Goal: Communication & Community: Answer question/provide support

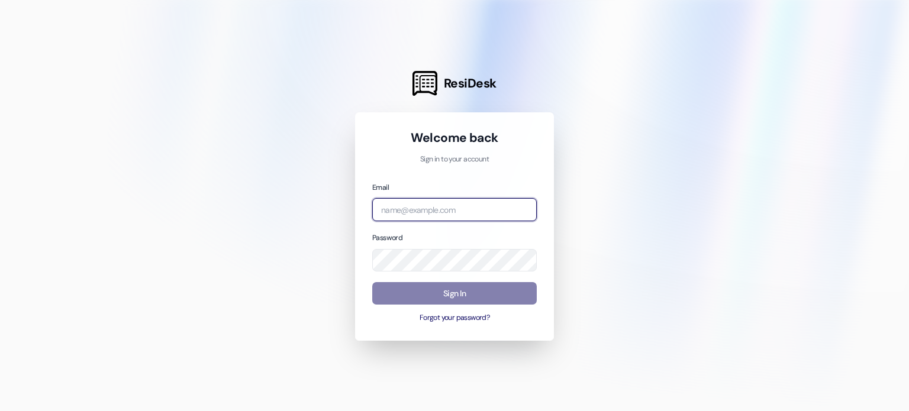
click at [421, 216] on input "email" at bounding box center [454, 209] width 165 height 23
drag, startPoint x: 421, startPoint y: 216, endPoint x: 406, endPoint y: 211, distance: 16.1
click at [406, 211] on input "email" at bounding box center [454, 209] width 165 height 23
type input "a"
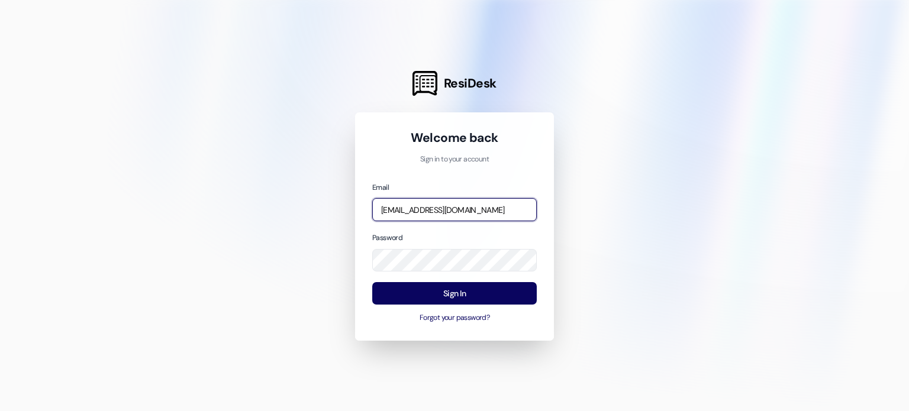
drag, startPoint x: 535, startPoint y: 208, endPoint x: 286, endPoint y: 179, distance: 251.0
click at [286, 179] on div "ResiDesk Welcome back Sign in to your account Email [EMAIL_ADDRESS][DOMAIN_NAME…" at bounding box center [454, 205] width 909 height 411
type input "[EMAIL_ADDRESS][DOMAIN_NAME]"
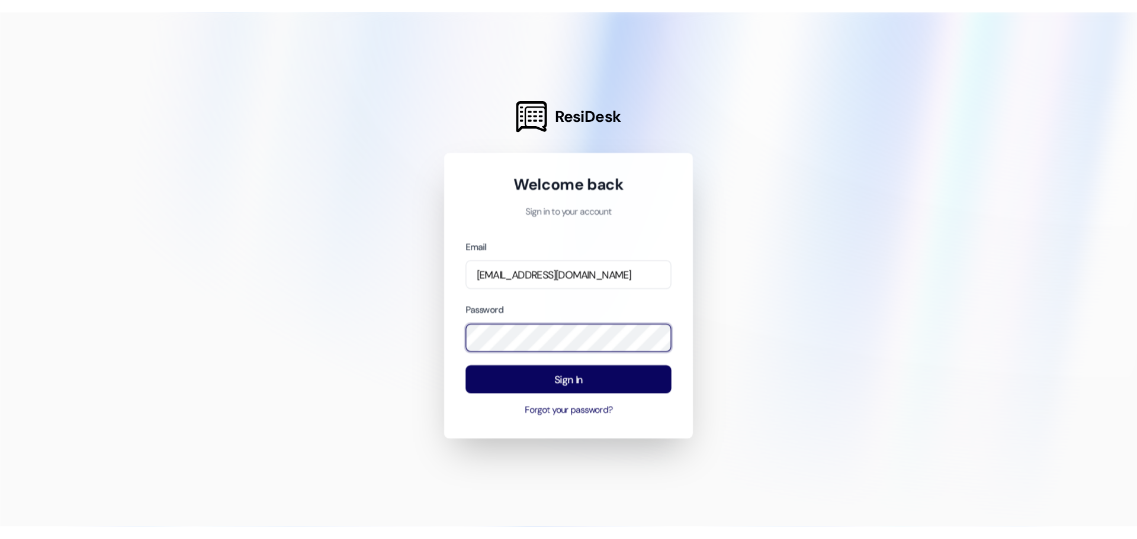
scroll to position [0, 0]
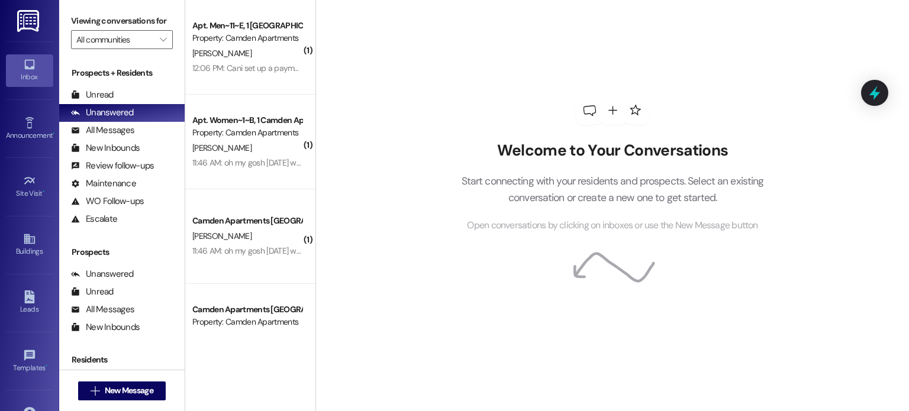
click at [120, 85] on div "Prospects + Residents Unread (0) Unread: Any message you haven't read yet will …" at bounding box center [122, 147] width 126 height 161
click at [118, 93] on div "Unread (0)" at bounding box center [122, 95] width 126 height 18
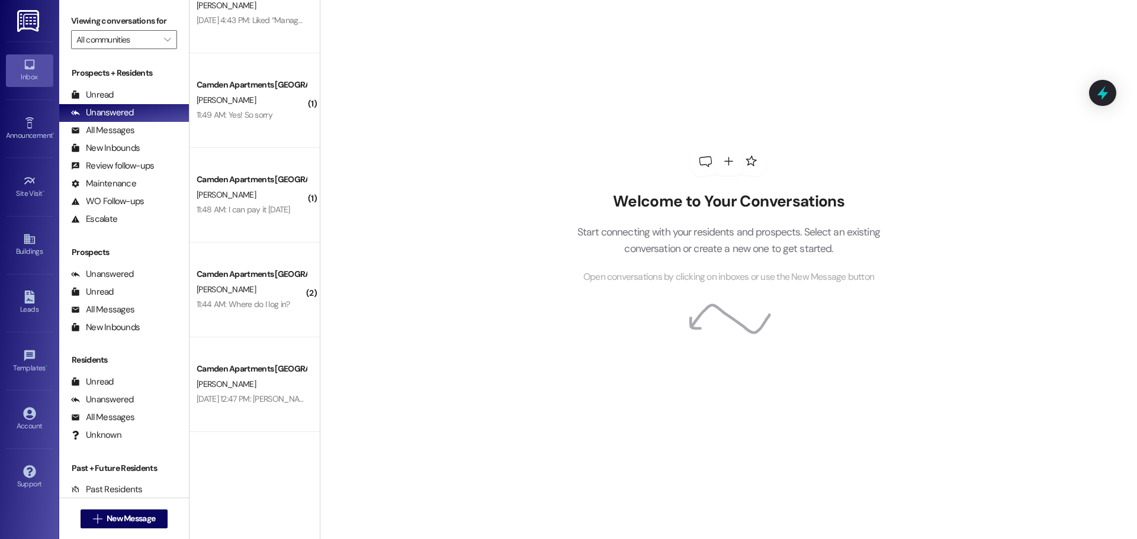
scroll to position [1724, 0]
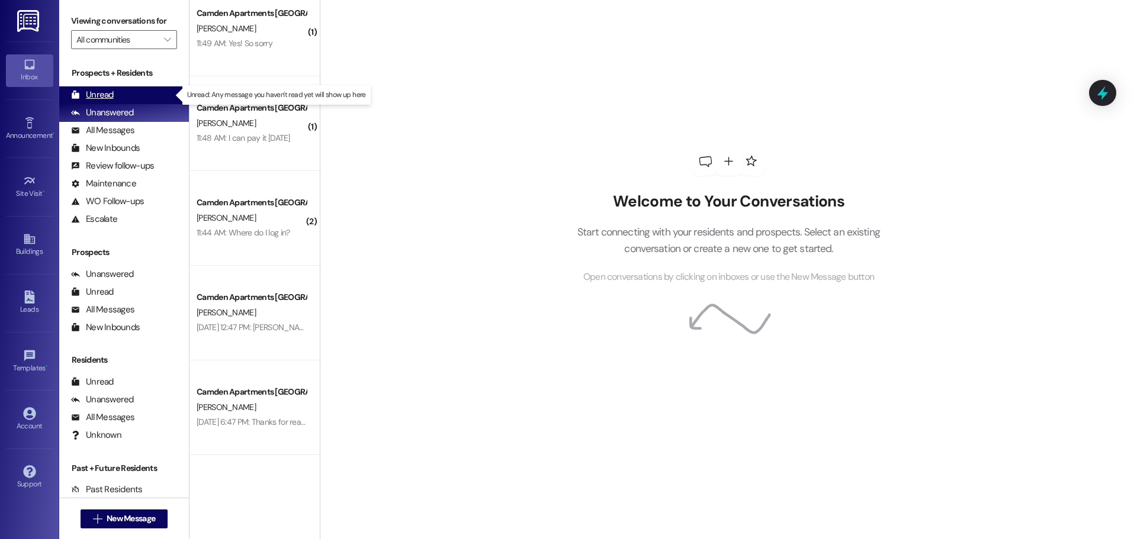
click at [99, 97] on div "Unread" at bounding box center [92, 95] width 43 height 12
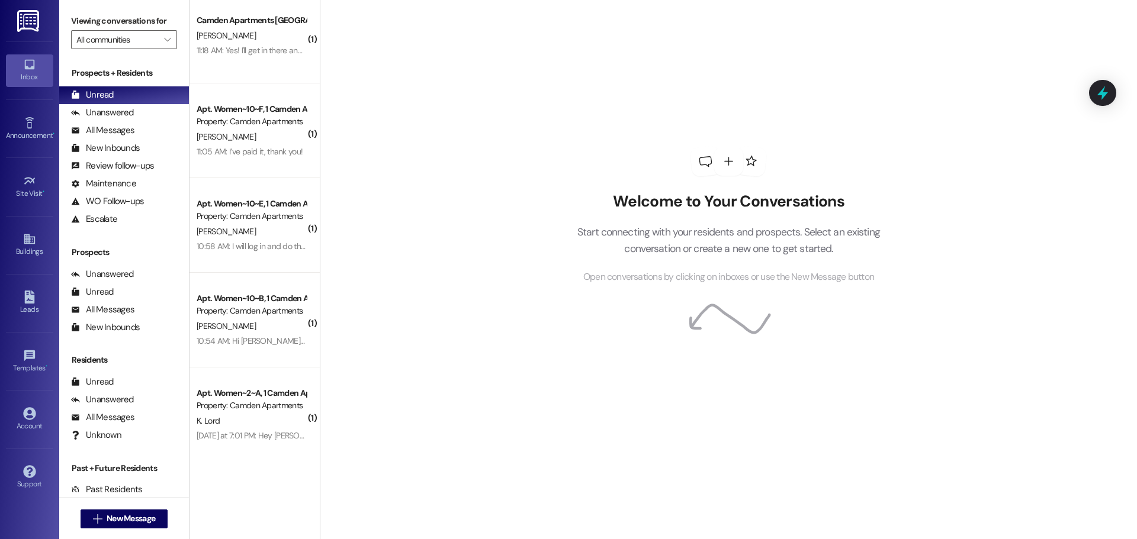
scroll to position [1060, 0]
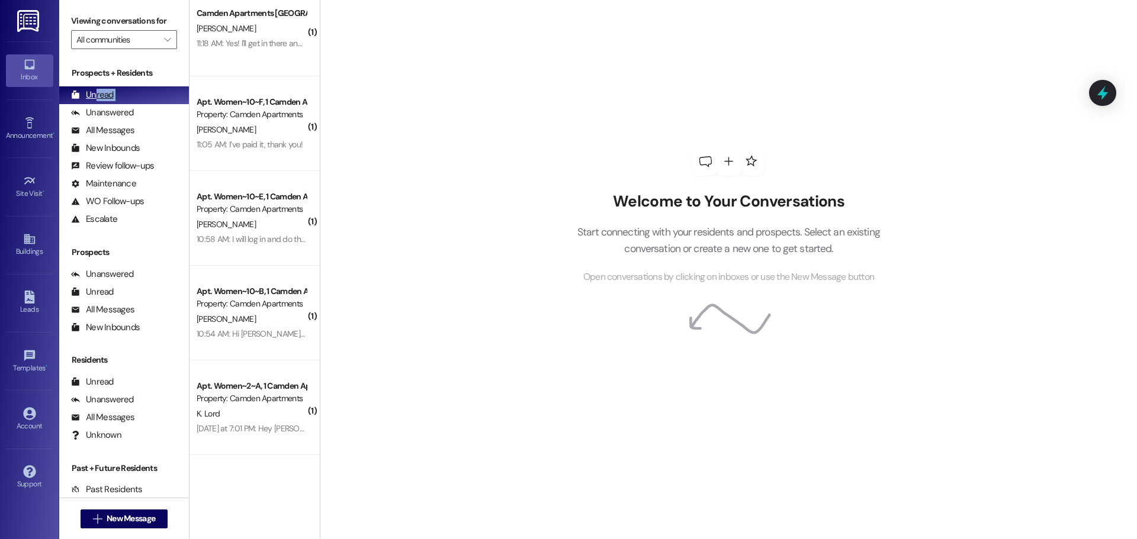
click at [96, 101] on div "Prospects + Residents Unread (0) Unread: Any message you haven't read yet will …" at bounding box center [124, 147] width 130 height 161
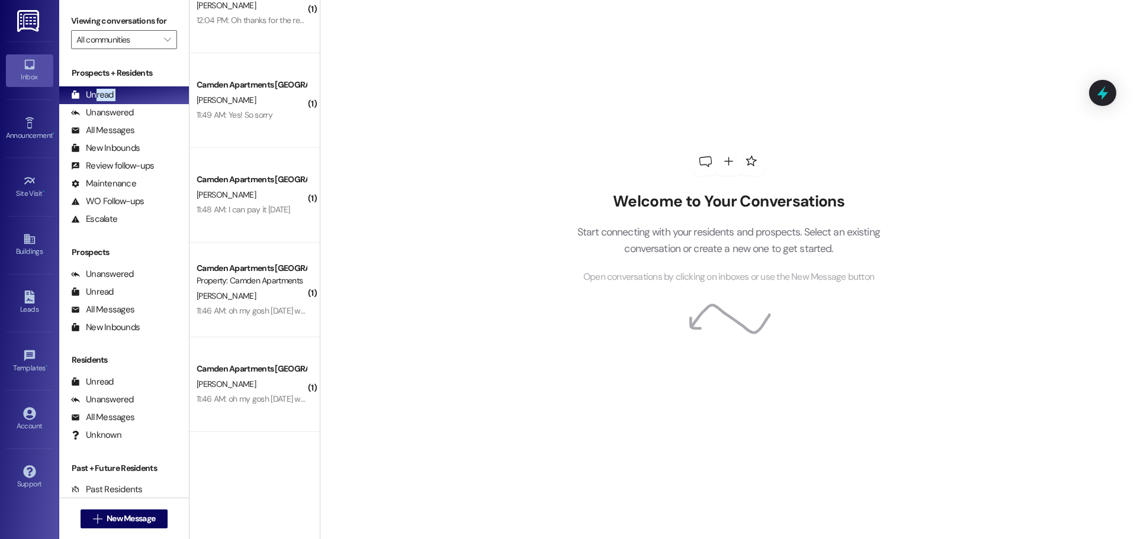
scroll to position [0, 0]
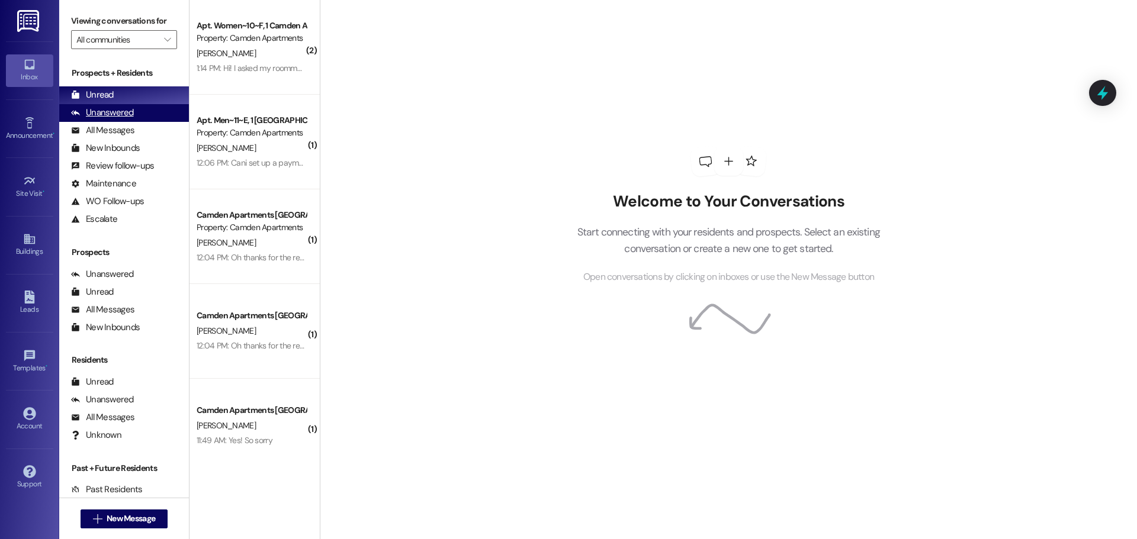
click at [129, 115] on div "Unanswered" at bounding box center [102, 113] width 63 height 12
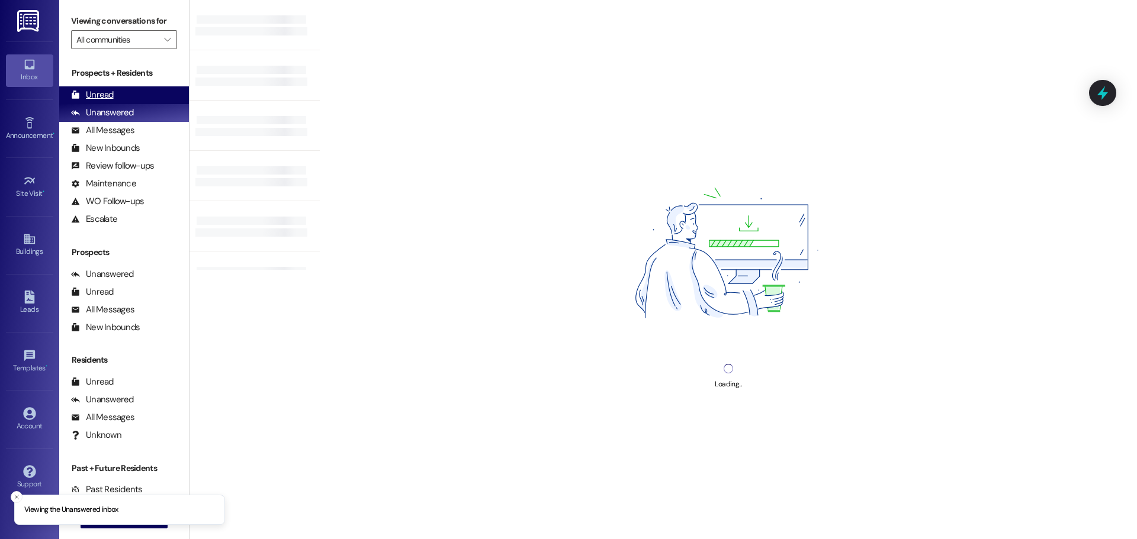
click at [137, 101] on div "Unread (0)" at bounding box center [124, 95] width 130 height 18
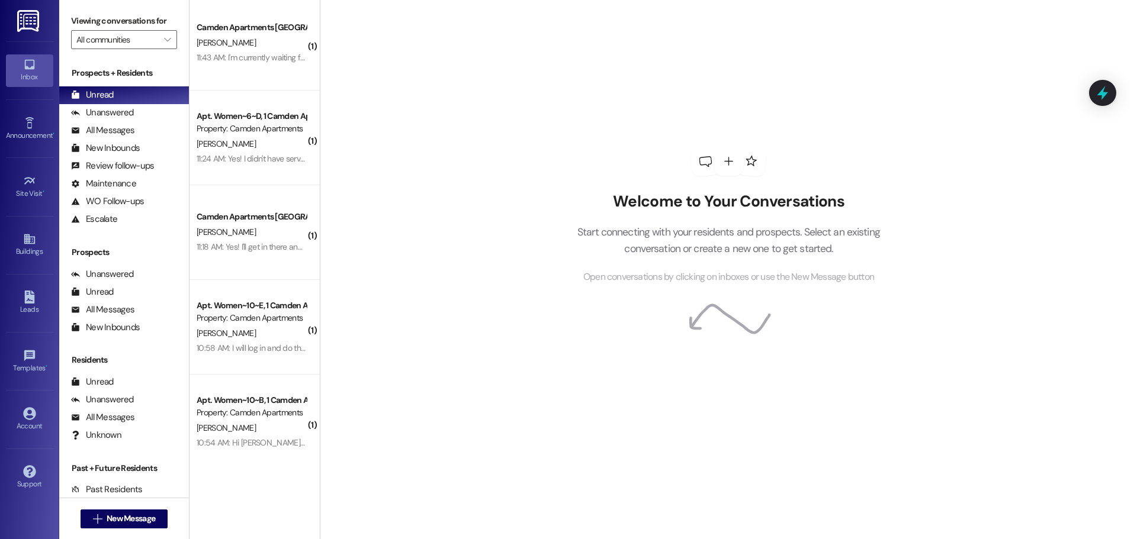
scroll to position [1060, 0]
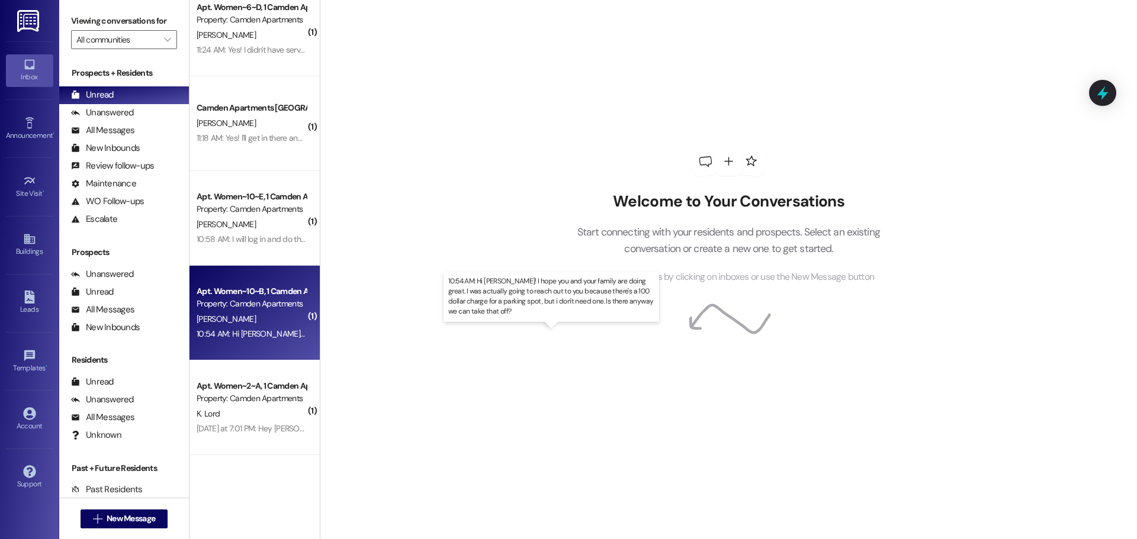
click at [220, 336] on div "10:54 AM: Hi [PERSON_NAME]! I hope you and your family are doing great. I was a…" at bounding box center [587, 334] width 780 height 11
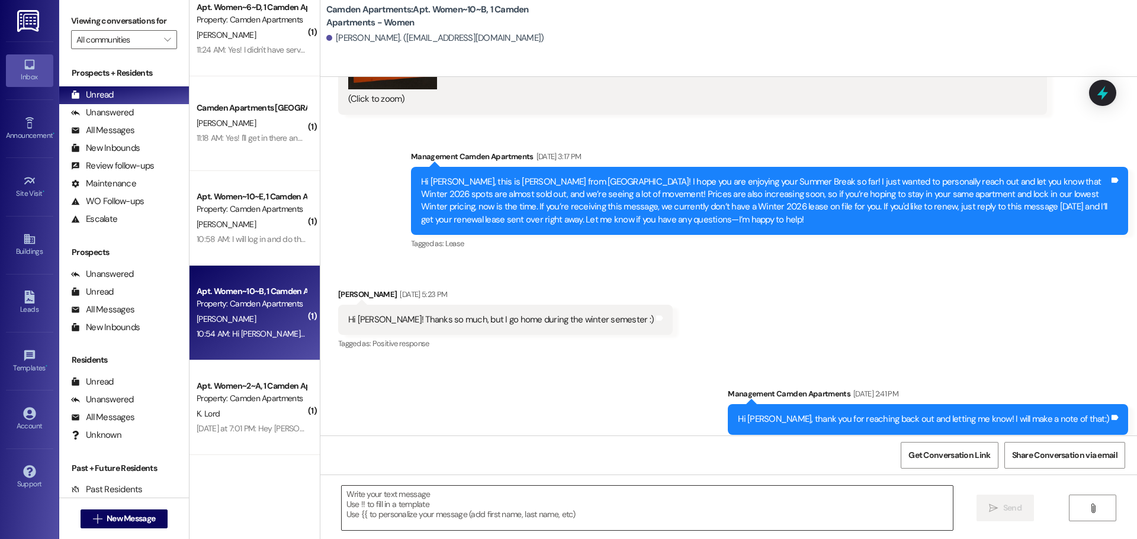
scroll to position [22484, 0]
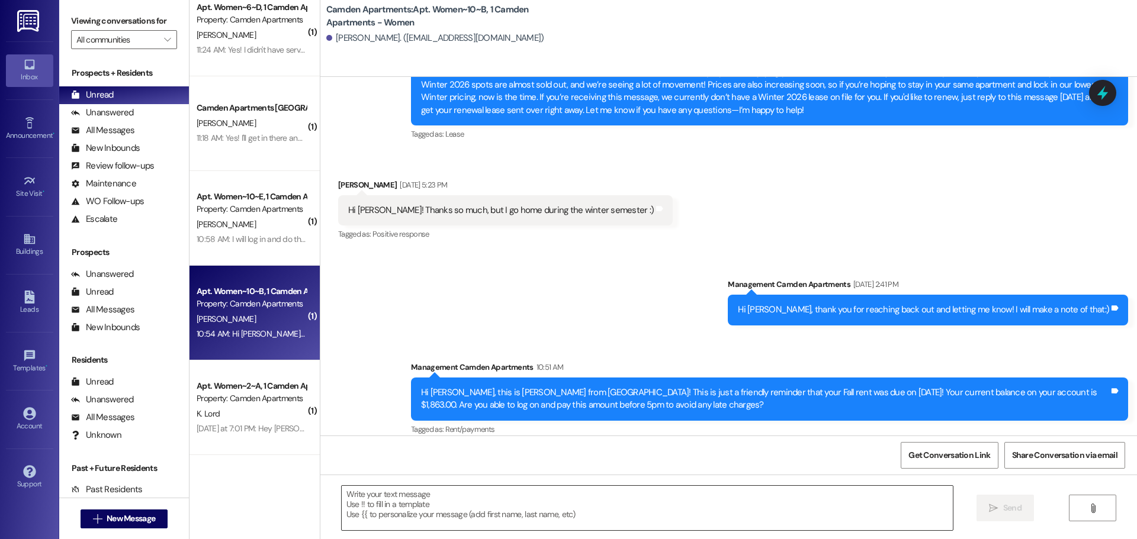
click at [518, 411] on textarea at bounding box center [647, 508] width 611 height 44
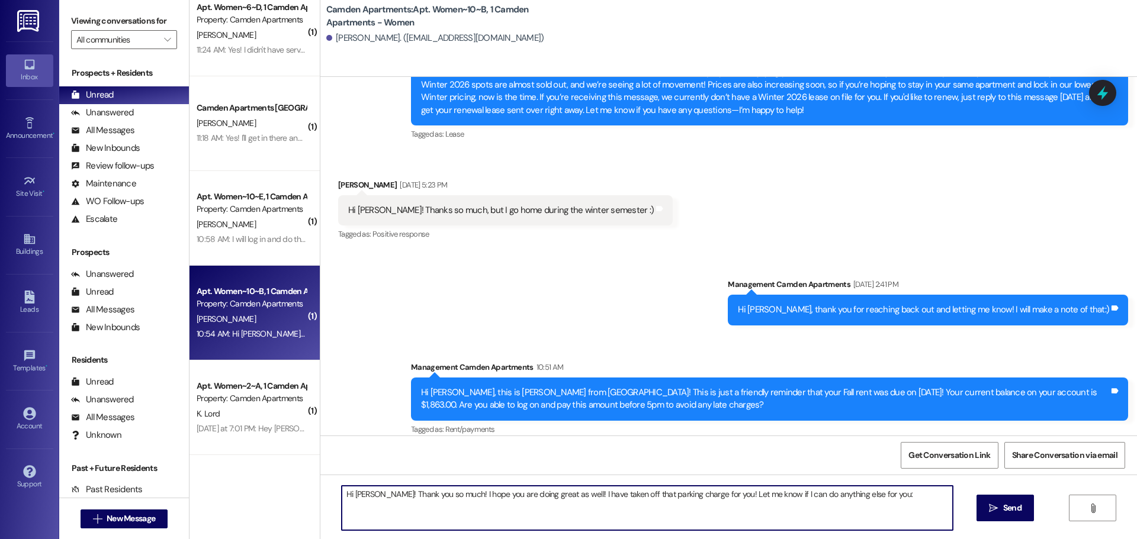
type textarea "Hi [PERSON_NAME]! Thank you so much! I hope you are doing great as well! I have…"
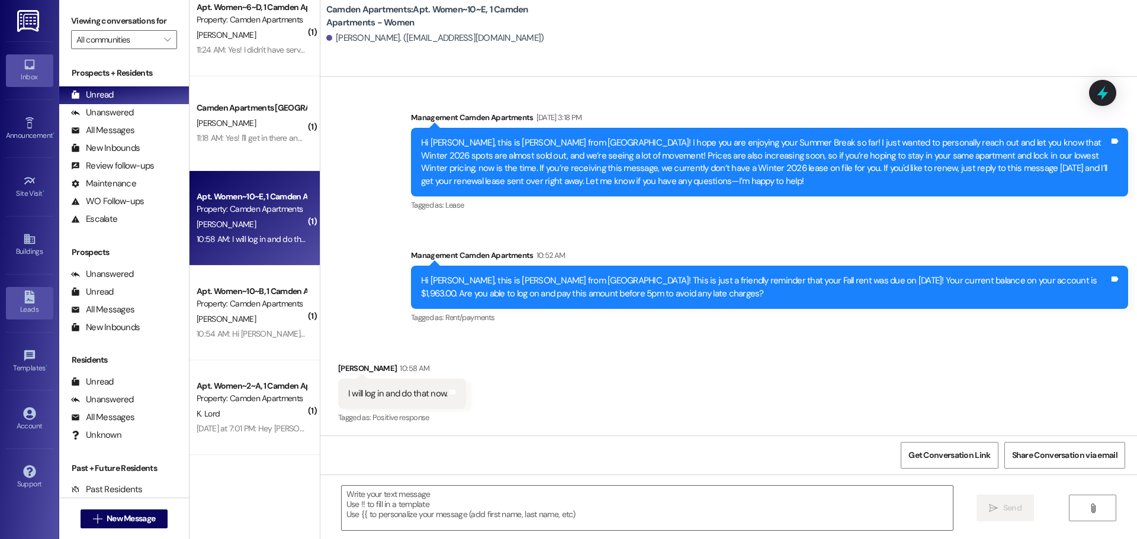
scroll to position [19164, 0]
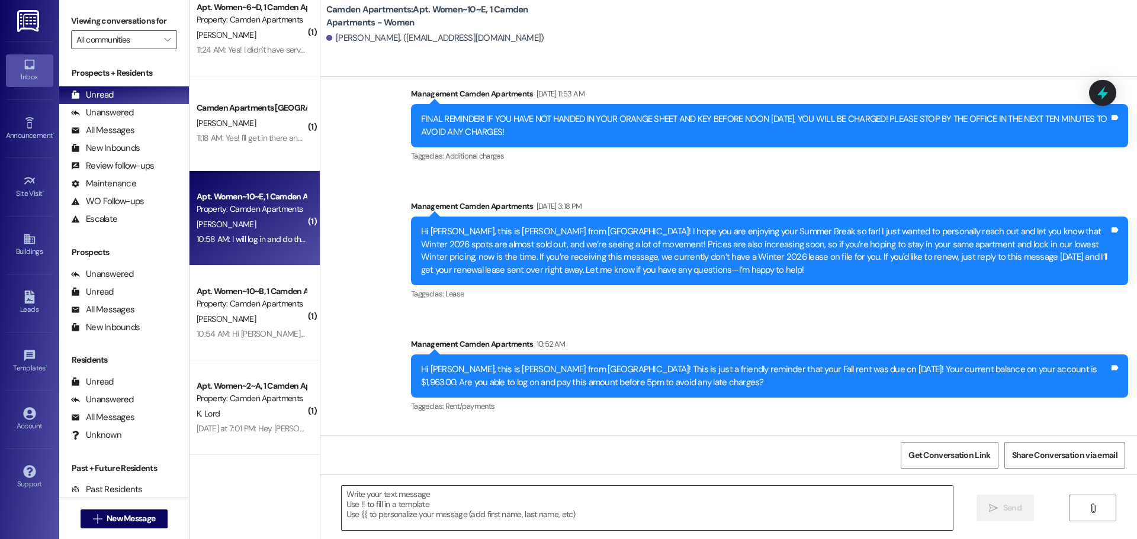
click at [400, 411] on textarea at bounding box center [647, 508] width 611 height 44
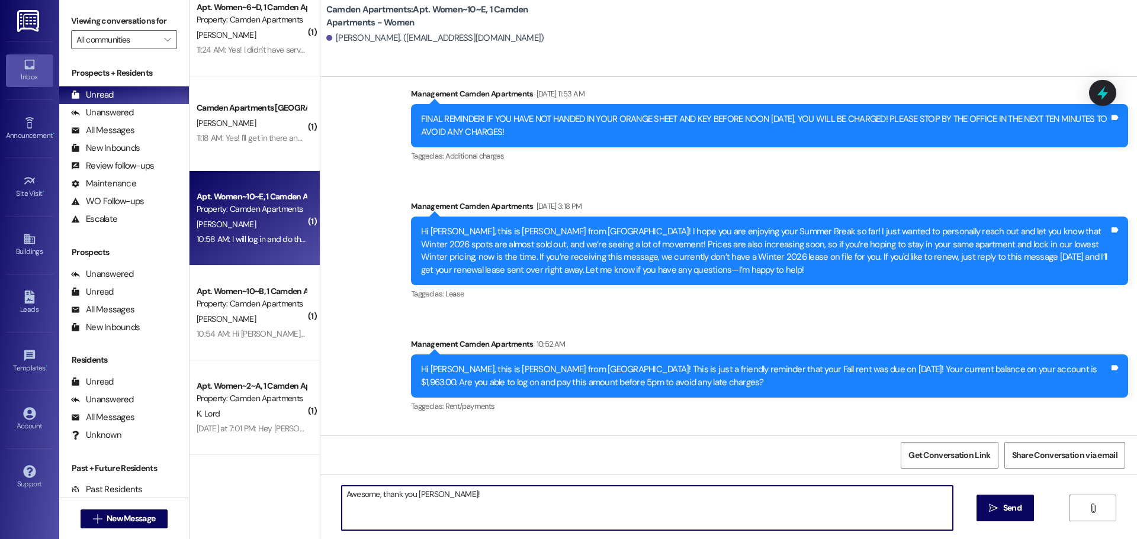
type textarea "Awesome, thank you [PERSON_NAME]!"
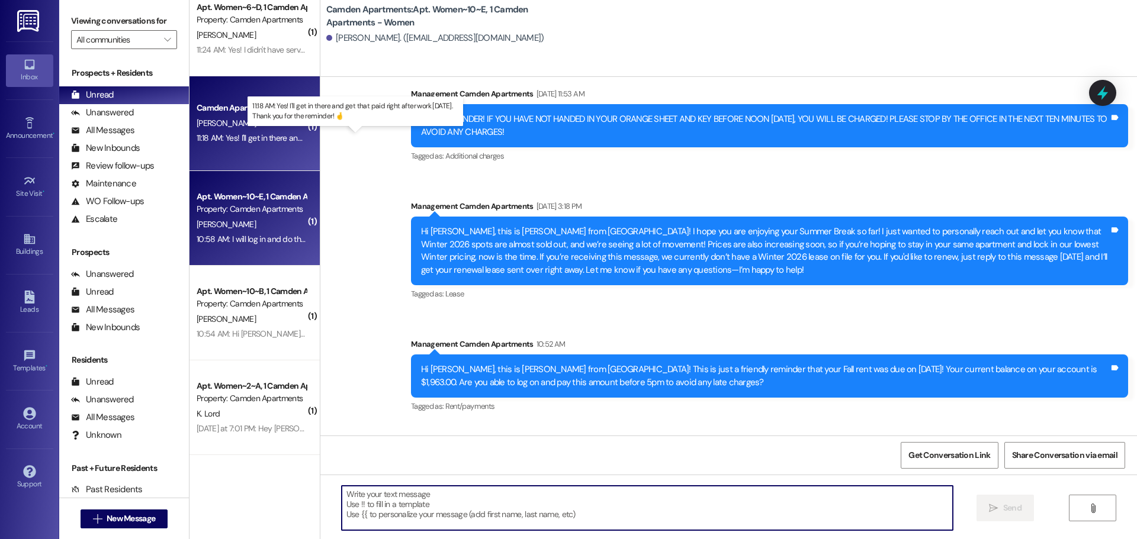
click at [236, 139] on div "11:18 AM: Yes! I'll get in there and get that paid right after work [DATE]. Tha…" at bounding box center [367, 138] width 340 height 11
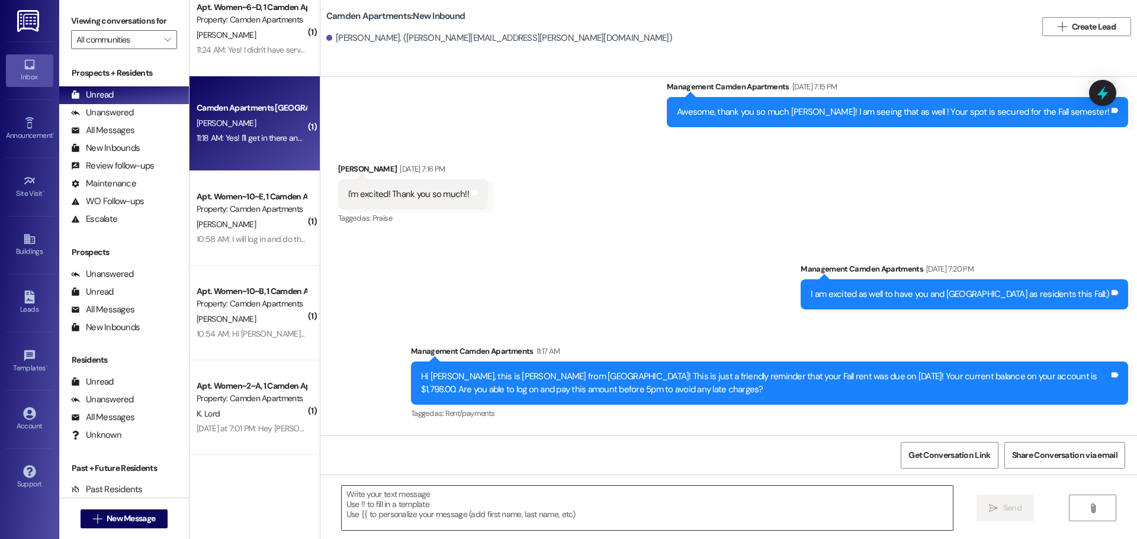
scroll to position [1325, 0]
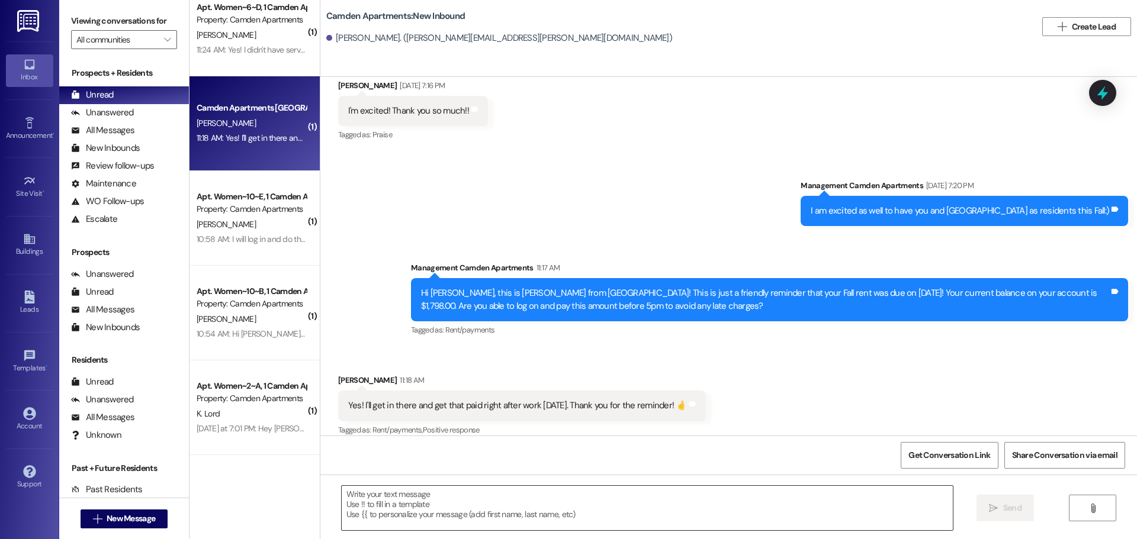
click at [517, 411] on textarea at bounding box center [647, 508] width 611 height 44
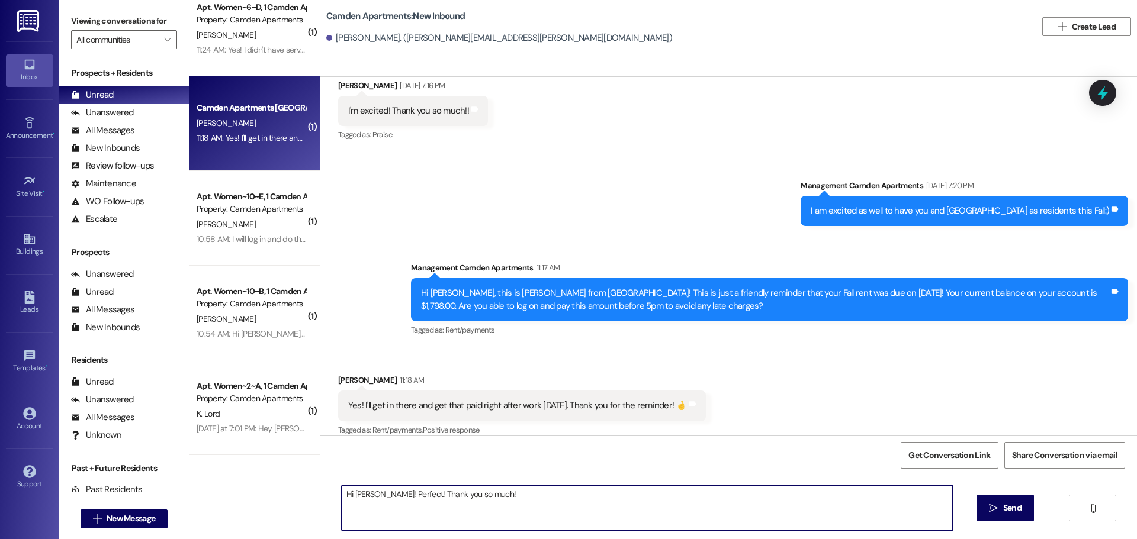
type textarea "Hi [PERSON_NAME]! Perfect! Thank you so much!"
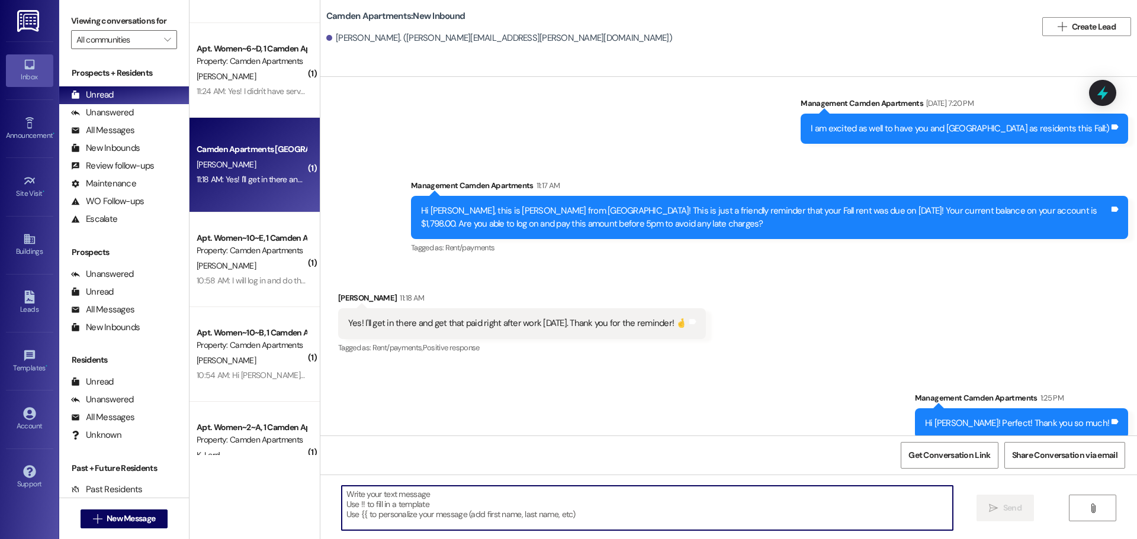
scroll to position [1001, 0]
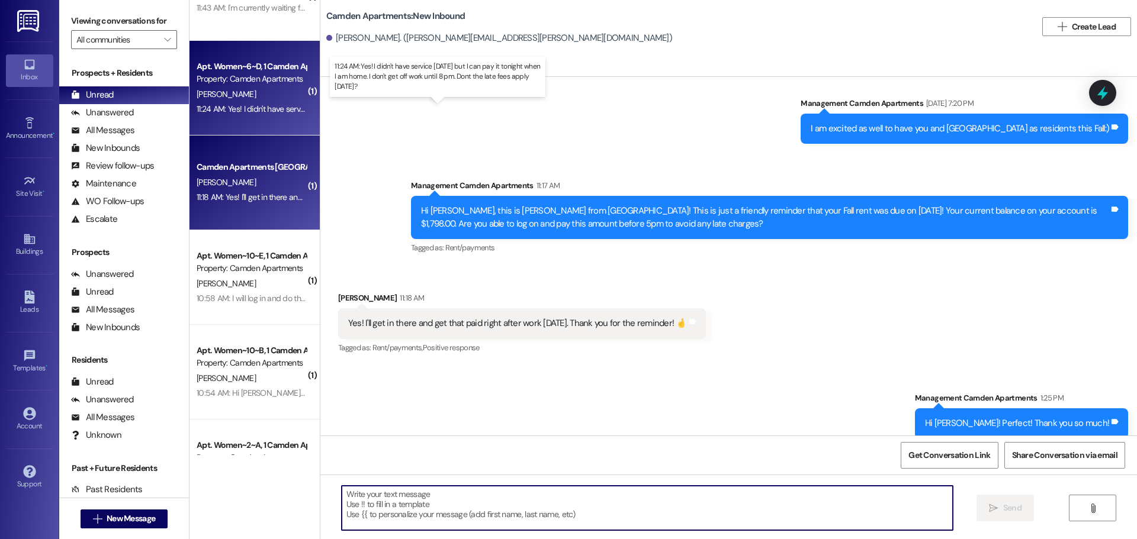
click at [253, 107] on div "11:24 AM: Yes! I didn't have service [DATE] but I can pay it tonight when I am …" at bounding box center [442, 109] width 491 height 11
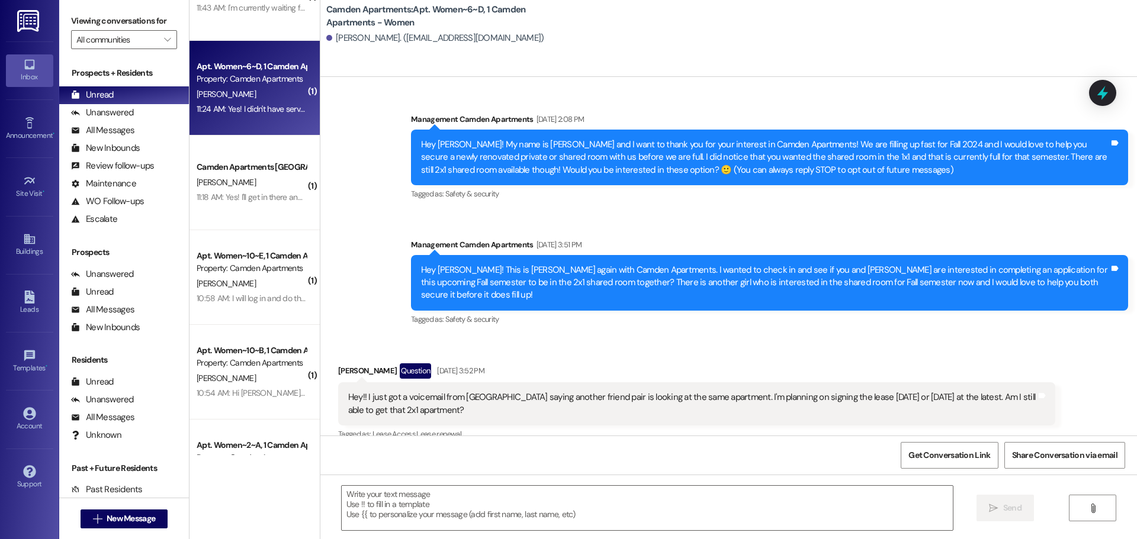
click at [434, 411] on textarea at bounding box center [647, 508] width 611 height 44
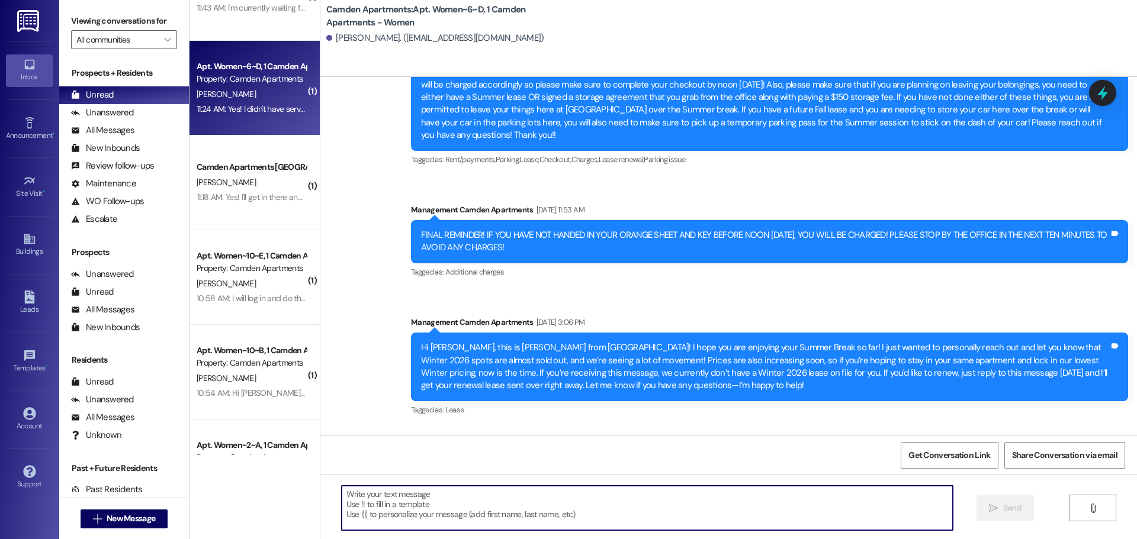
scroll to position [47836, 0]
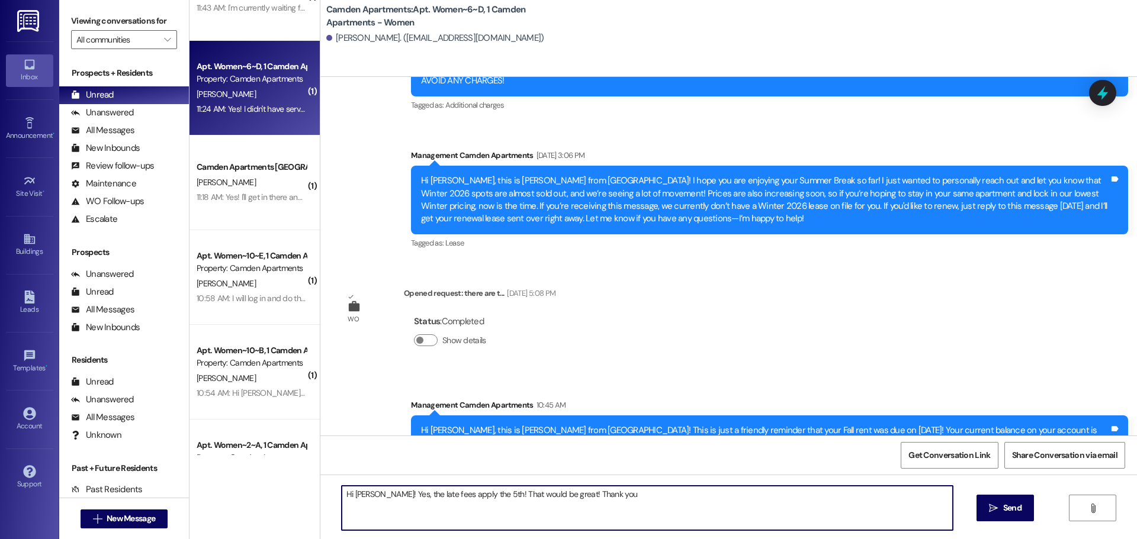
type textarea "Hi [PERSON_NAME]! Yes, the late fees apply the 5th! That would be great! Thank …"
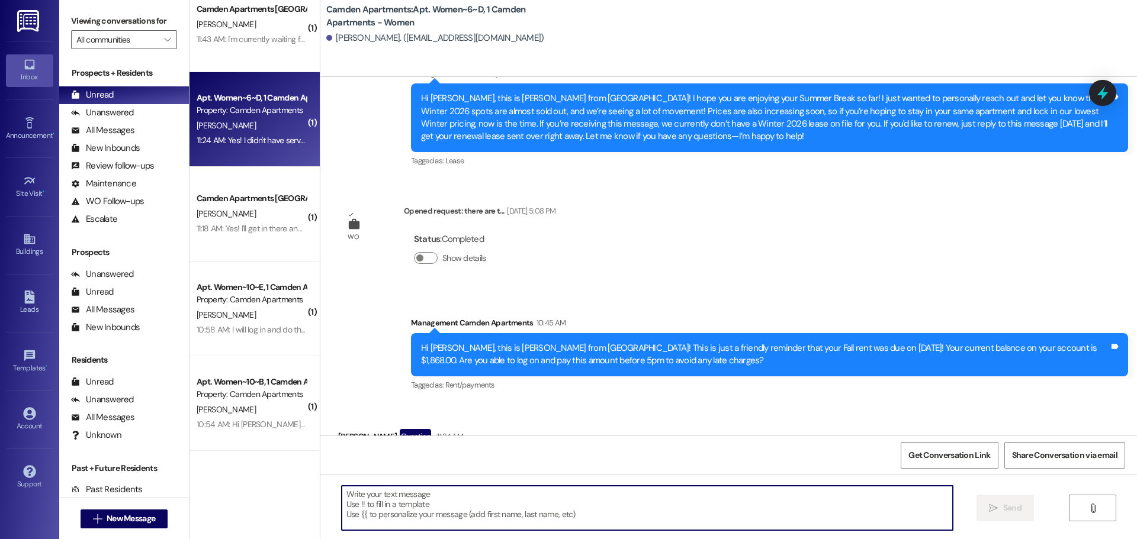
scroll to position [883, 0]
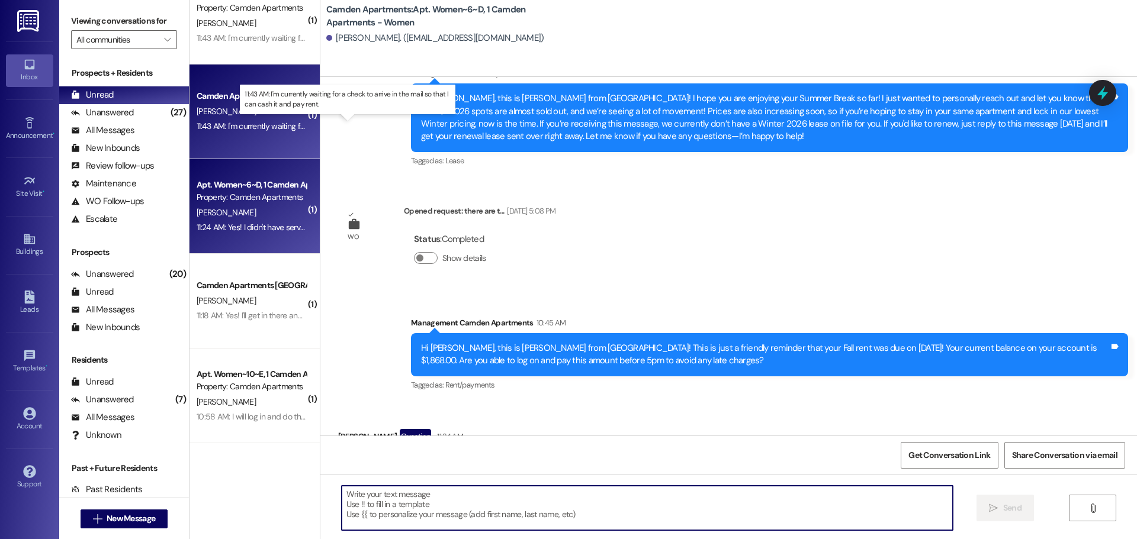
click at [234, 125] on div "11:43 AM: I'm currently waiting for a check to arrive in the mail so that I can…" at bounding box center [358, 126] width 322 height 11
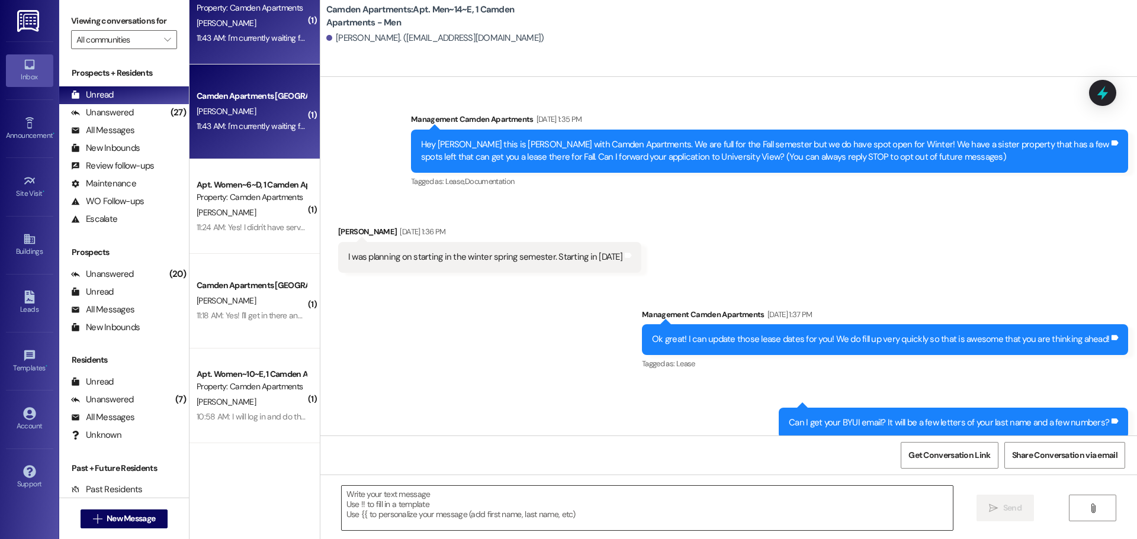
scroll to position [20184, 0]
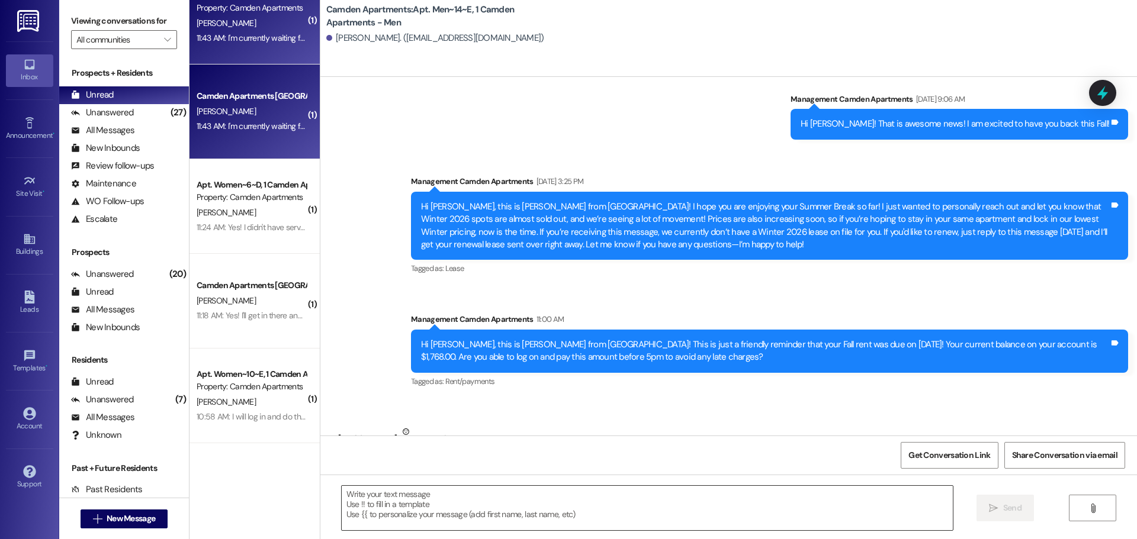
click at [488, 411] on textarea at bounding box center [647, 508] width 611 height 44
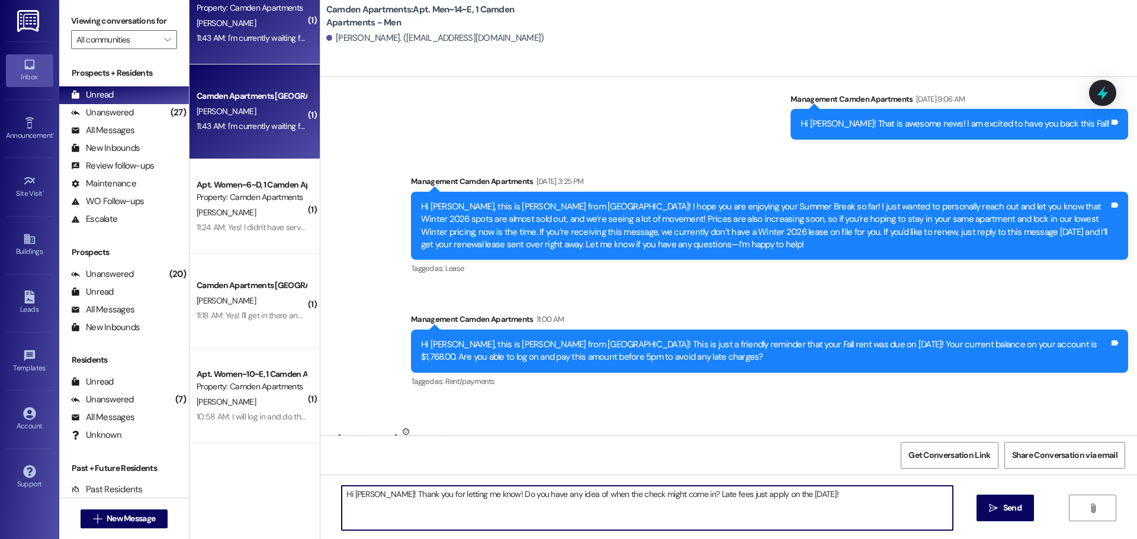
type textarea "Hi [PERSON_NAME]! Thank you for letting me know! Do you have any idea of when t…"
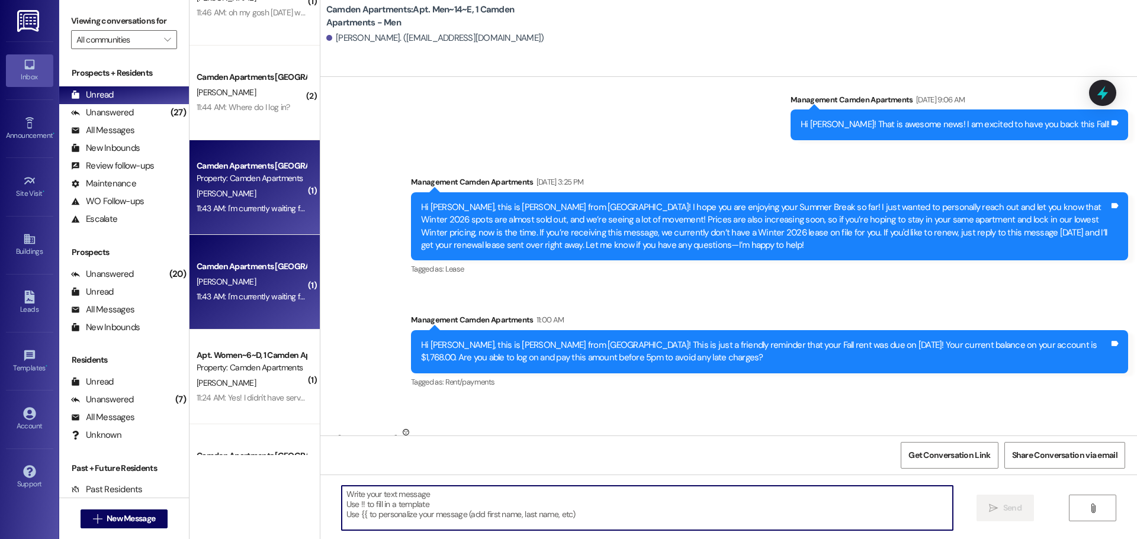
scroll to position [705, 0]
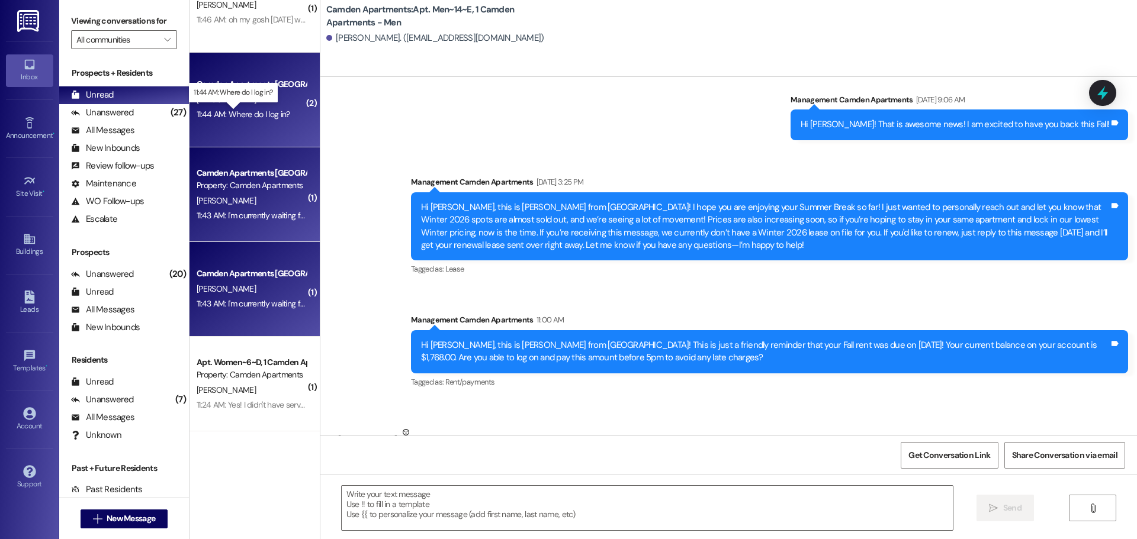
click at [256, 116] on div "11:44 AM: Where do I log in? 11:44 AM: Where do I log in?" at bounding box center [243, 114] width 93 height 11
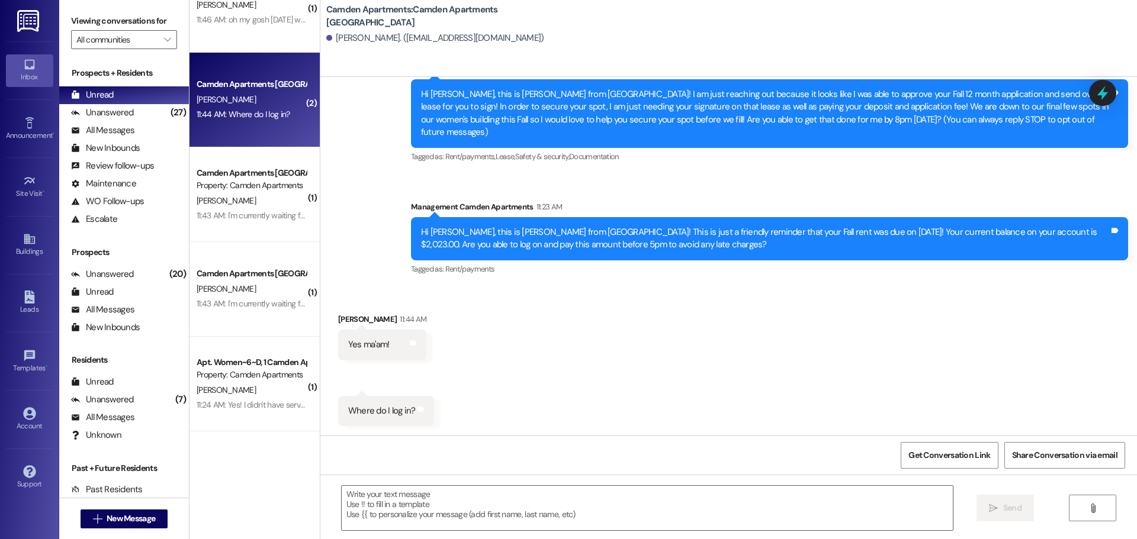
scroll to position [38, 0]
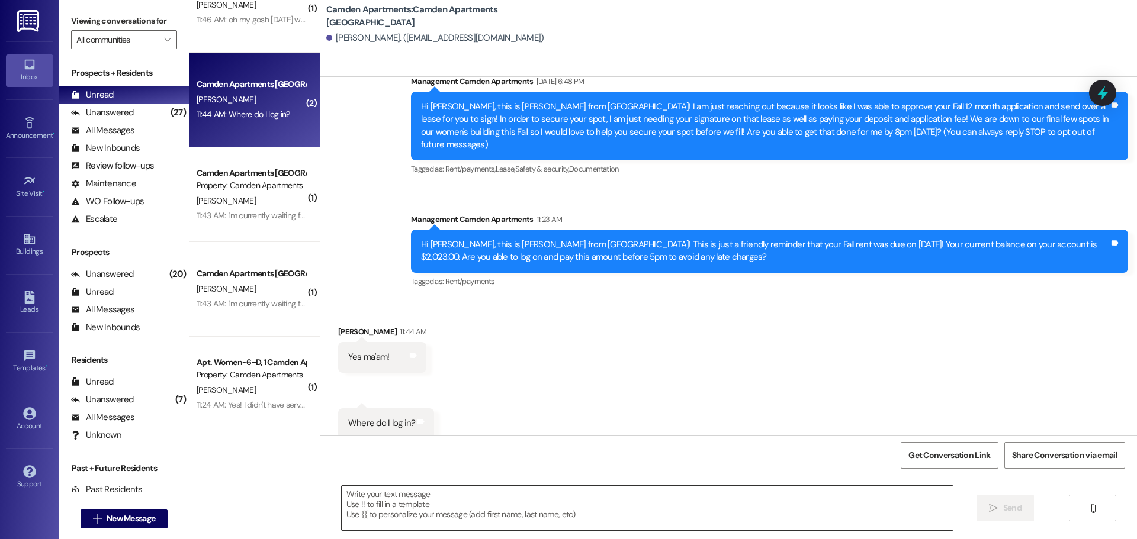
click at [521, 411] on textarea at bounding box center [647, 508] width 611 height 44
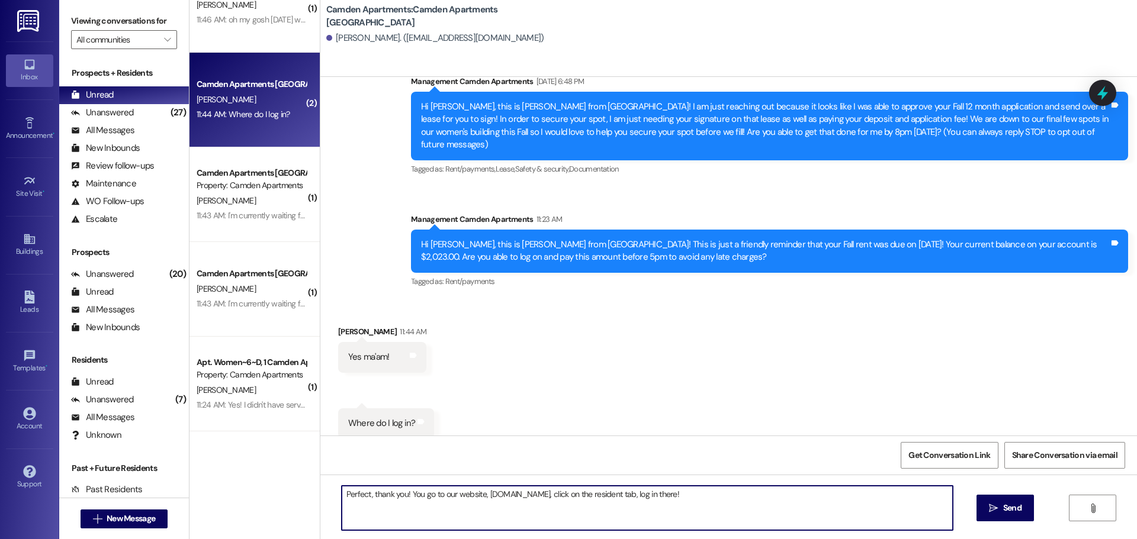
type textarea "Perfect, thank you! You go to our website, [DOMAIN_NAME], click on the resident…"
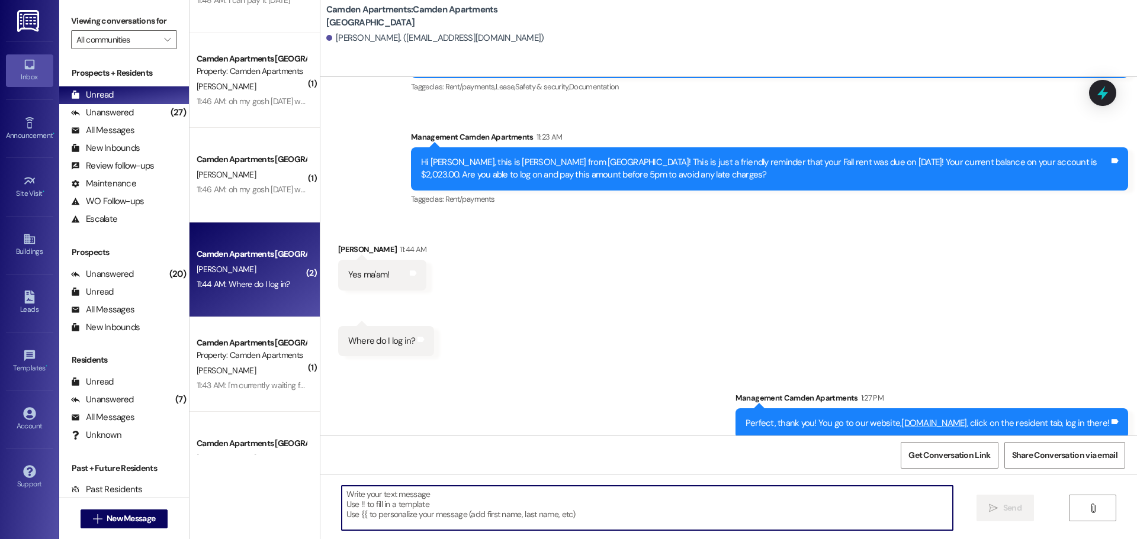
scroll to position [528, 0]
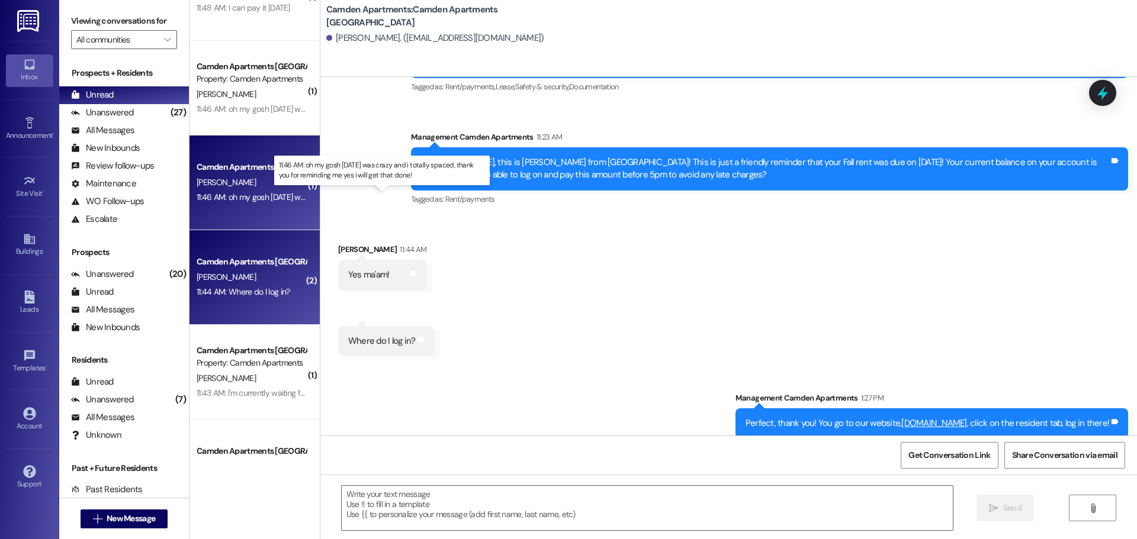
click at [246, 198] on div "11:46 AM: oh my gosh [DATE] was crazy and i totally spaced, thank you for remin…" at bounding box center [387, 197] width 380 height 11
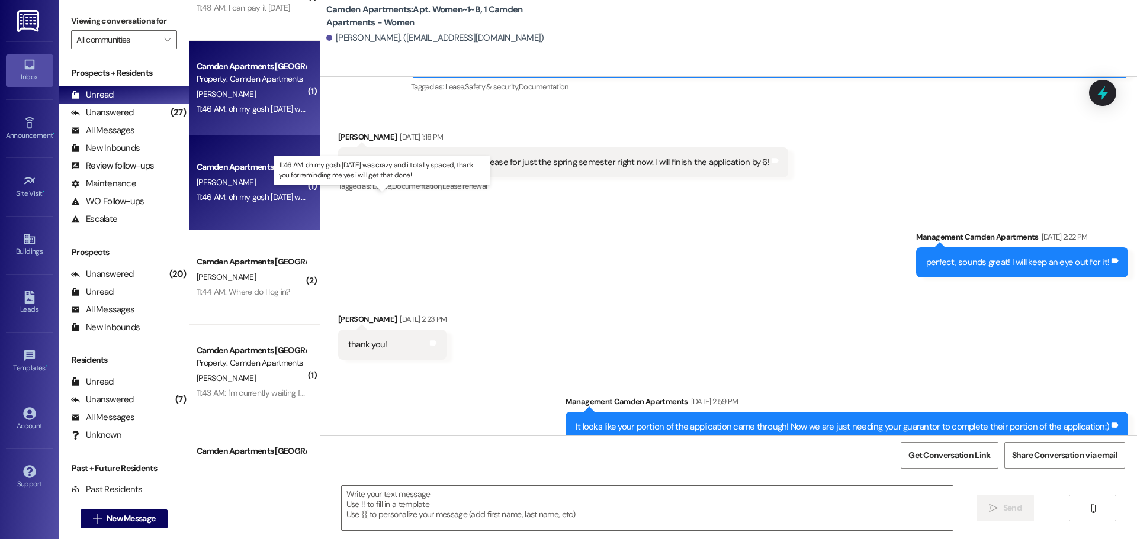
scroll to position [13795, 0]
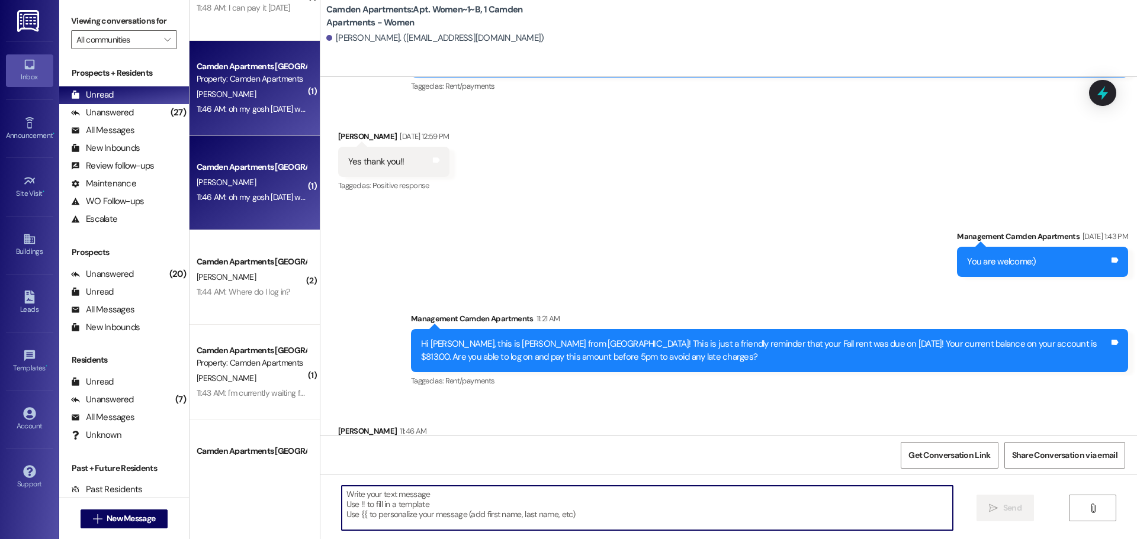
click at [581, 411] on textarea at bounding box center [647, 508] width 611 height 44
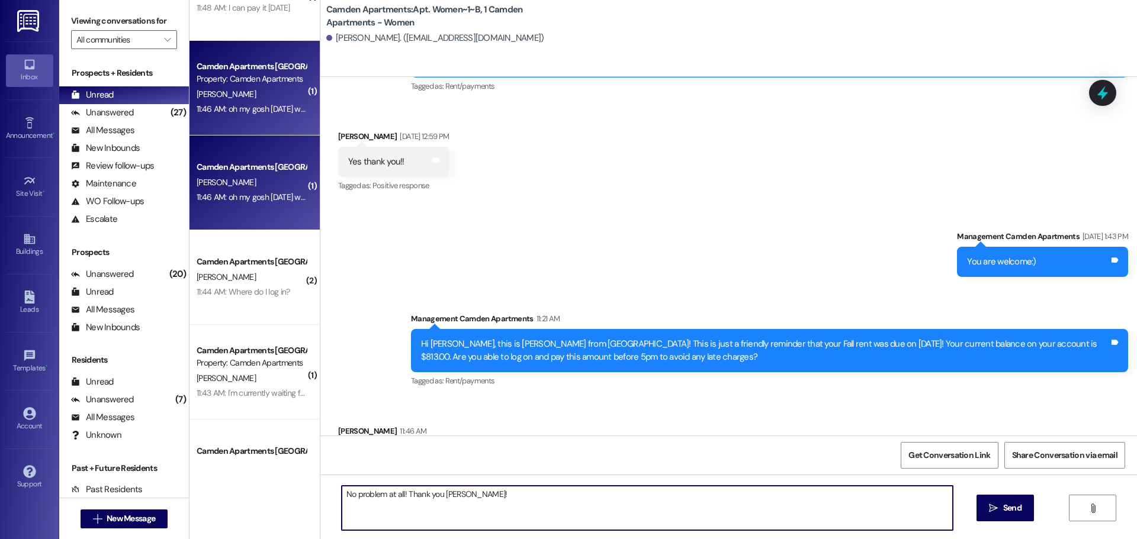
type textarea "No problem at all! Thank you [PERSON_NAME]!"
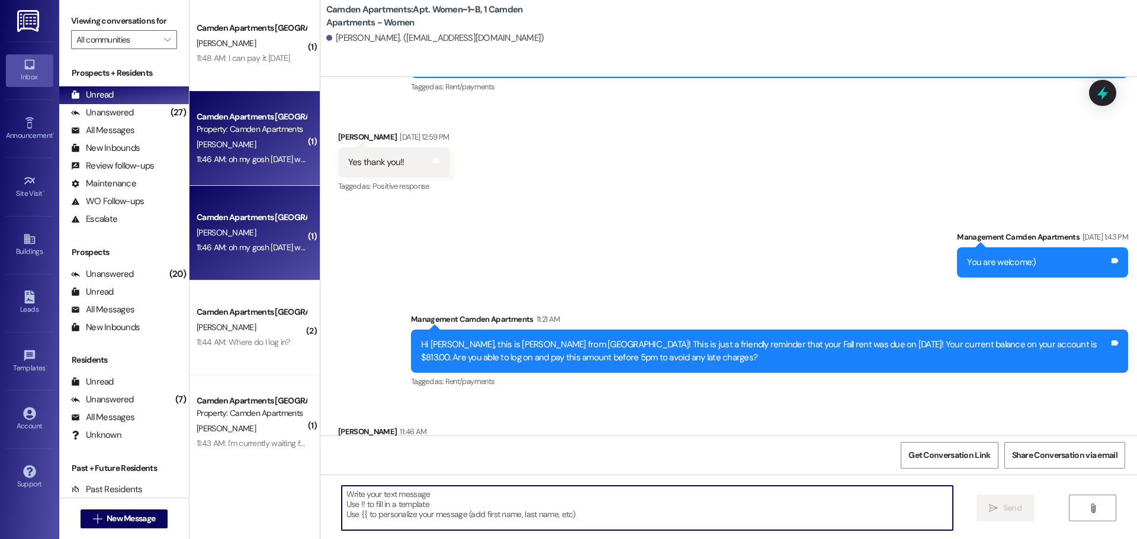
scroll to position [409, 0]
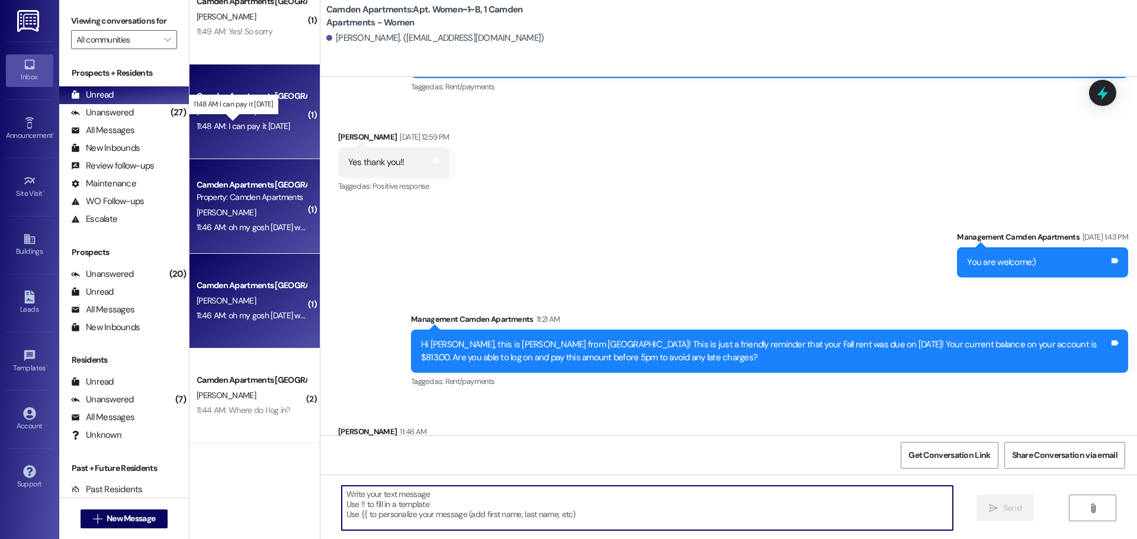
click at [243, 126] on div "11:48 AM: I can pay it [DATE] 11:48 AM: I can pay it [DATE]" at bounding box center [244, 126] width 94 height 11
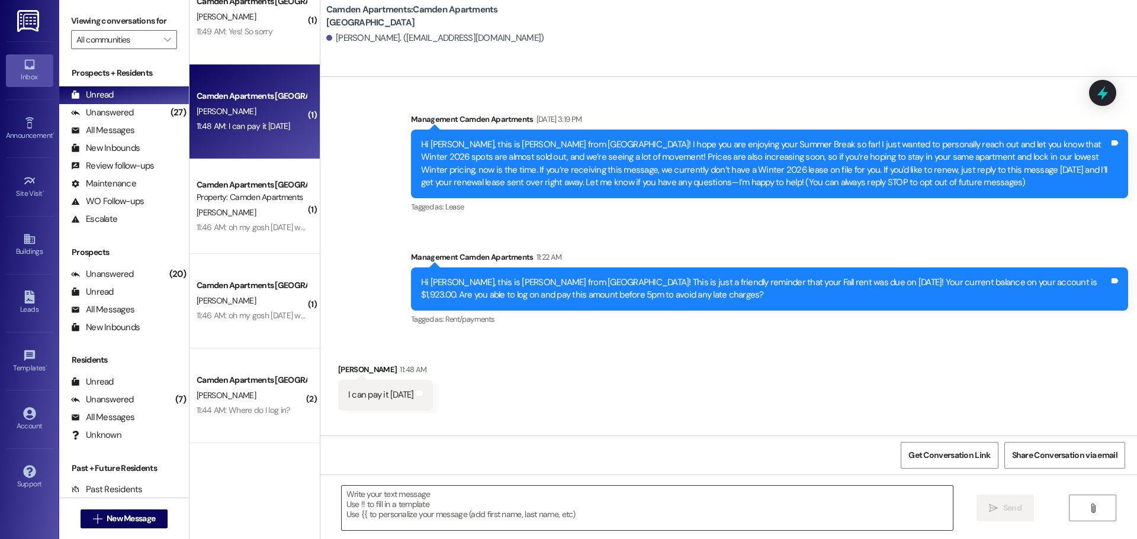
scroll to position [0, 0]
click at [464, 411] on textarea at bounding box center [647, 508] width 611 height 44
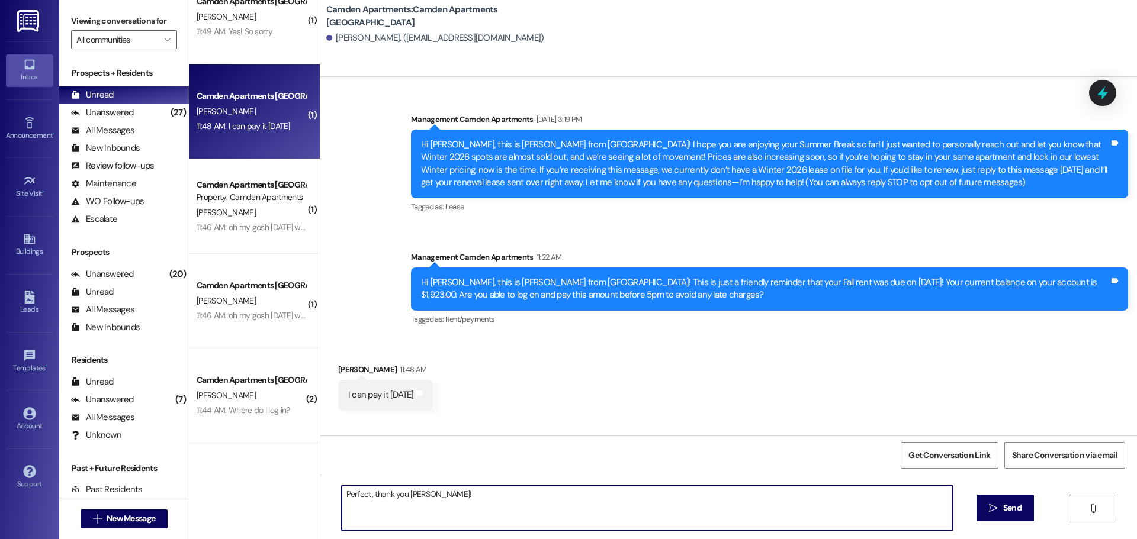
type textarea "Perfect, thank you [PERSON_NAME]!"
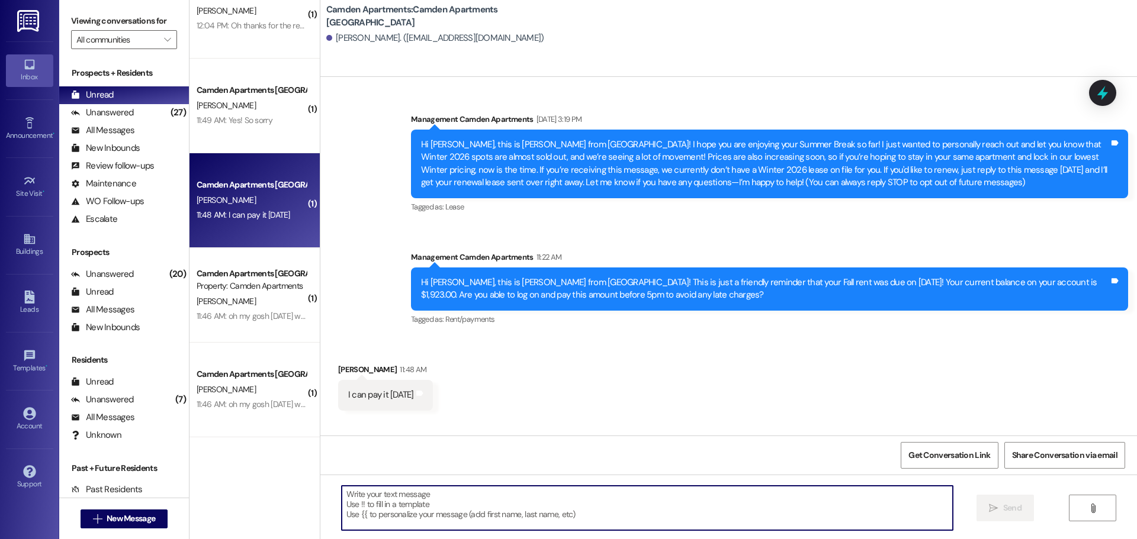
scroll to position [291, 0]
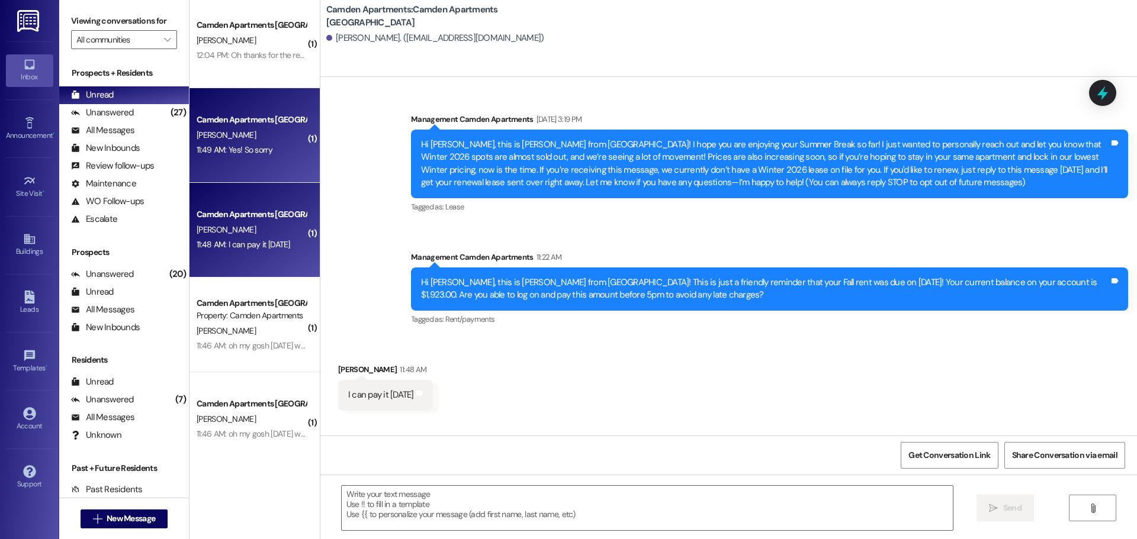
click at [253, 153] on div "11:49 AM: Yes! So sorry 11:49 AM: Yes! So sorry" at bounding box center [235, 149] width 76 height 11
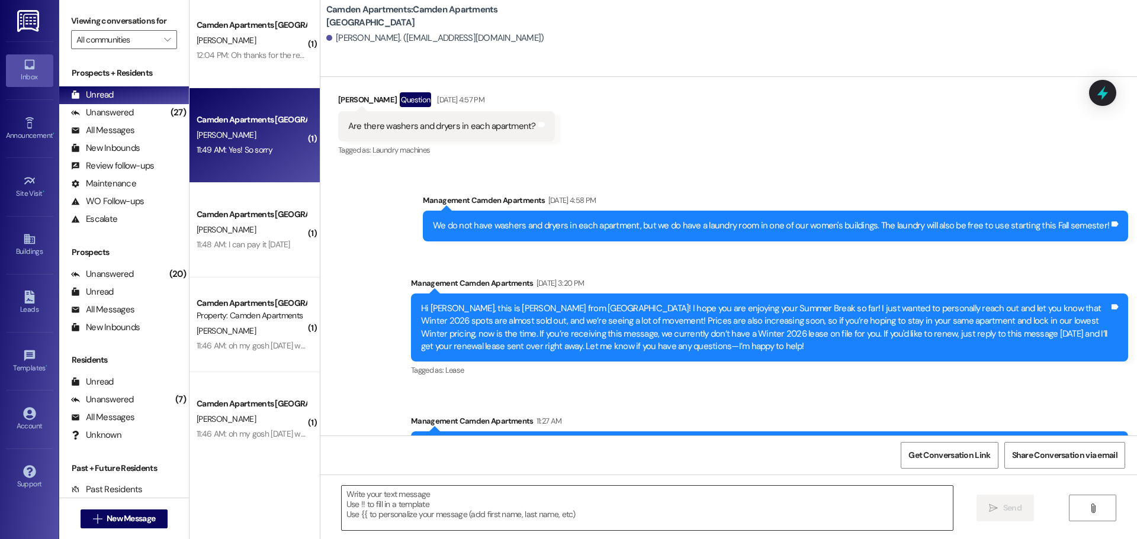
scroll to position [1432, 0]
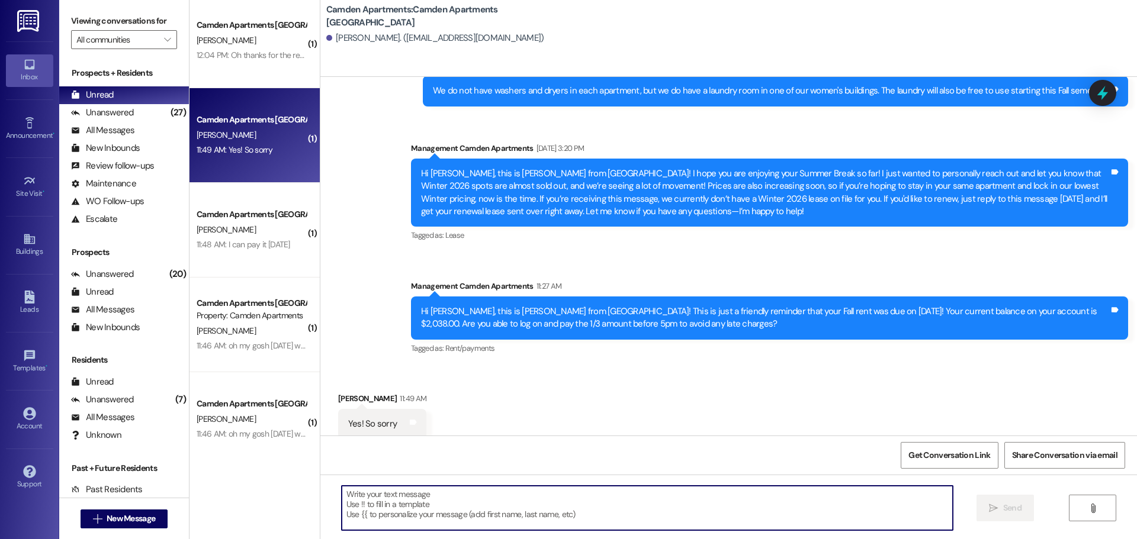
click at [526, 411] on textarea at bounding box center [647, 508] width 611 height 44
type textarea "Perfect, thank you!"
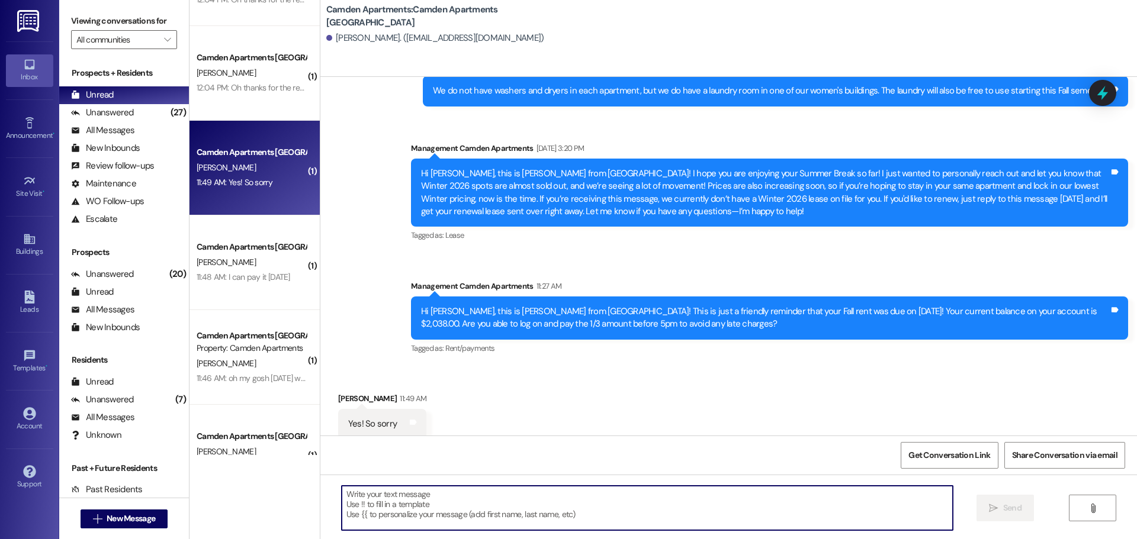
scroll to position [172, 0]
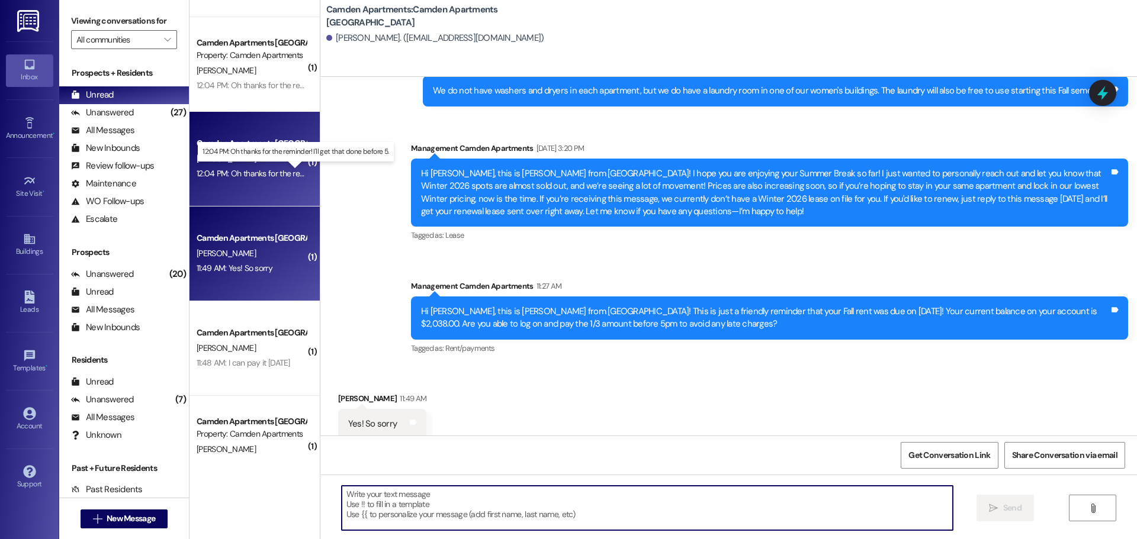
click at [244, 176] on div "12:04 PM: Oh thanks for the reminder! I'll get that done before 5. 12:04 PM: Oh…" at bounding box center [306, 173] width 218 height 11
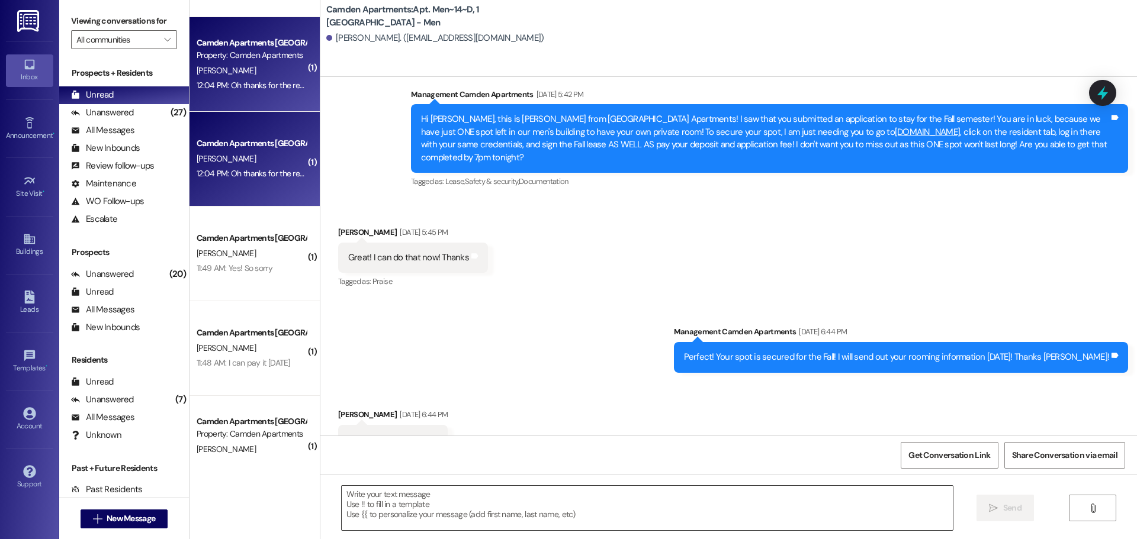
scroll to position [19961, 0]
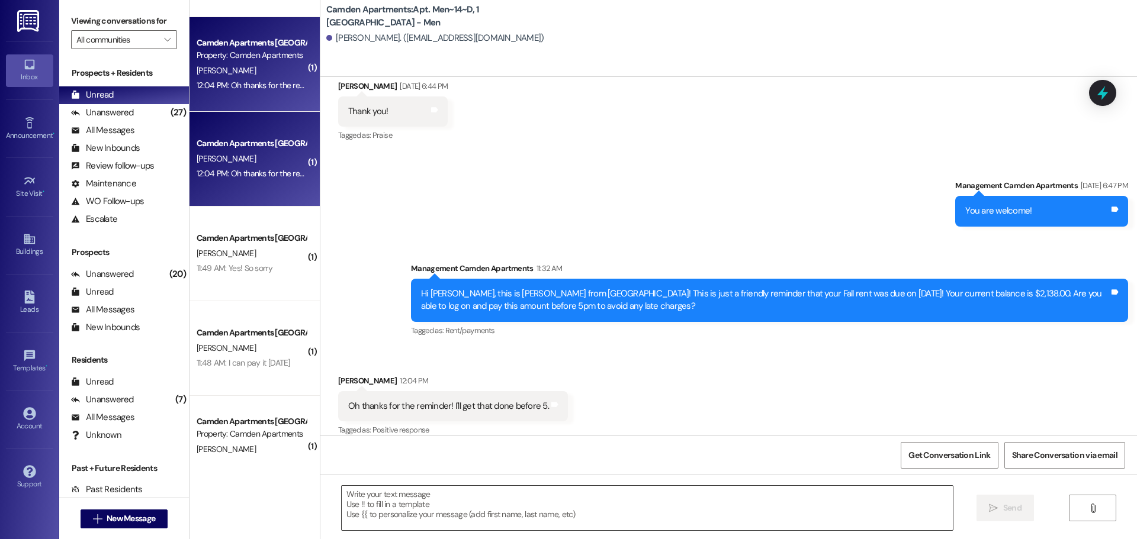
click at [494, 411] on textarea at bounding box center [647, 508] width 611 height 44
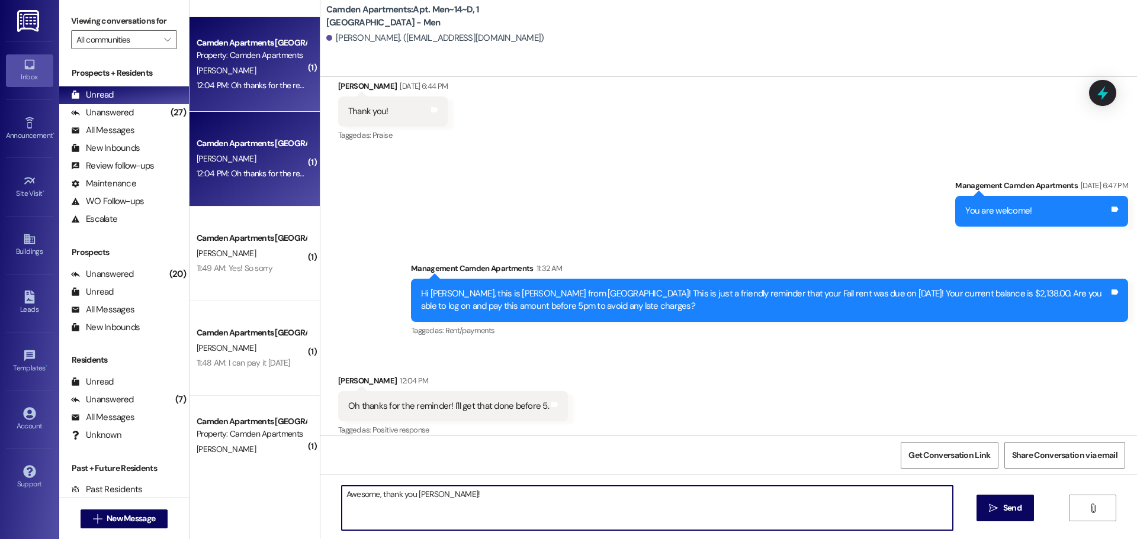
type textarea "Awesome, thank you [PERSON_NAME]!"
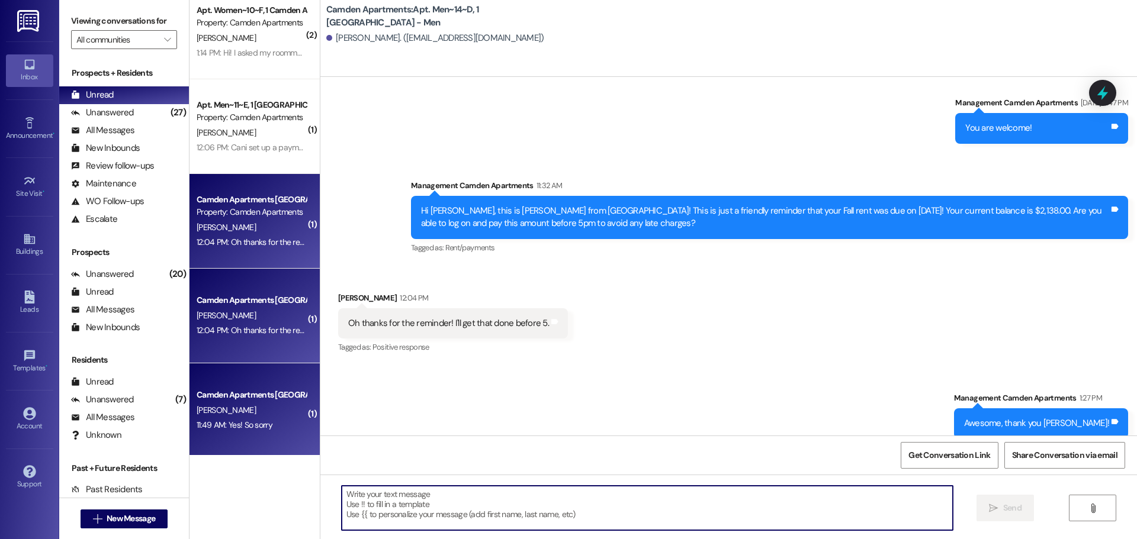
scroll to position [0, 0]
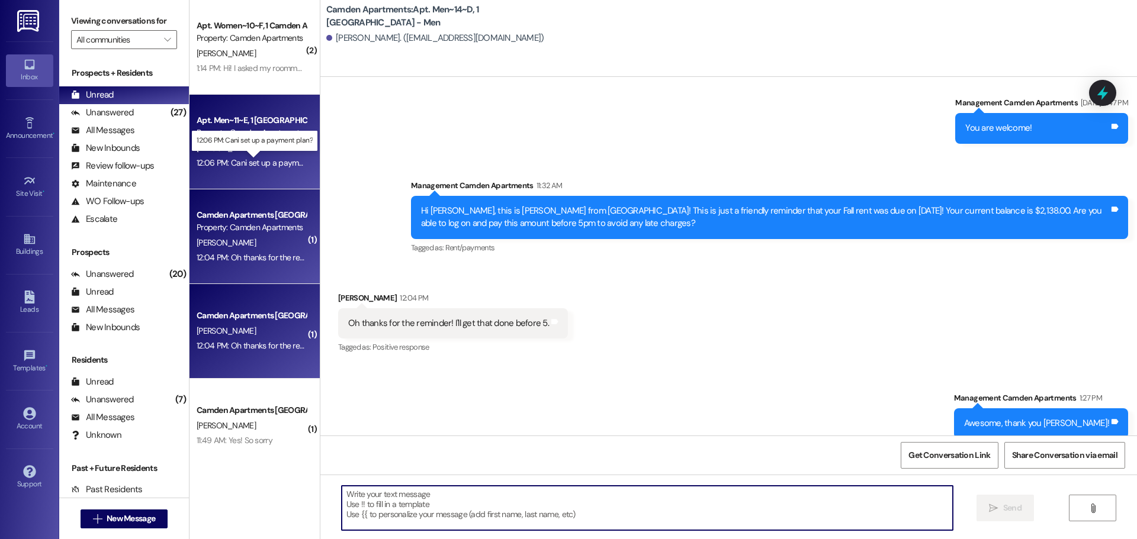
click at [246, 163] on div "12:06 PM: Cani set up a payment plan? 12:06 PM: Cani set up a payment plan?" at bounding box center [264, 162] width 134 height 11
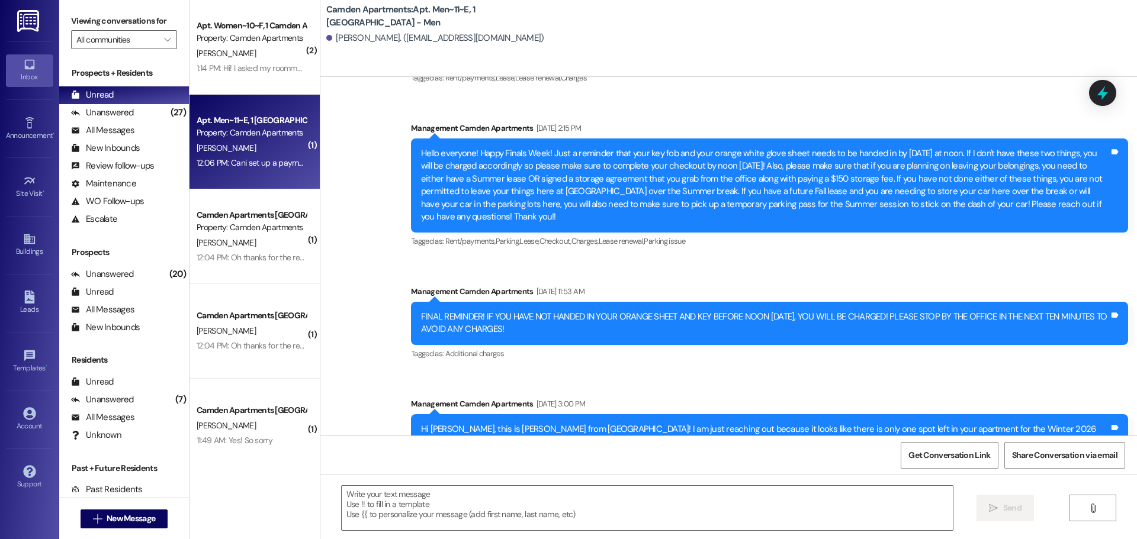
scroll to position [28168, 0]
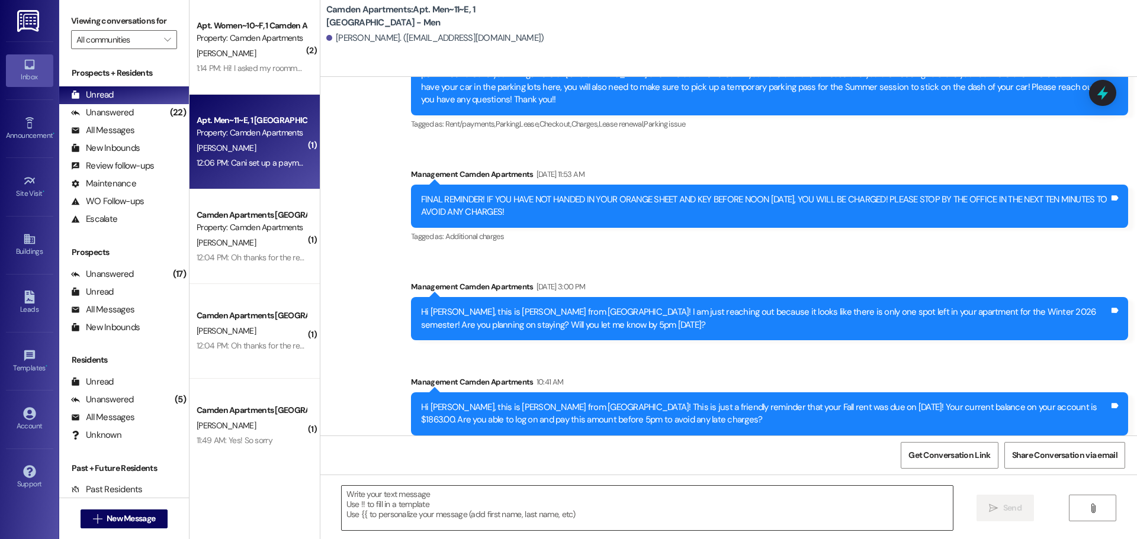
click at [434, 411] on textarea at bounding box center [647, 508] width 611 height 44
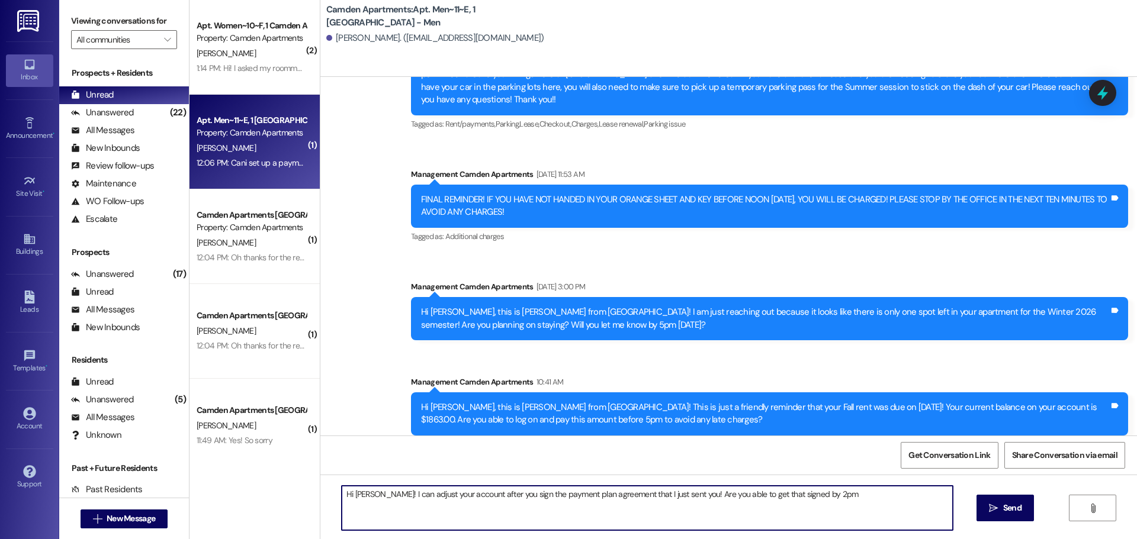
type textarea "Hi [PERSON_NAME]! I can adjust your account after you sign the payment plan agr…"
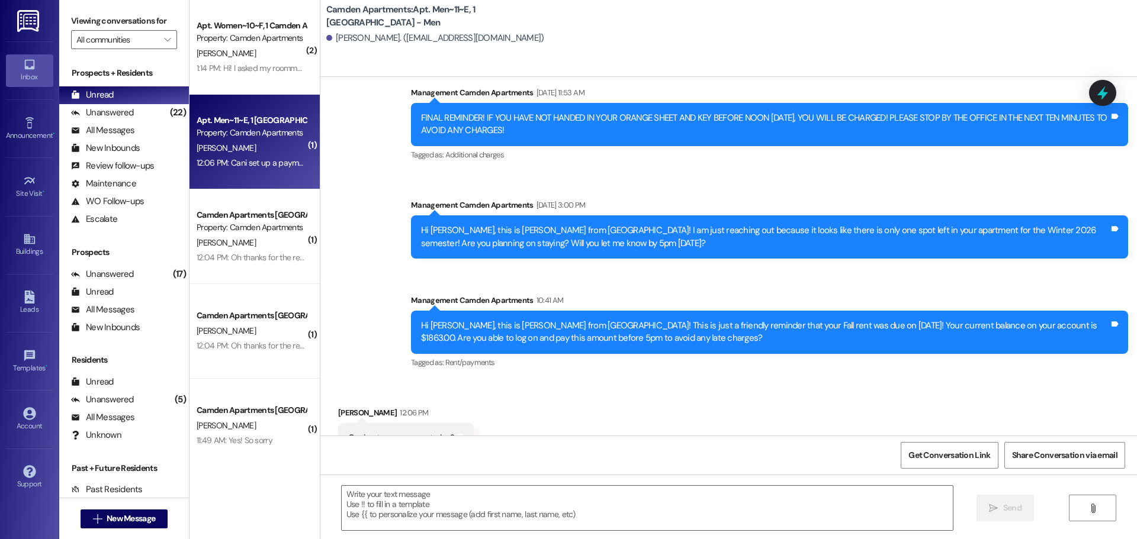
scroll to position [28250, 0]
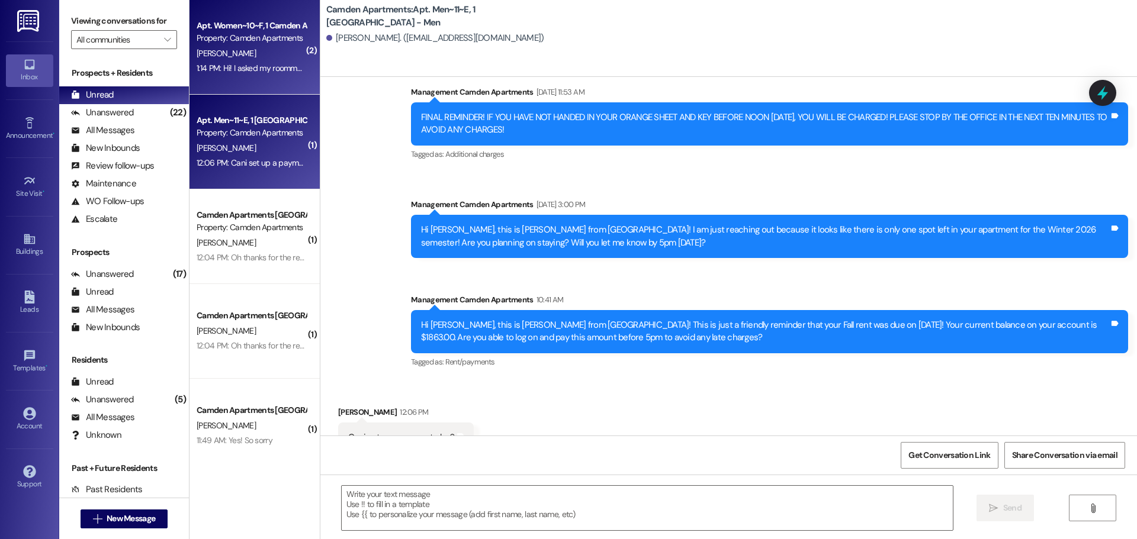
click at [231, 66] on div "1:14 PM: Hi! I asked my roommate [PERSON_NAME] how much she paid for her lease …" at bounding box center [576, 68] width 759 height 11
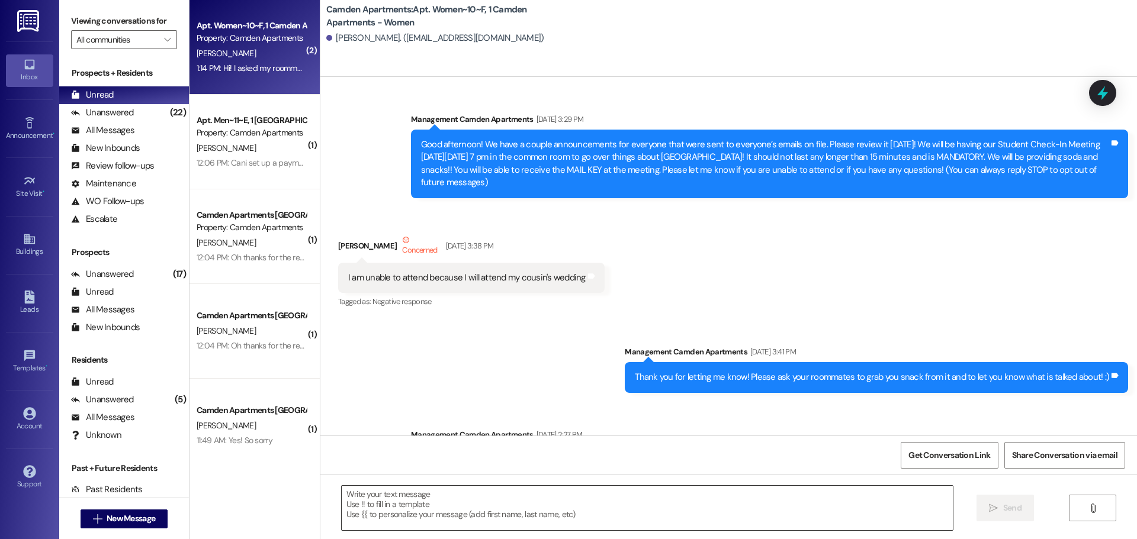
scroll to position [53075, 0]
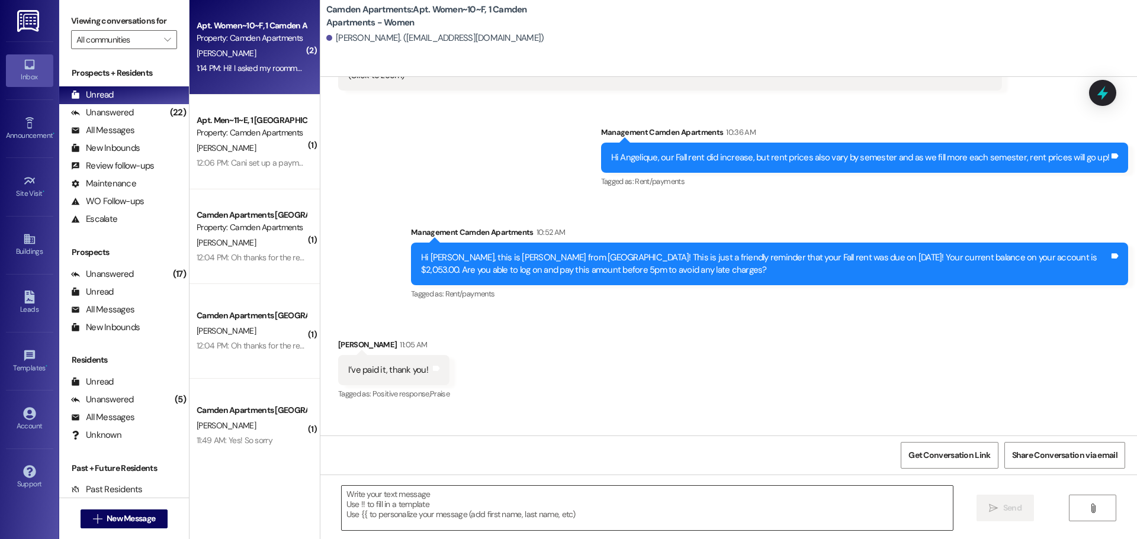
click at [427, 411] on textarea at bounding box center [647, 508] width 611 height 44
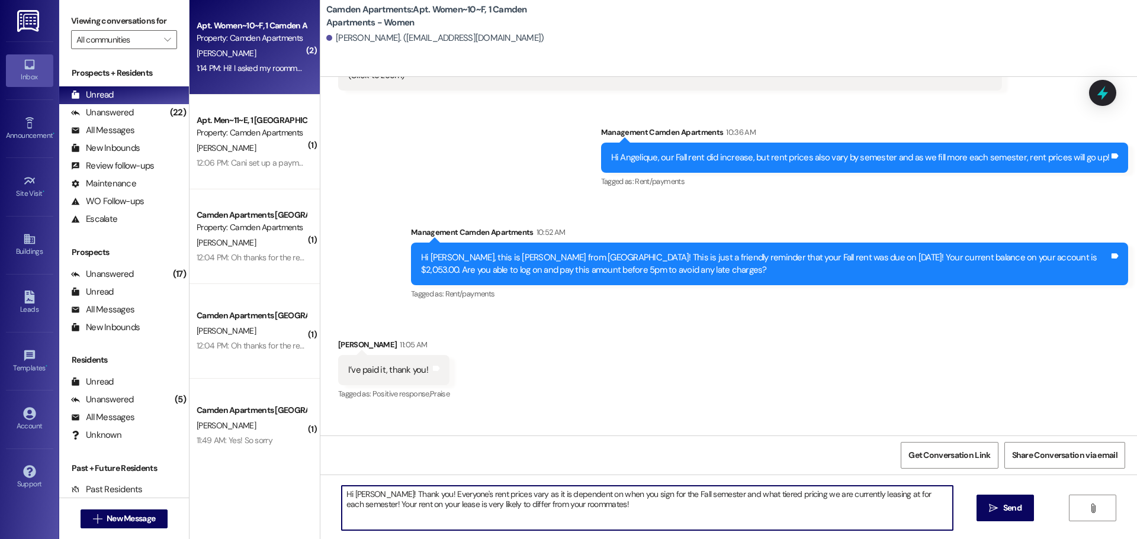
type textarea "Hi [PERSON_NAME]! Thank you! Everyone's rent prices vary as it is dependent on …"
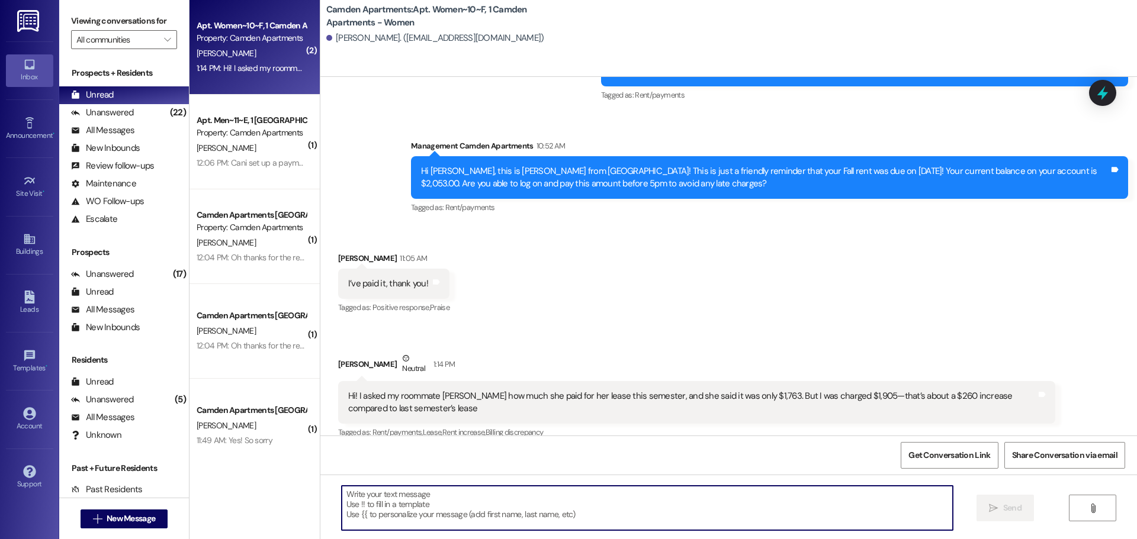
scroll to position [53170, 0]
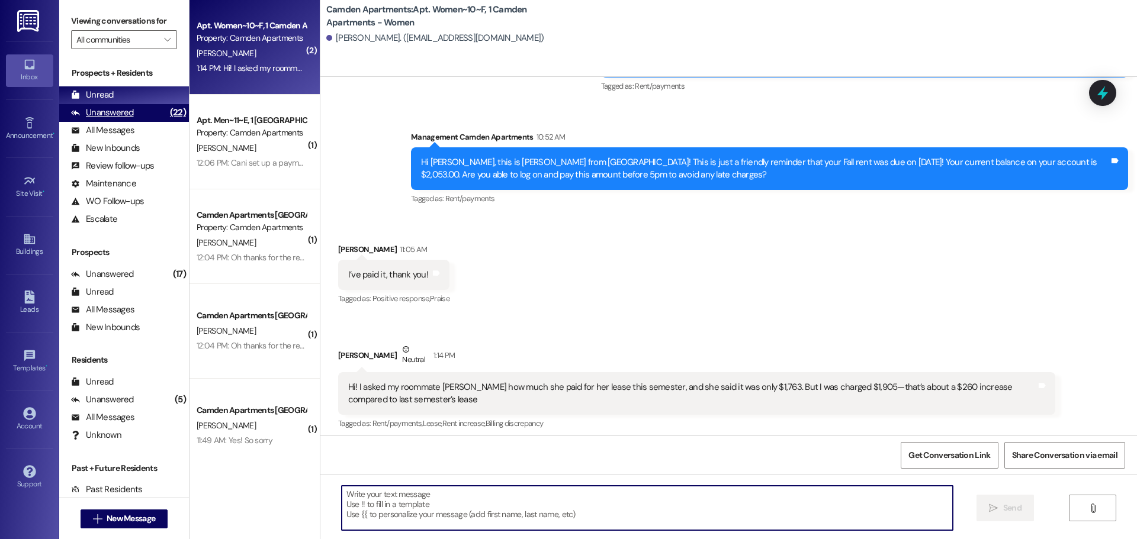
click at [121, 111] on div "Unanswered" at bounding box center [102, 113] width 63 height 12
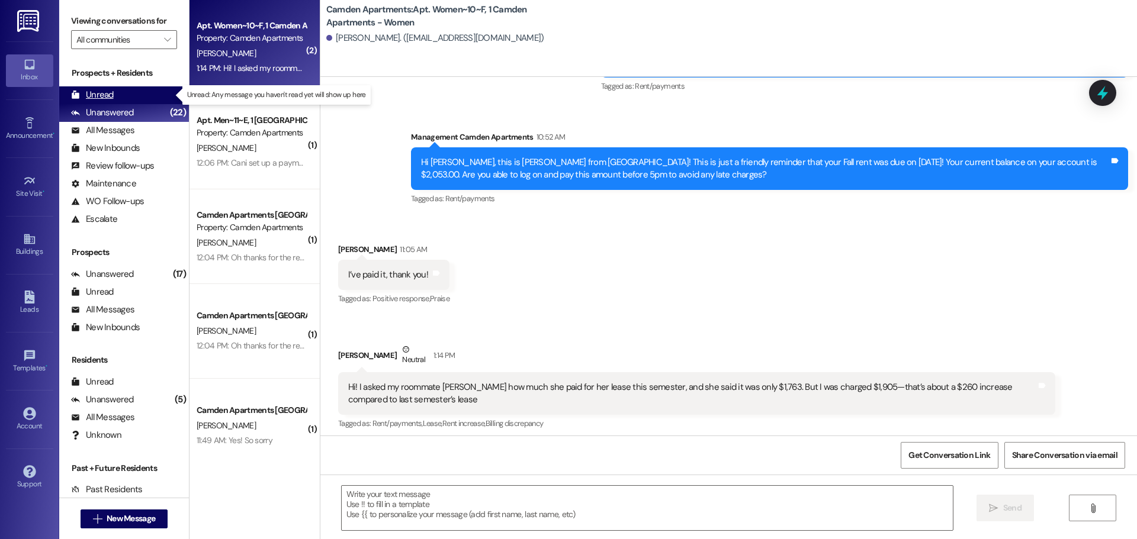
click at [136, 91] on div "Unread (0)" at bounding box center [124, 95] width 130 height 18
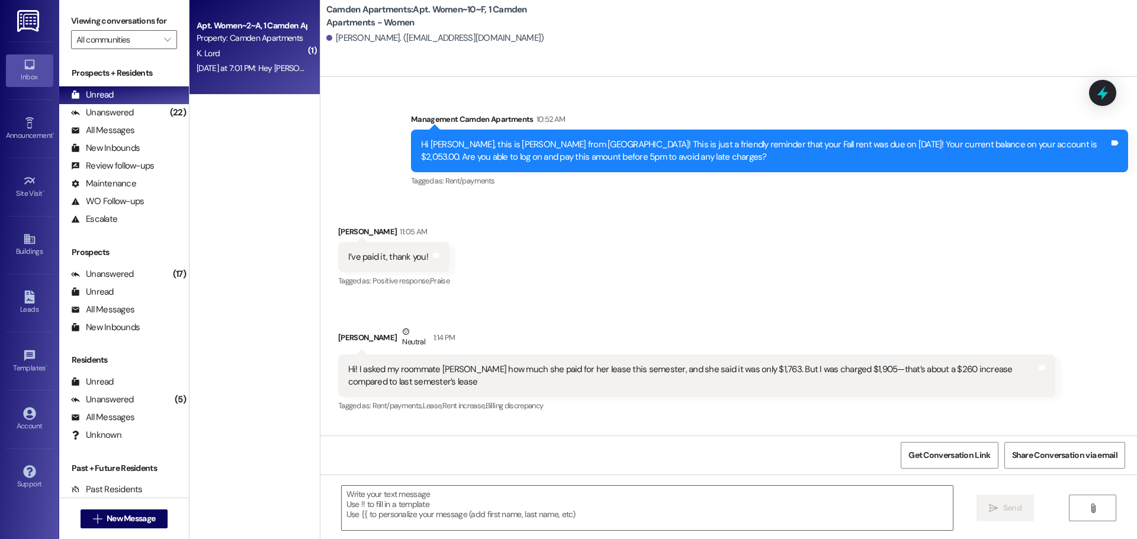
scroll to position [53188, 0]
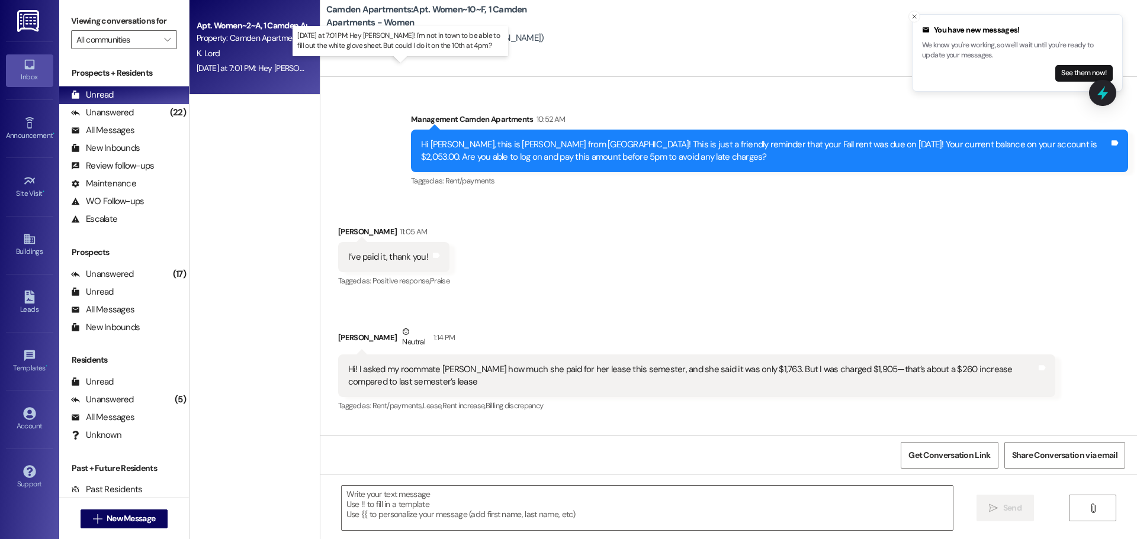
click at [271, 69] on div "[DATE] at 7:01 PM: Hey [PERSON_NAME]! I'm not in town to be able to fill out th…" at bounding box center [426, 68] width 459 height 11
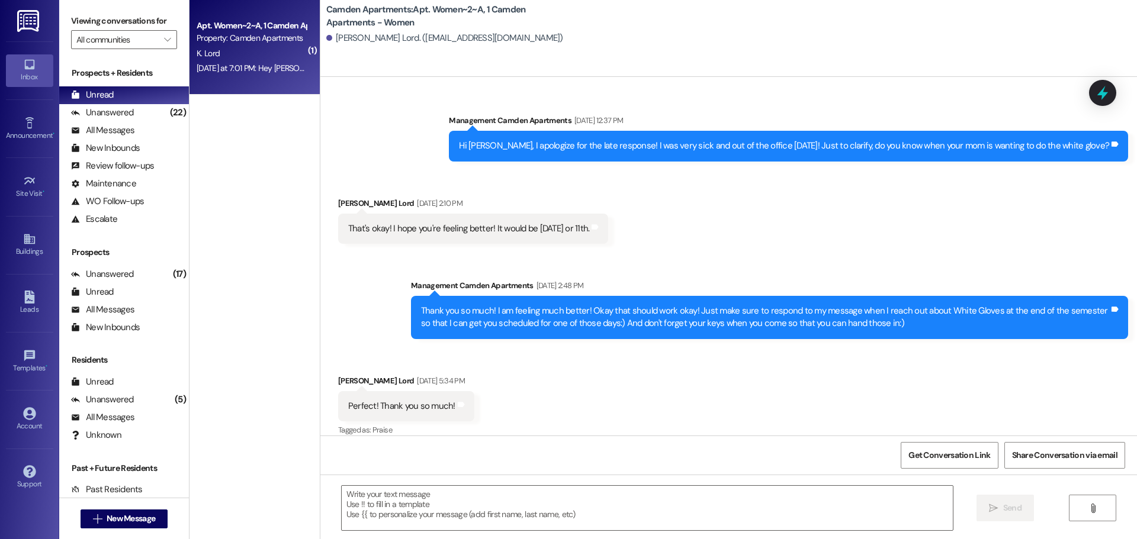
scroll to position [38264, 0]
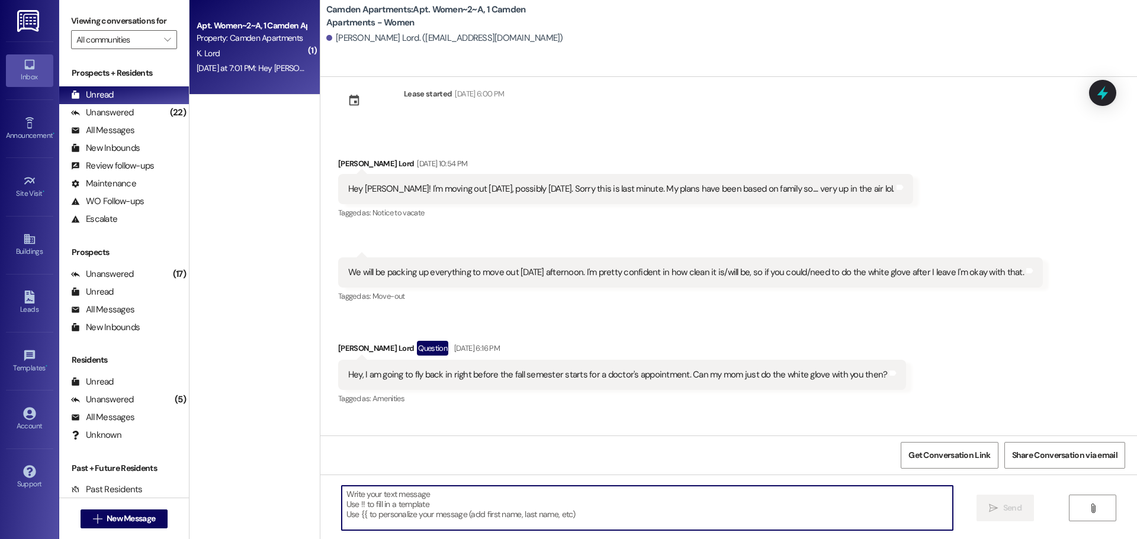
click at [425, 411] on textarea at bounding box center [647, 508] width 611 height 44
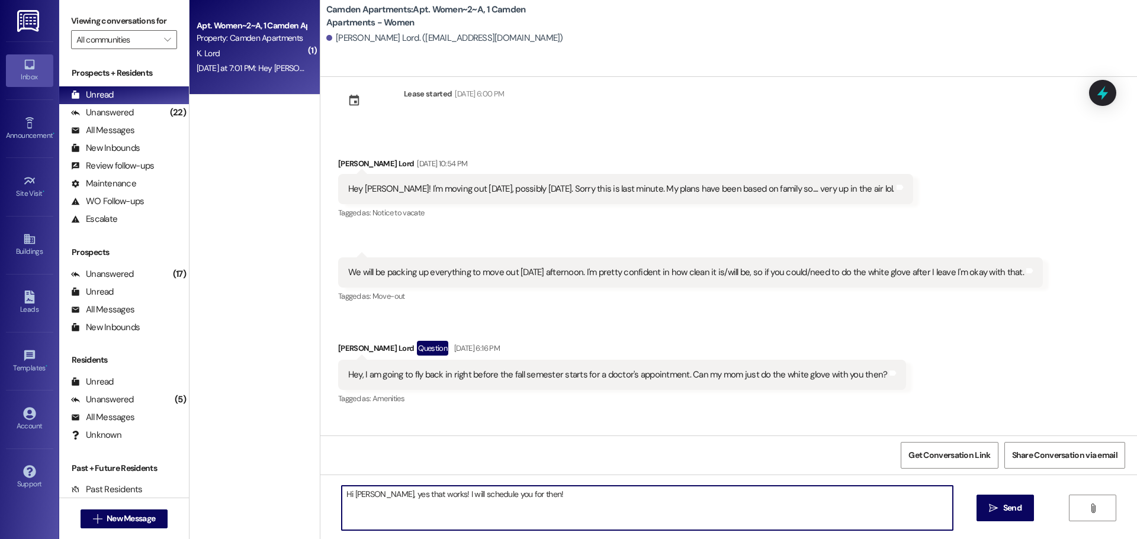
type textarea "Hi [PERSON_NAME], yes that works! I will schedule you for then!"
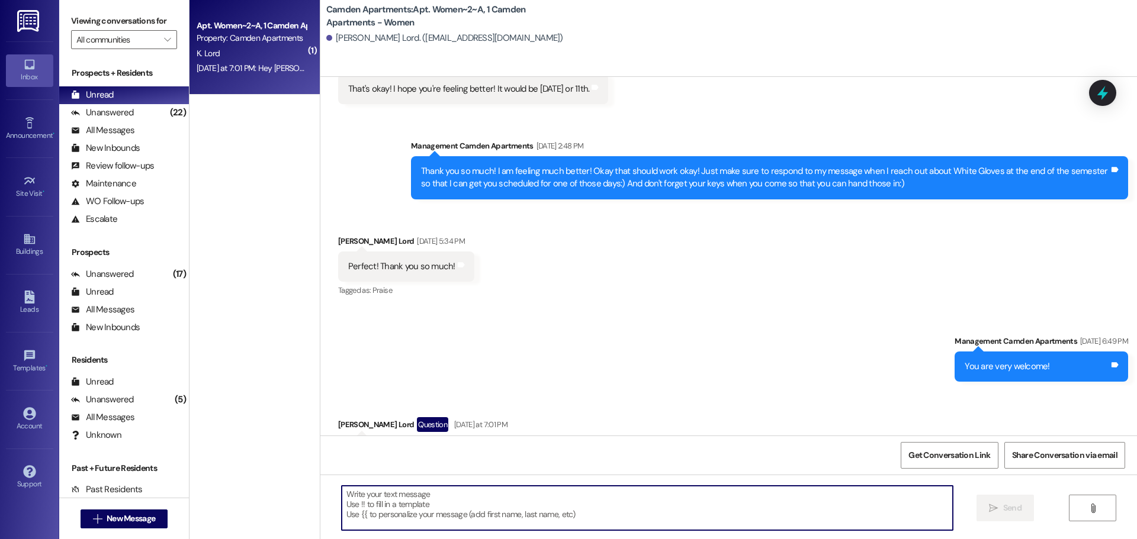
scroll to position [38733, 0]
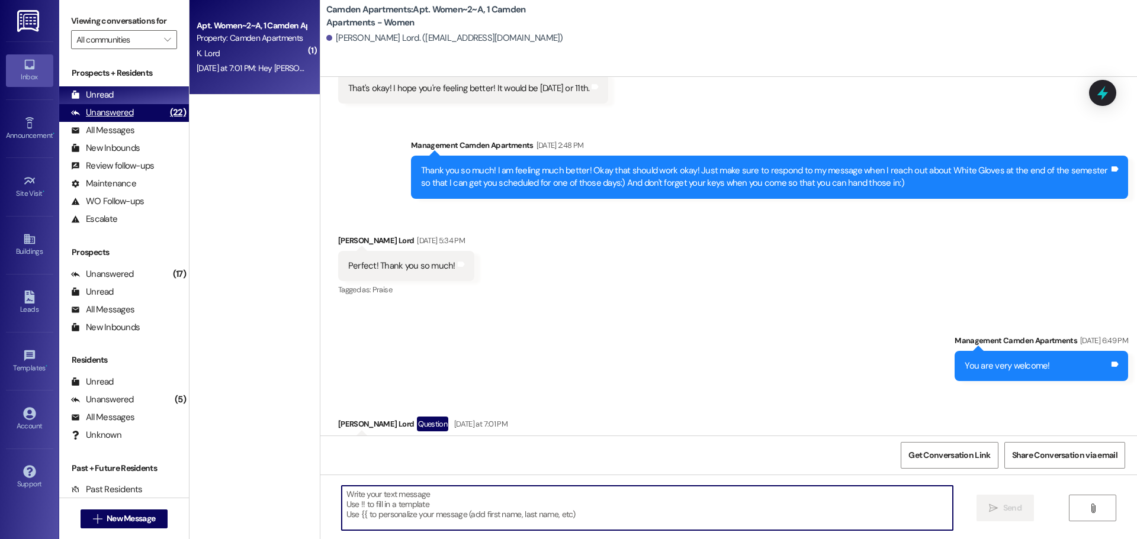
click at [108, 105] on div "Unanswered (22)" at bounding box center [124, 113] width 130 height 18
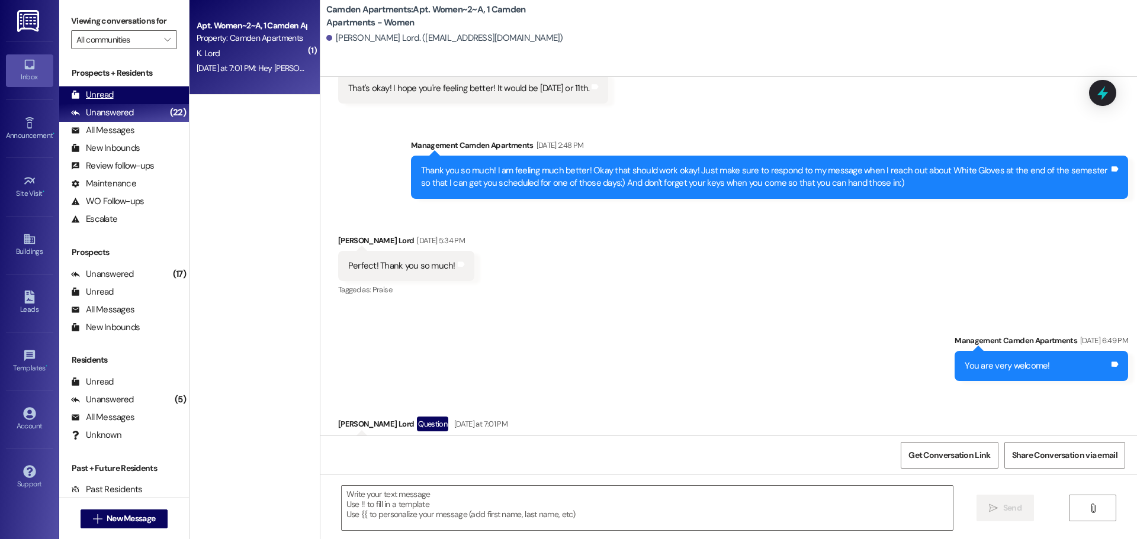
click at [108, 98] on div "Unread" at bounding box center [92, 95] width 43 height 12
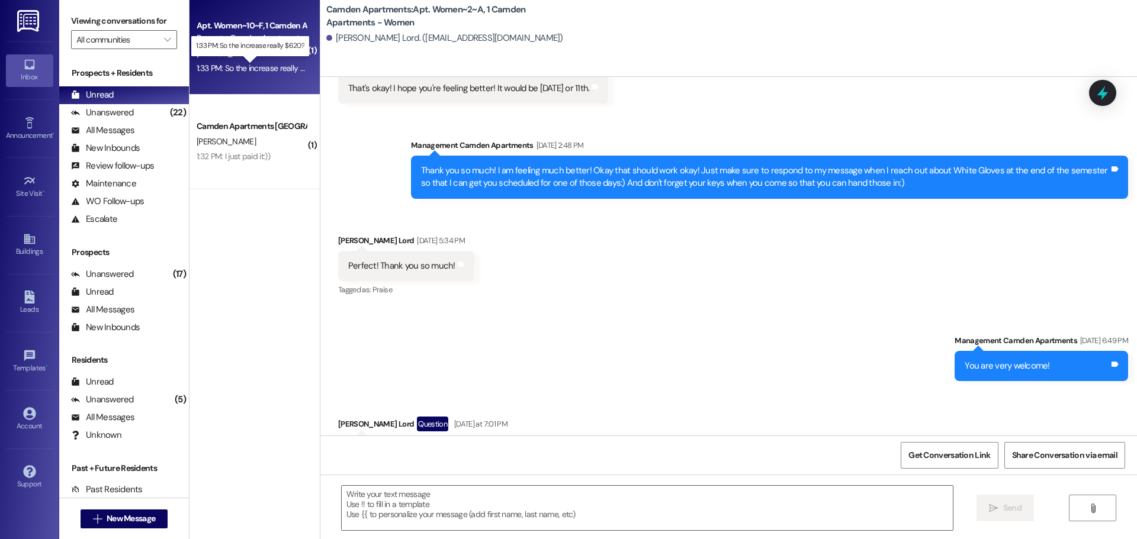
click at [236, 70] on div "1:33 PM: So the increase really $620? 1:33 PM: So the increase really $620?" at bounding box center [260, 68] width 126 height 11
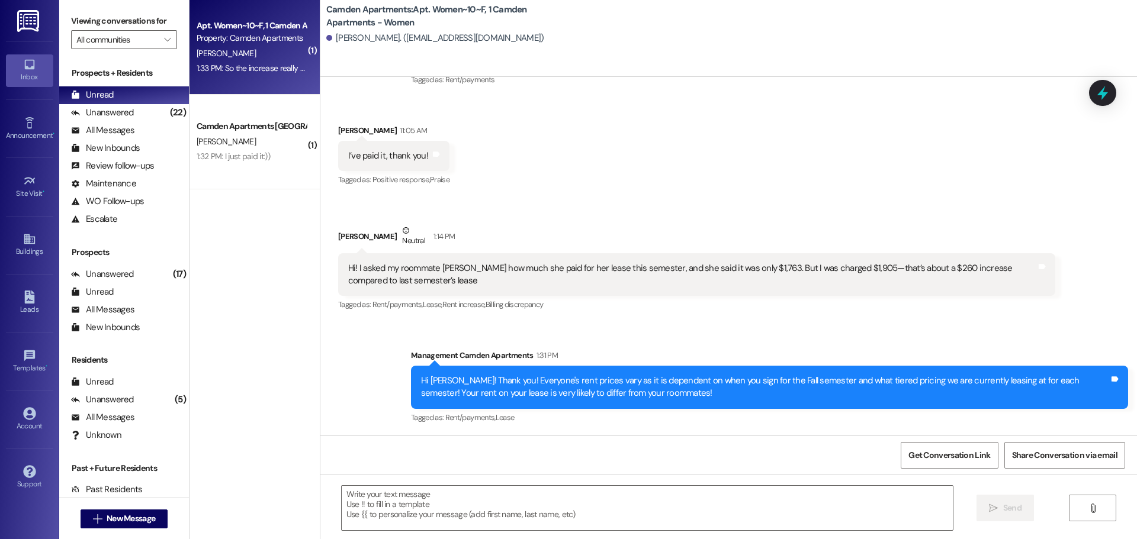
scroll to position [53290, 0]
click at [596, 411] on textarea at bounding box center [647, 508] width 611 height 44
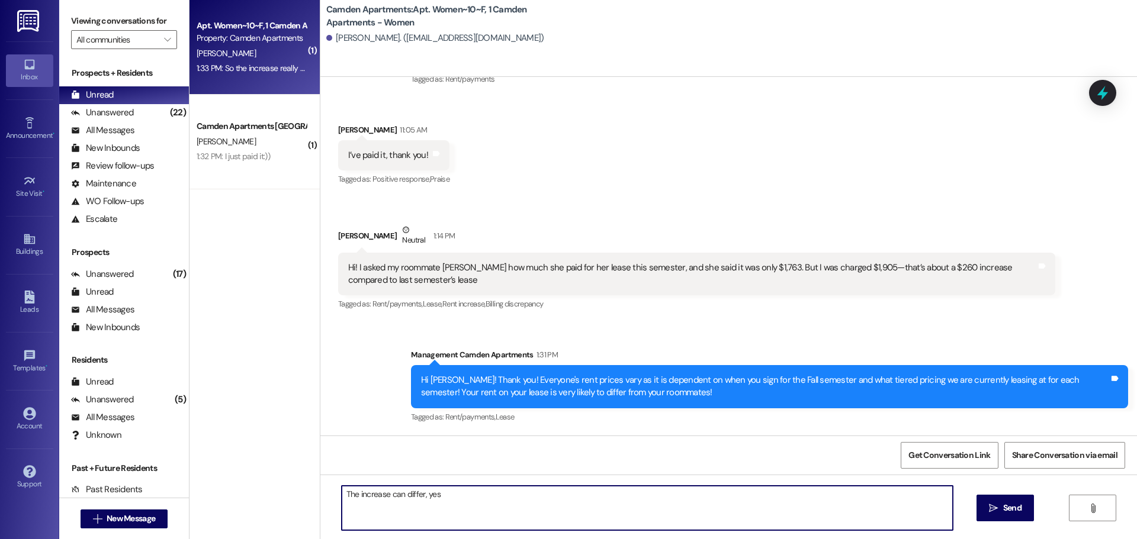
click at [449, 411] on textarea "The increase can differ, yes" at bounding box center [647, 508] width 611 height 44
drag, startPoint x: 445, startPoint y: 500, endPoint x: 332, endPoint y: 497, distance: 113.7
click at [341, 411] on div "The increase can differ, yes" at bounding box center [647, 509] width 612 height 46
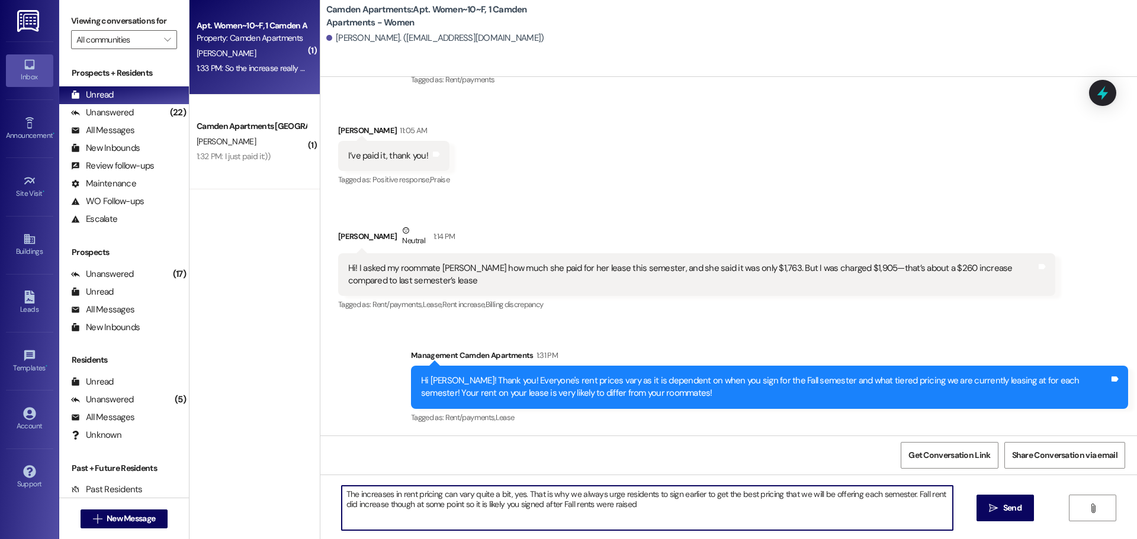
type textarea "The increases in rent pricing can vary quite a bit, yes. That is why we always …"
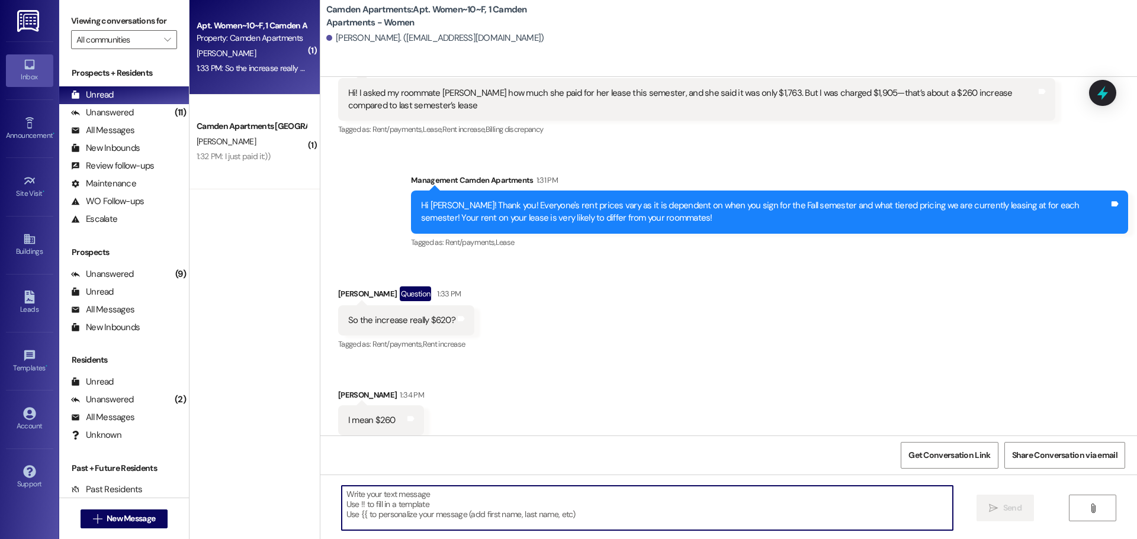
scroll to position [53468, 0]
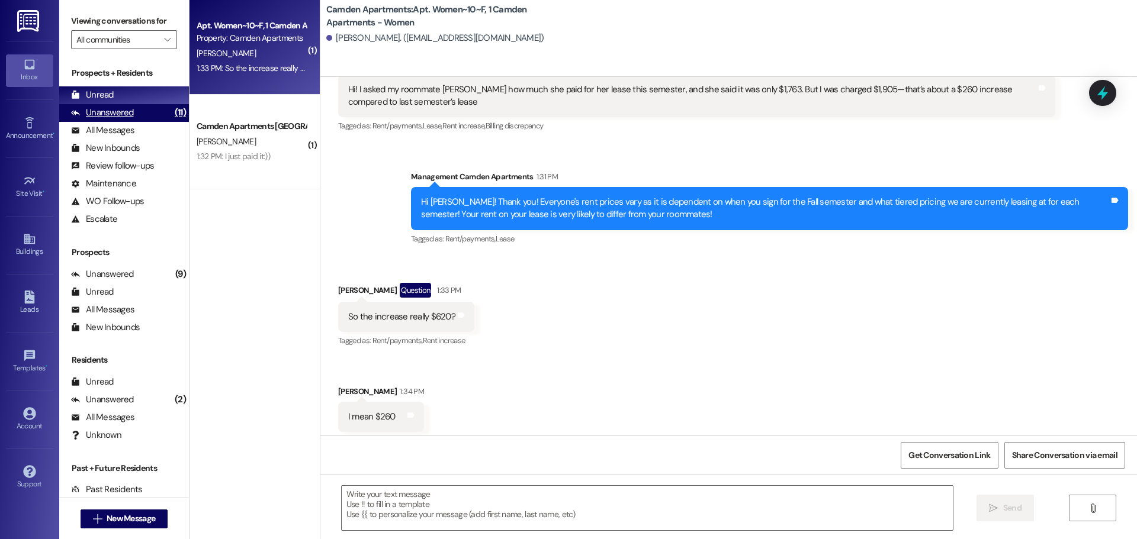
click at [111, 116] on div "Unanswered" at bounding box center [102, 113] width 63 height 12
click at [118, 96] on div "Unread (0)" at bounding box center [124, 95] width 130 height 18
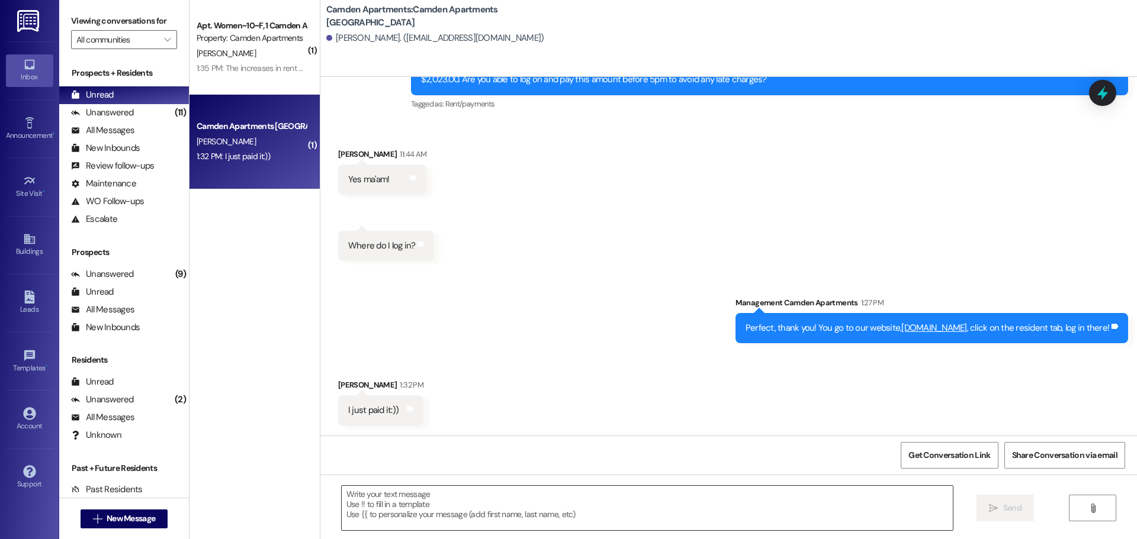
scroll to position [202, 0]
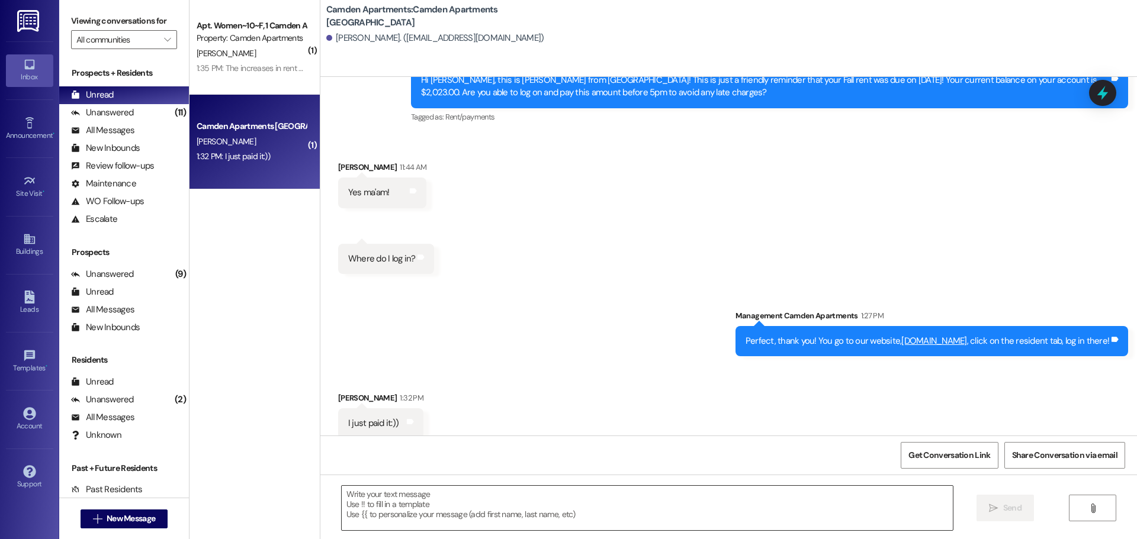
click at [446, 411] on textarea at bounding box center [647, 508] width 611 height 44
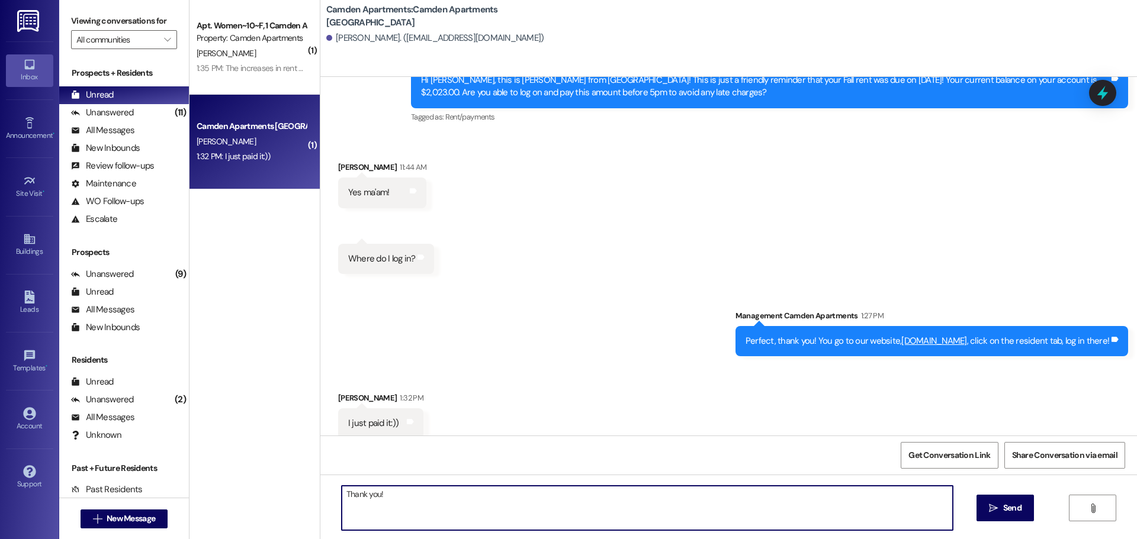
type textarea "Thank you!!"
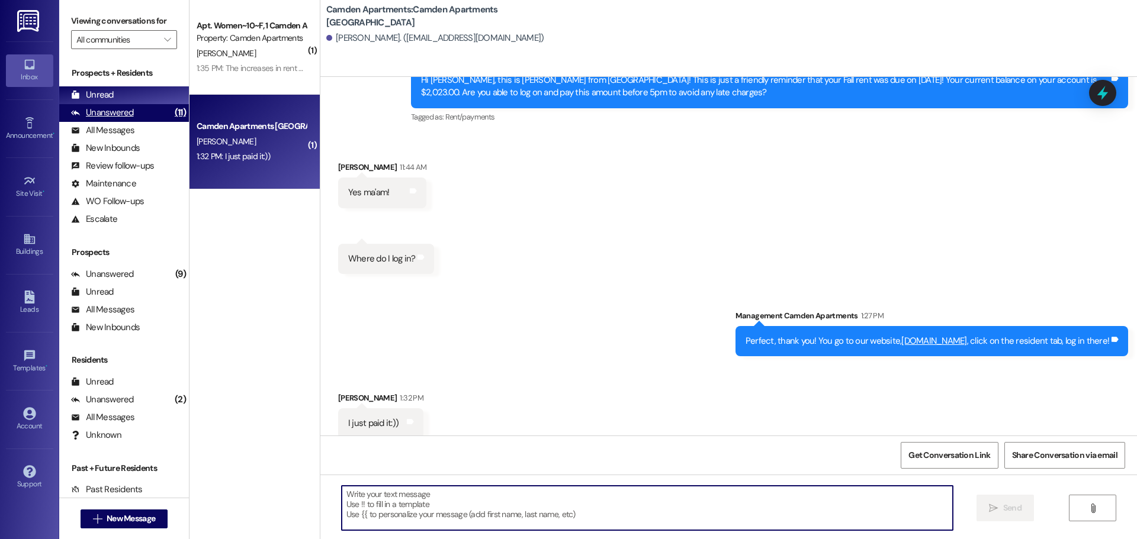
click at [112, 116] on div "Unanswered" at bounding box center [102, 113] width 63 height 12
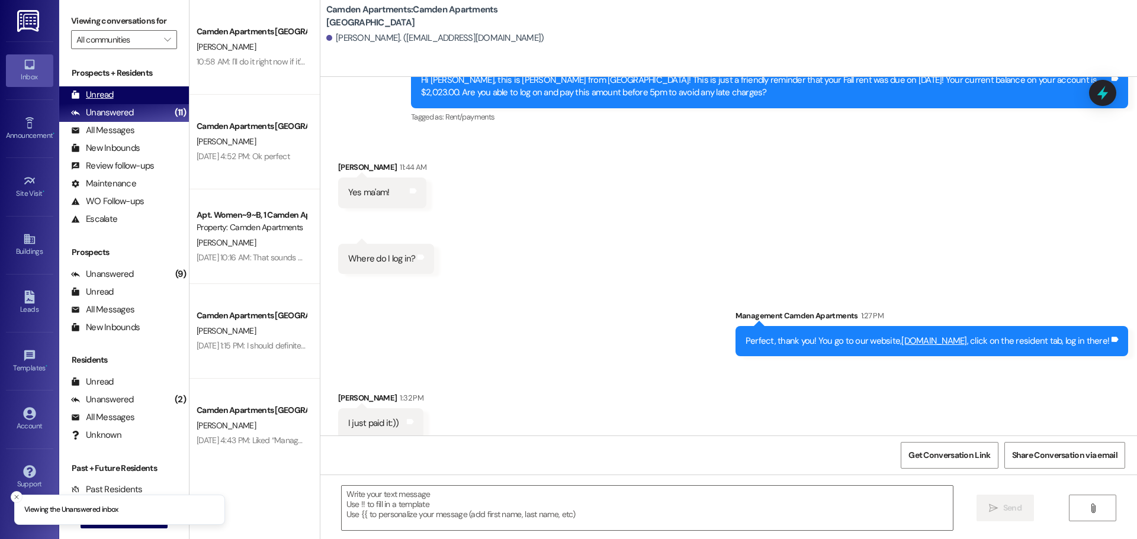
click at [116, 99] on div "Unread (0)" at bounding box center [124, 95] width 130 height 18
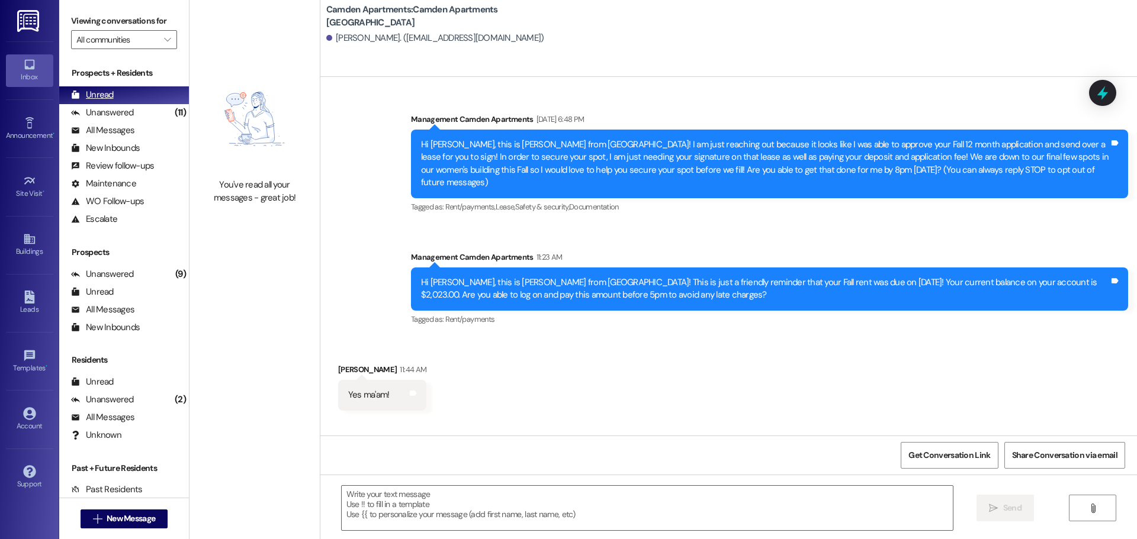
scroll to position [202, 0]
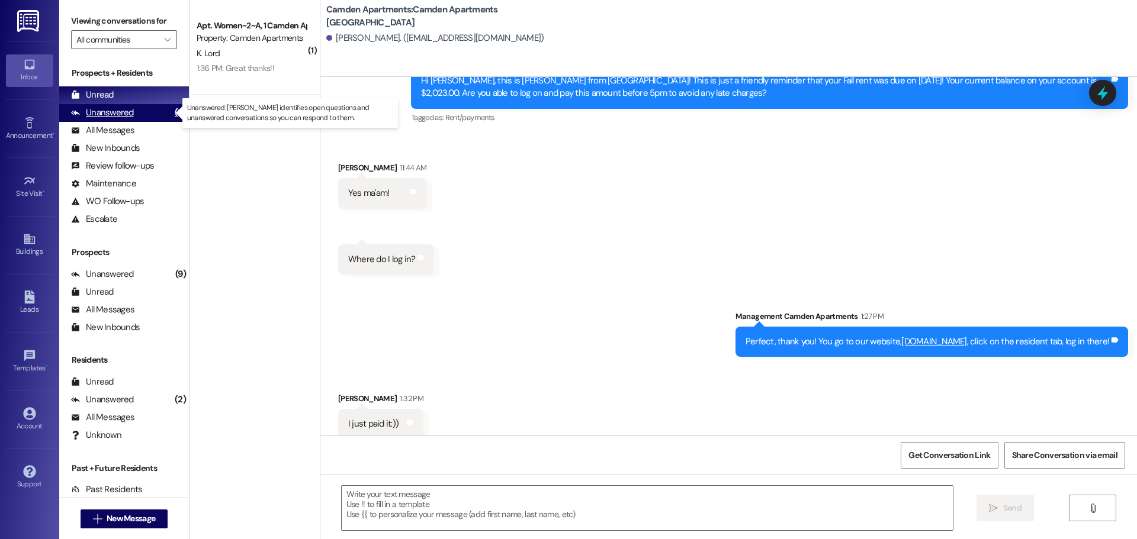
click at [125, 114] on div "Unanswered" at bounding box center [102, 113] width 63 height 12
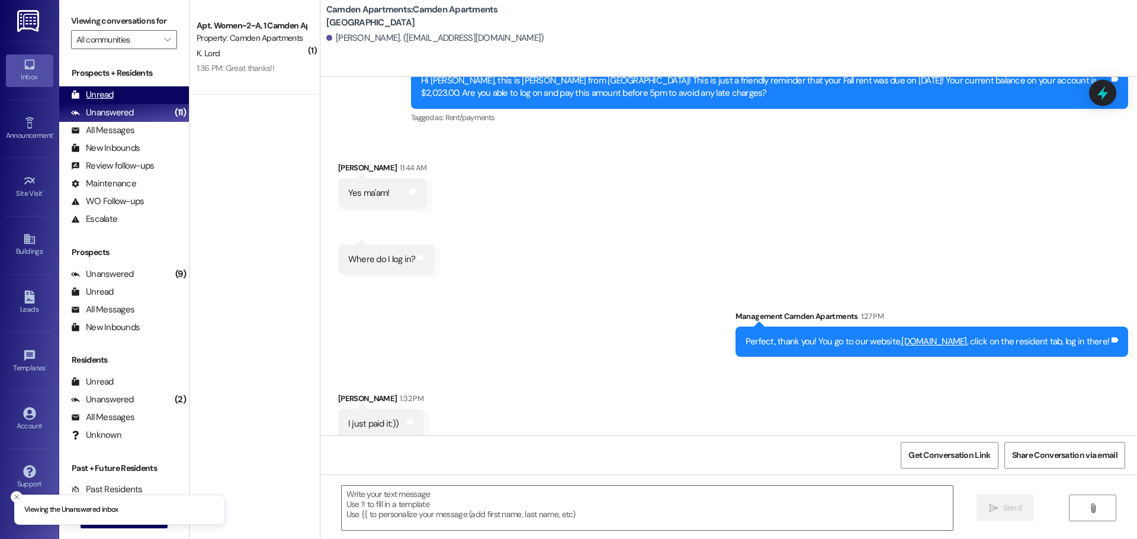
click at [123, 89] on div "Unread (0)" at bounding box center [124, 95] width 130 height 18
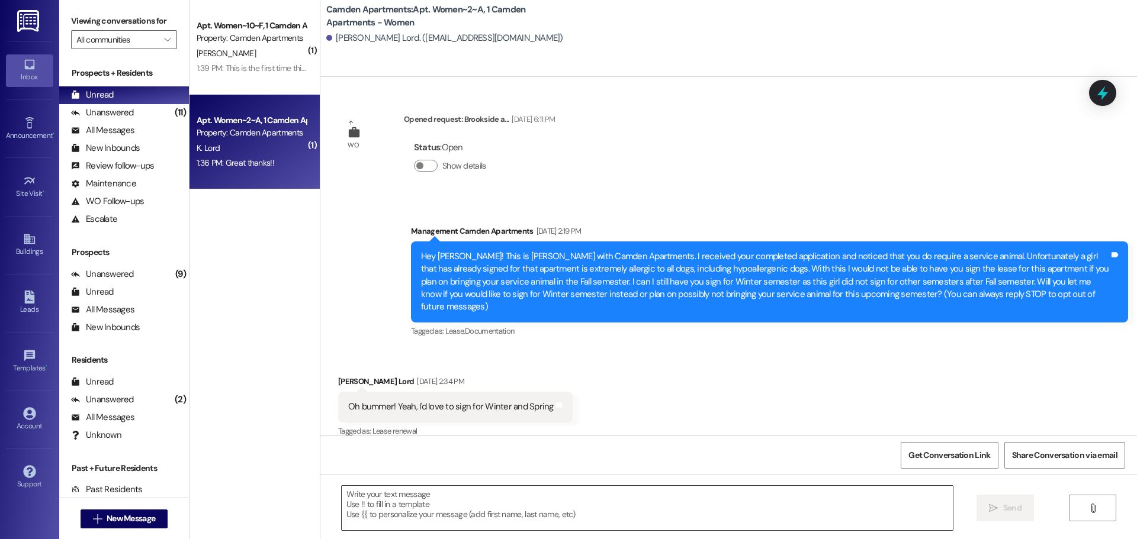
click at [467, 411] on textarea at bounding box center [647, 508] width 611 height 44
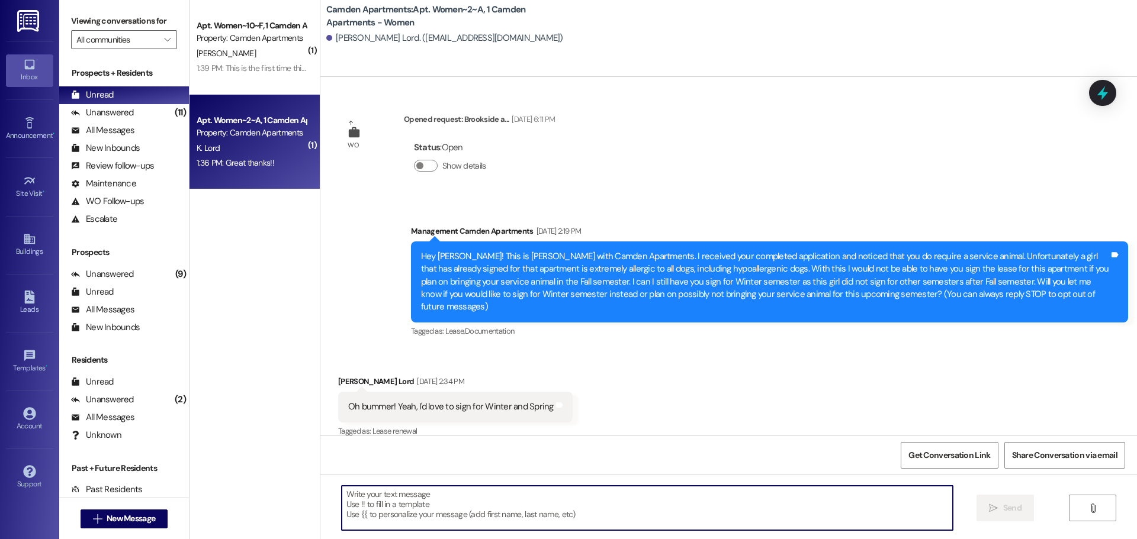
scroll to position [38833, 0]
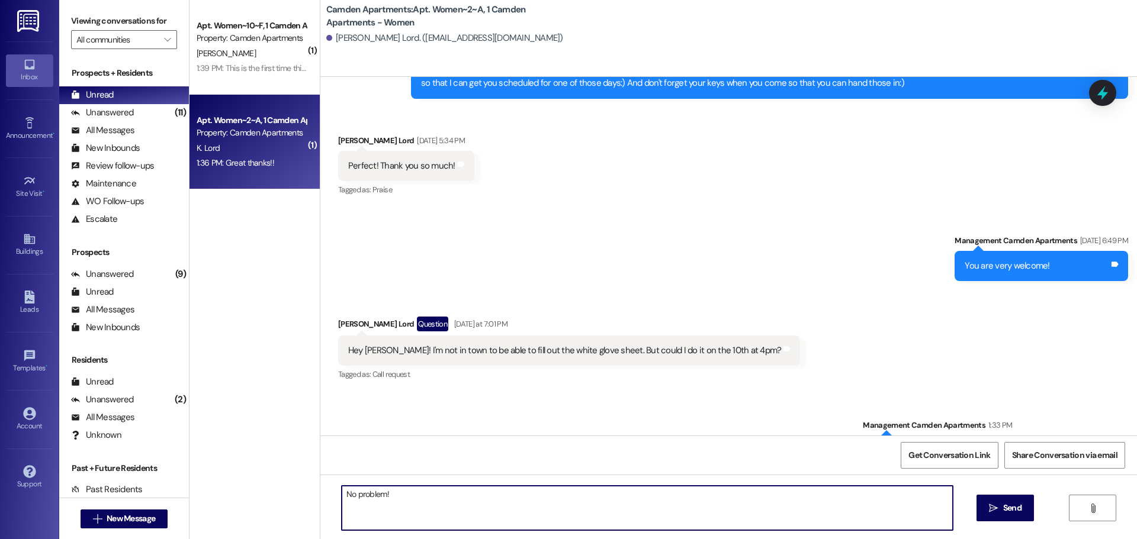
type textarea "No problem!"
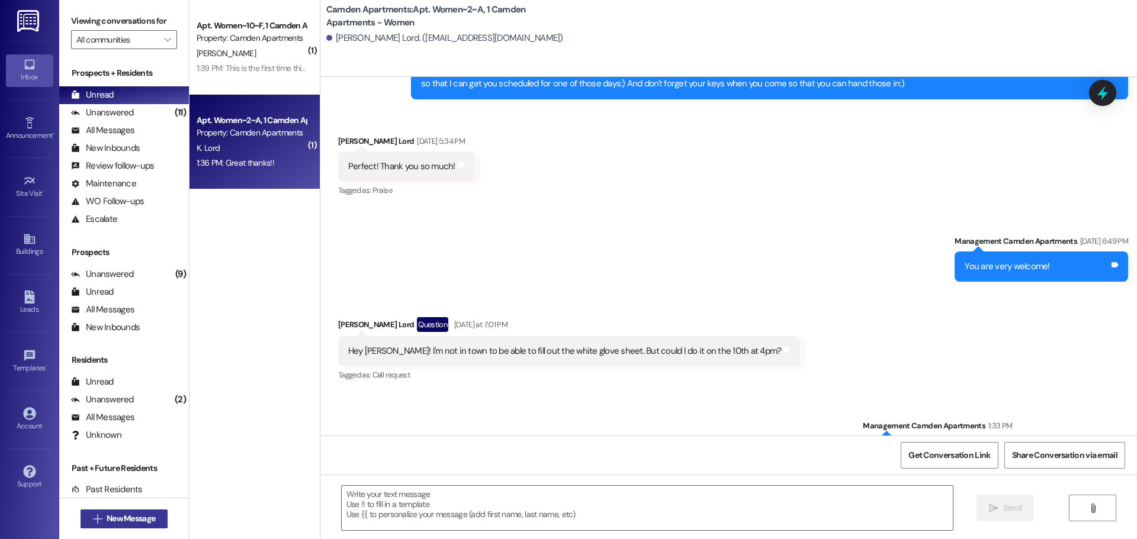
click at [140, 411] on span "New Message" at bounding box center [131, 519] width 49 height 12
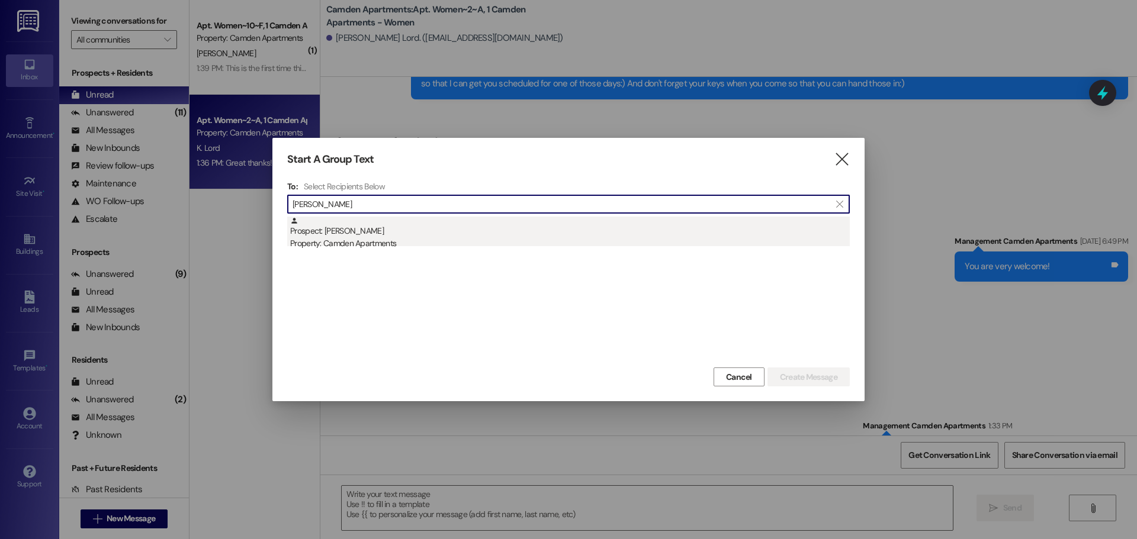
type input "[PERSON_NAME]"
click at [397, 233] on div "Prospect: [PERSON_NAME] Property: Camden Apartments" at bounding box center [570, 234] width 560 height 34
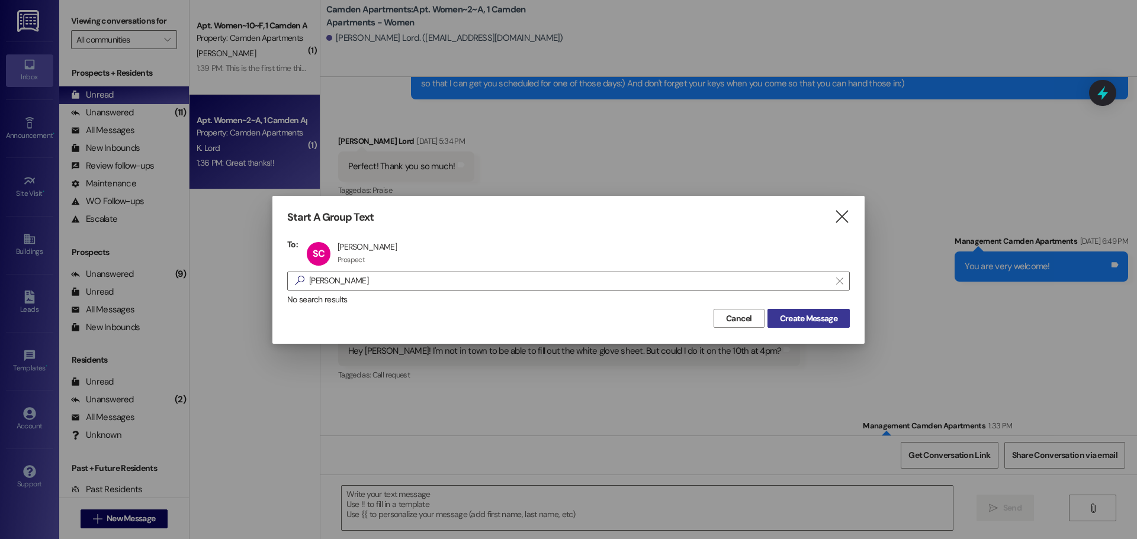
click at [808, 323] on span "Create Message" at bounding box center [808, 319] width 57 height 12
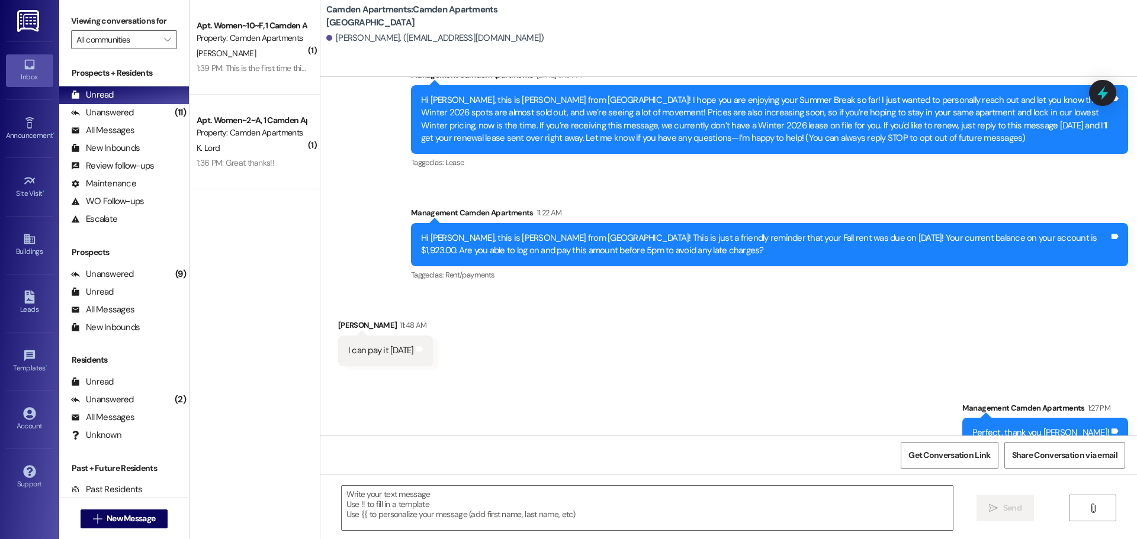
scroll to position [67, 0]
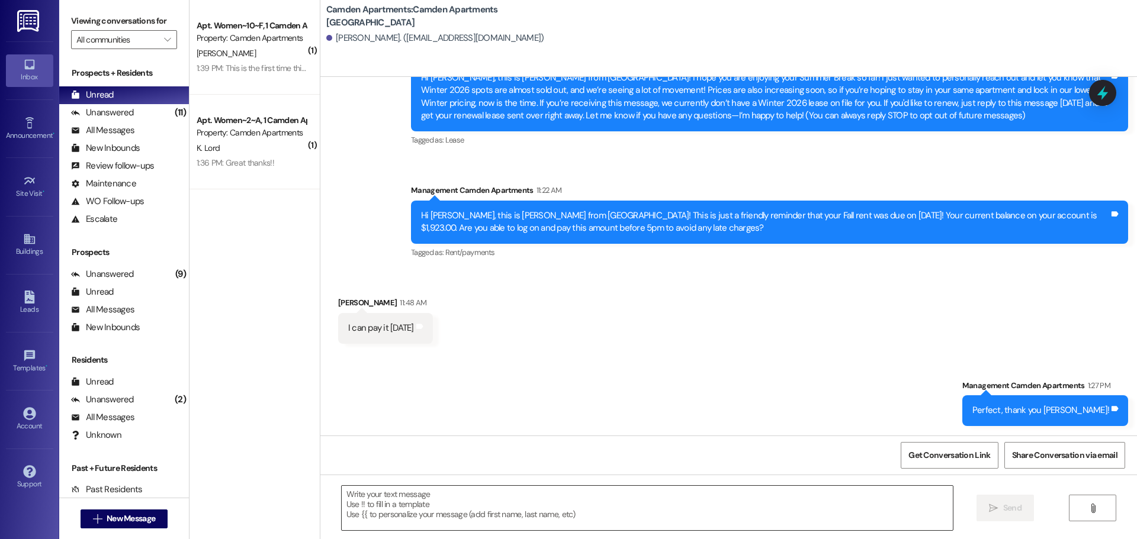
click at [575, 411] on textarea at bounding box center [647, 508] width 611 height 44
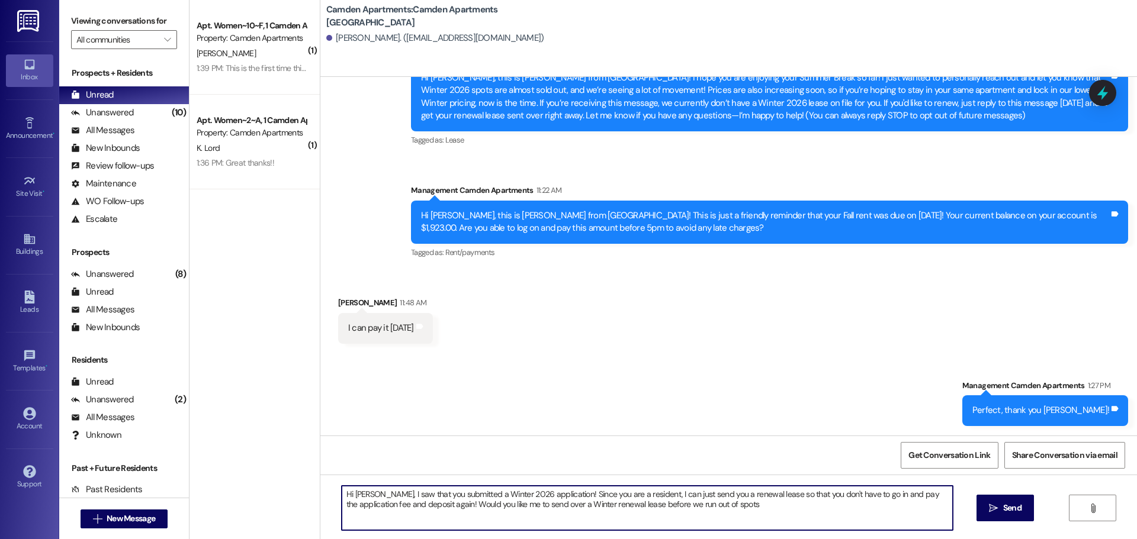
type textarea "Hi [PERSON_NAME], I saw that you submitted a Winter 2026 application! Since you…"
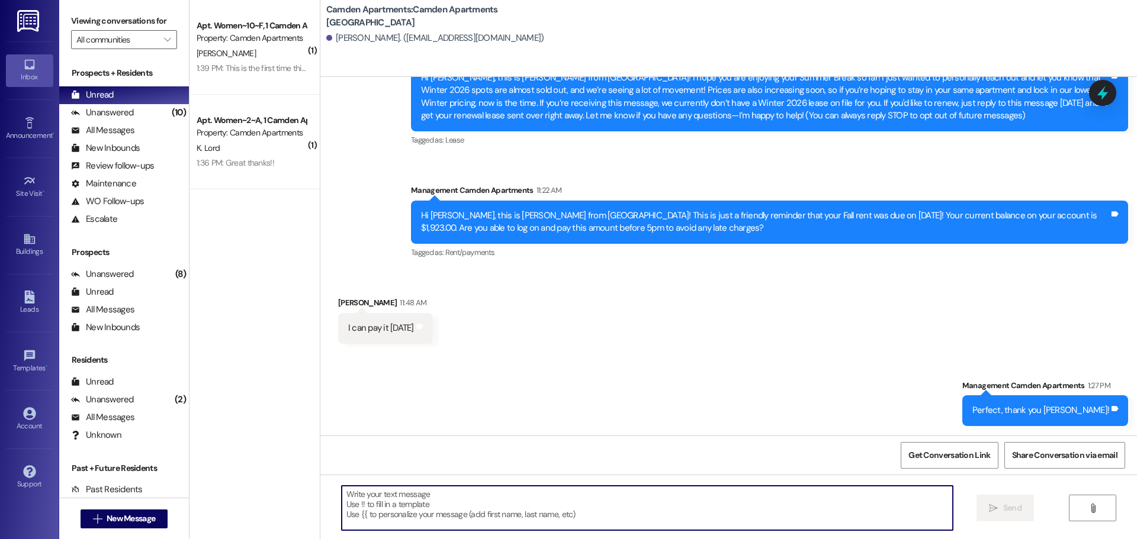
scroll to position [162, 0]
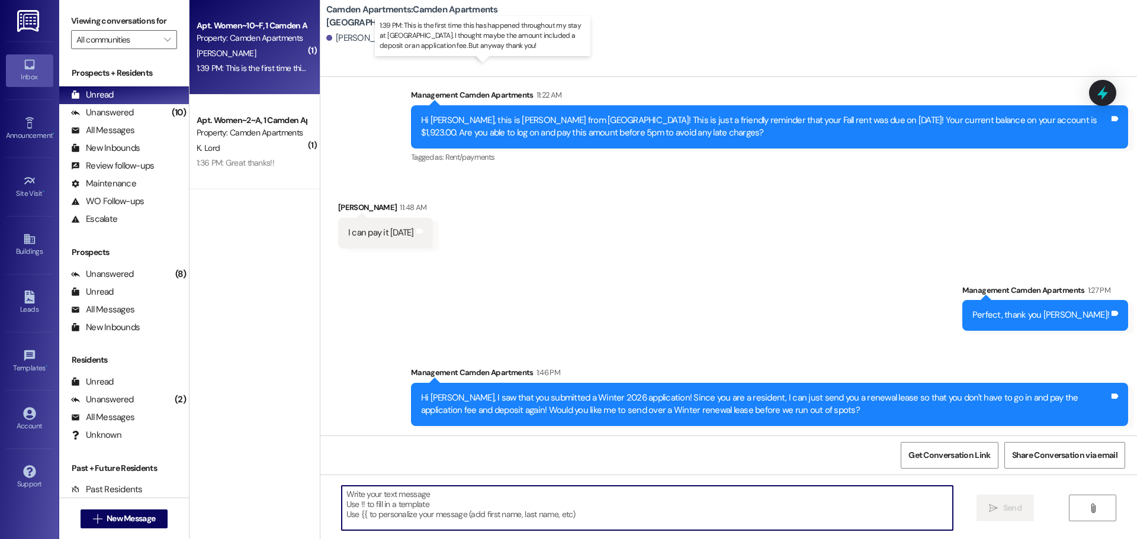
click at [226, 65] on div "1:39 PM: This is the first time this has happened throughout my stay at [GEOGRA…" at bounding box center [516, 68] width 638 height 11
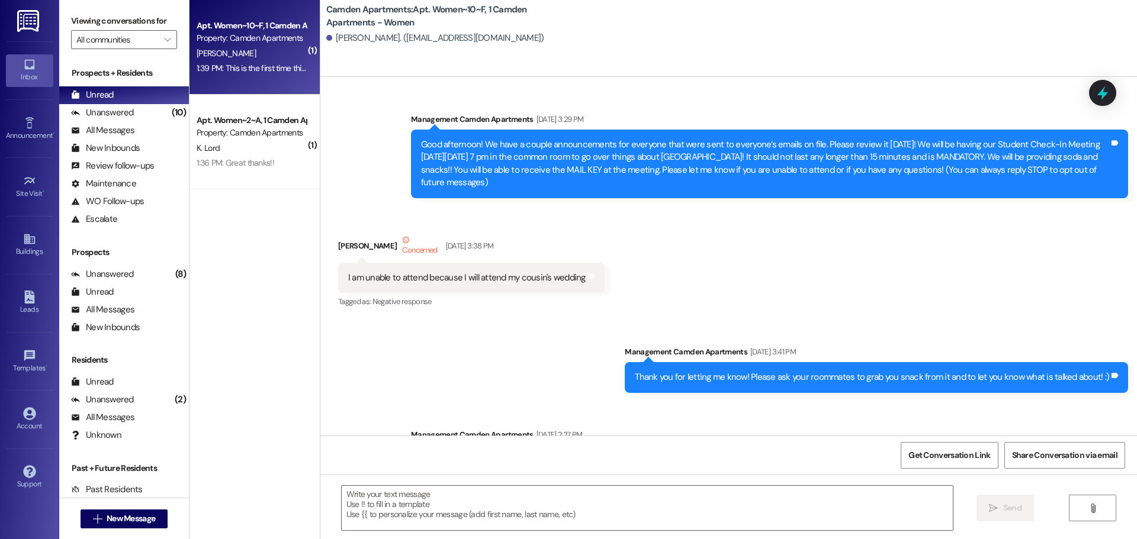
scroll to position [53586, 0]
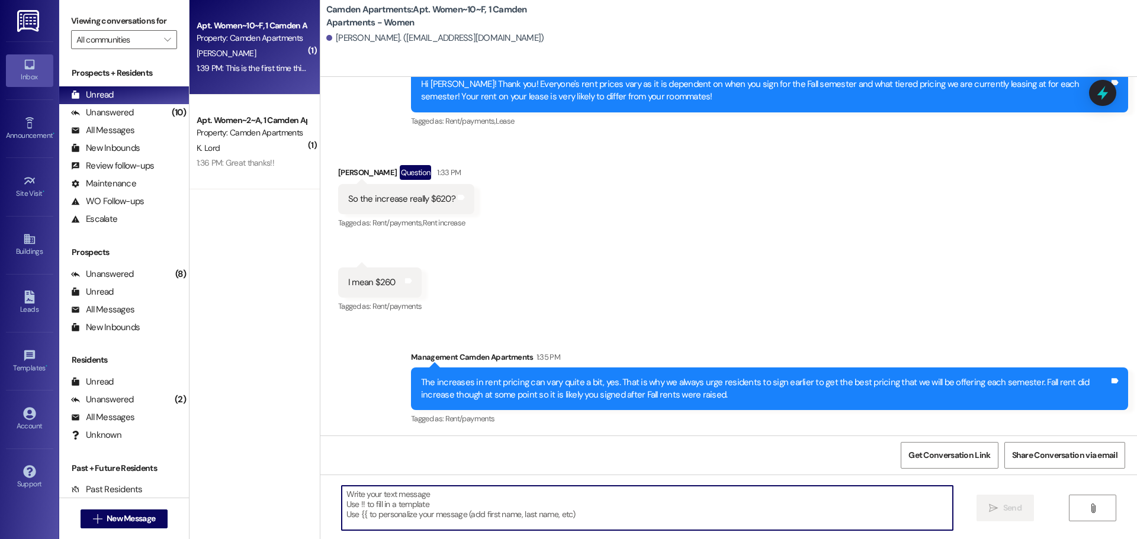
click at [512, 411] on textarea at bounding box center [647, 508] width 611 height 44
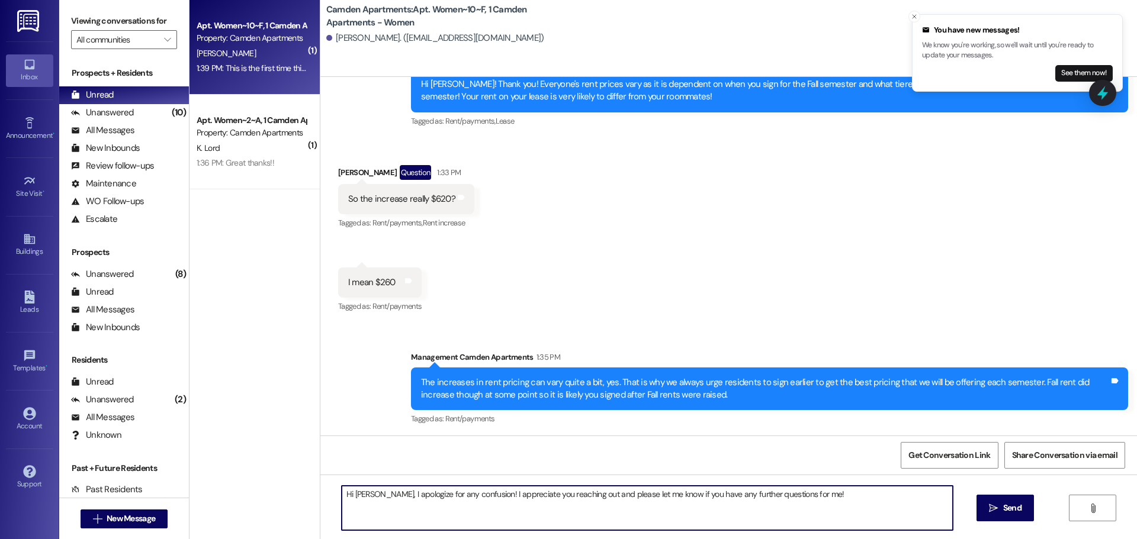
type textarea "Hi [PERSON_NAME], I apologize for any confusion! I appreciate you reaching out …"
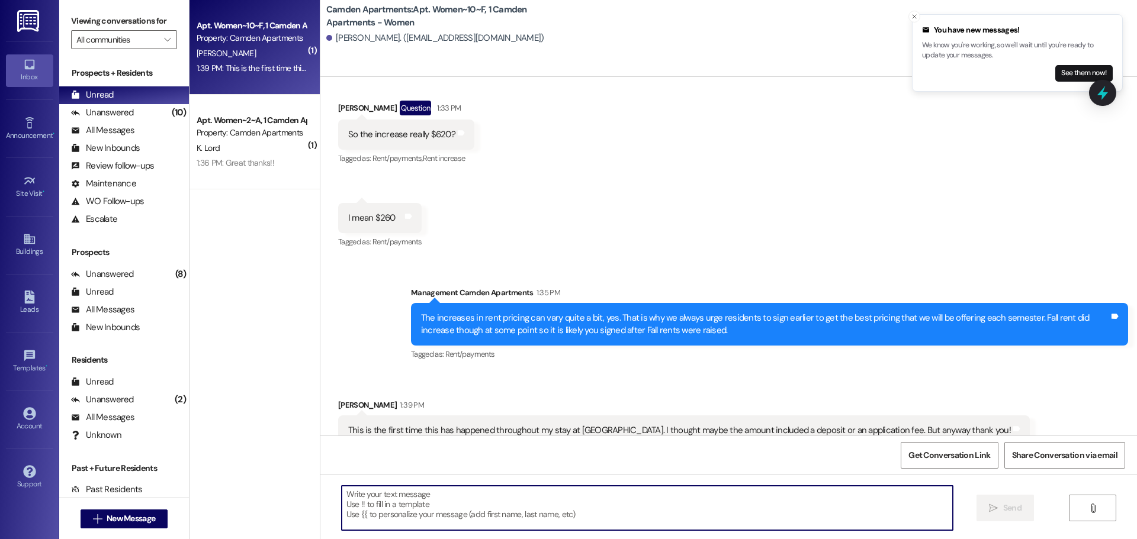
scroll to position [53669, 0]
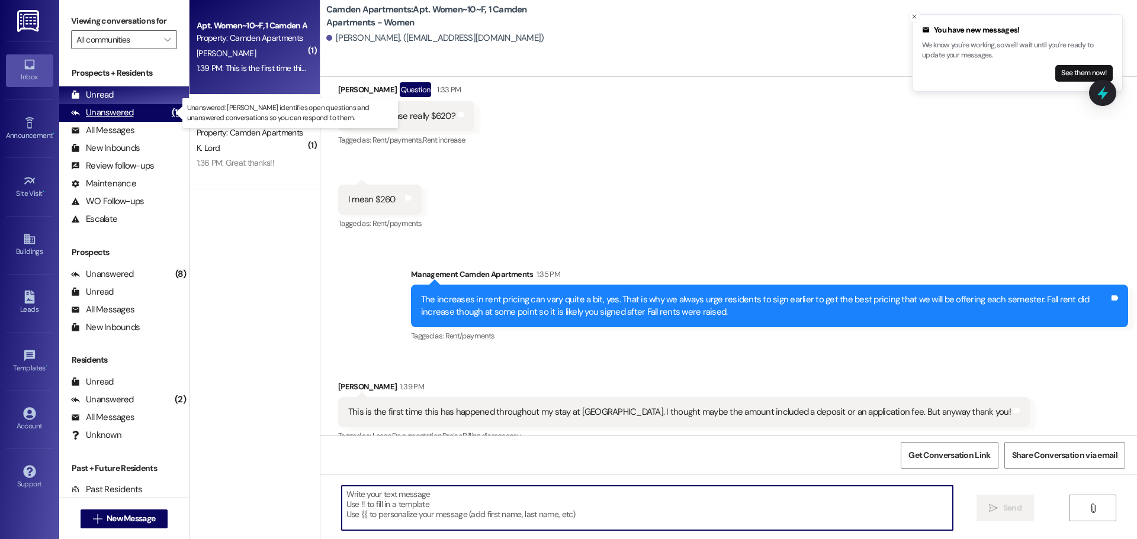
click at [134, 117] on div "Unanswered (10)" at bounding box center [124, 113] width 130 height 18
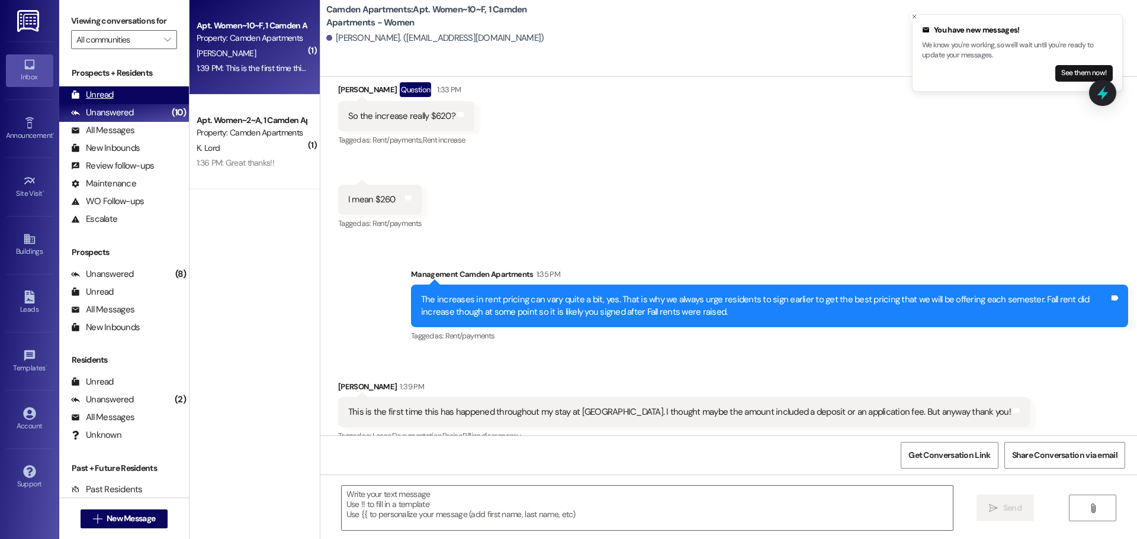
click at [134, 96] on div "Unread (0)" at bounding box center [124, 95] width 130 height 18
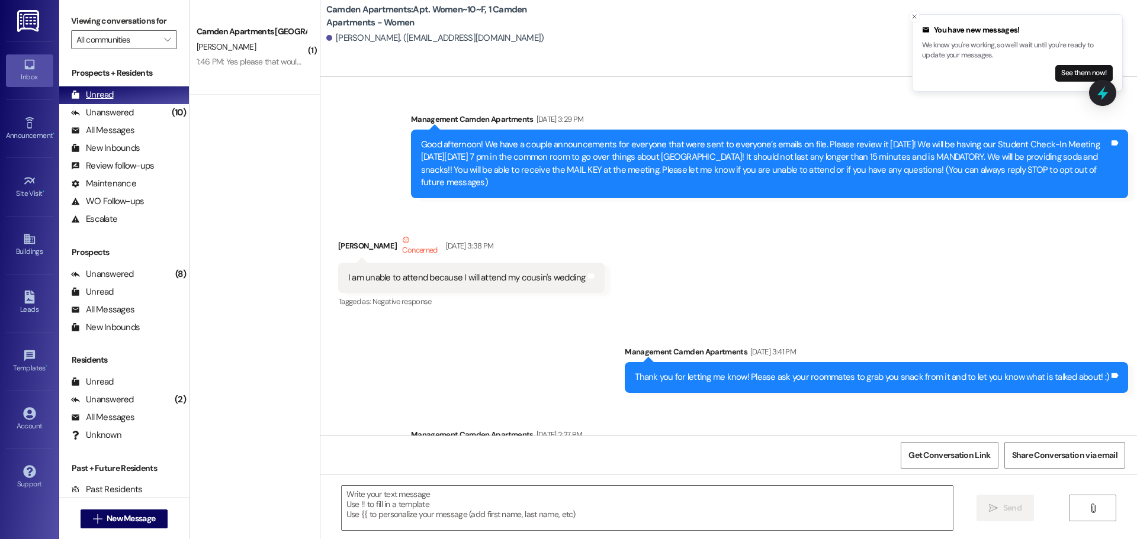
scroll to position [53585, 0]
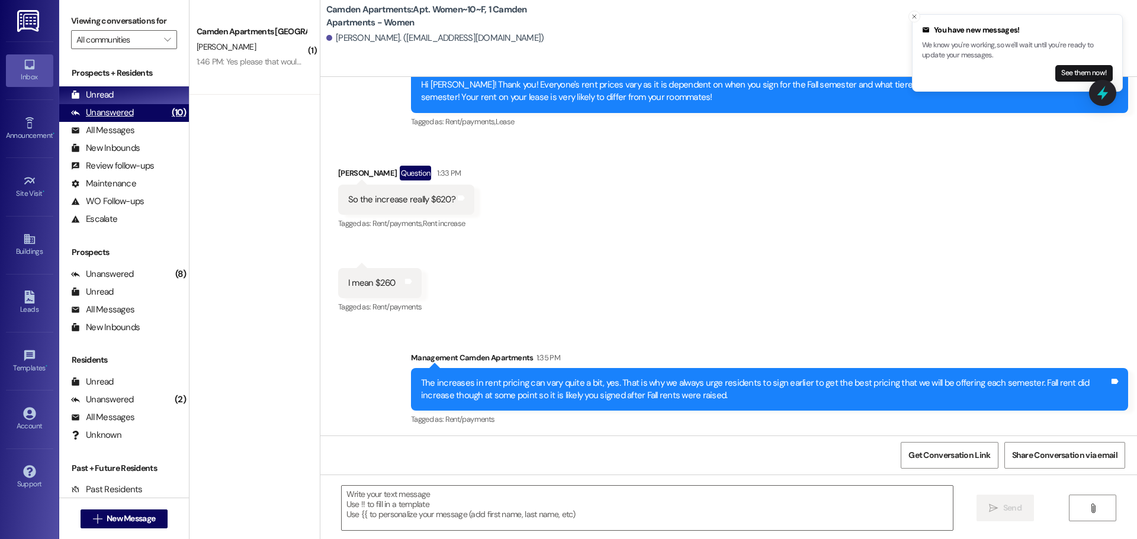
click at [117, 117] on div "Unanswered" at bounding box center [102, 113] width 63 height 12
click at [120, 95] on div "Unread (0)" at bounding box center [124, 95] width 130 height 18
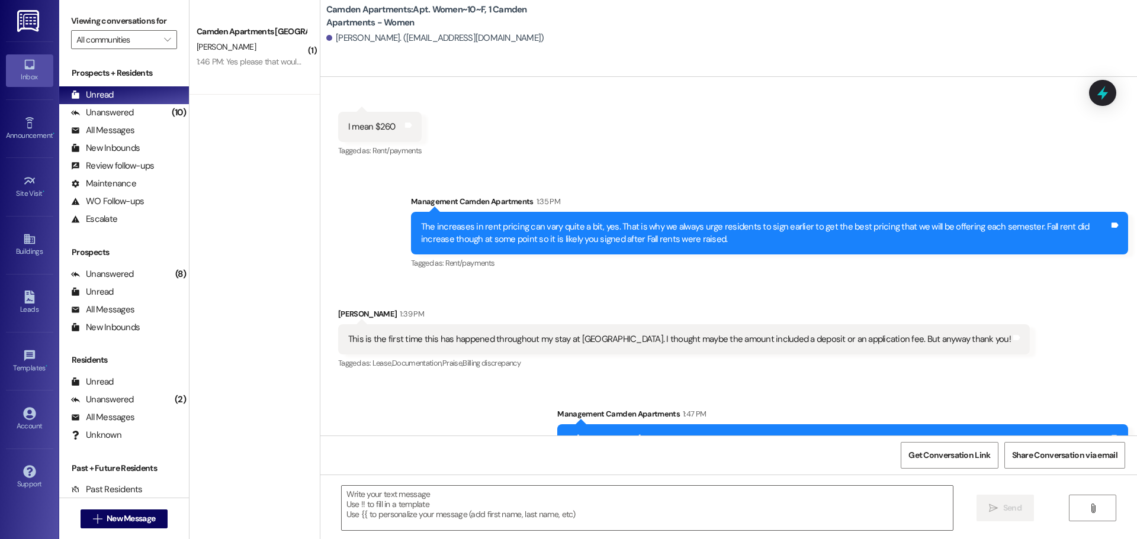
scroll to position [53750, 0]
